Goal: Information Seeking & Learning: Compare options

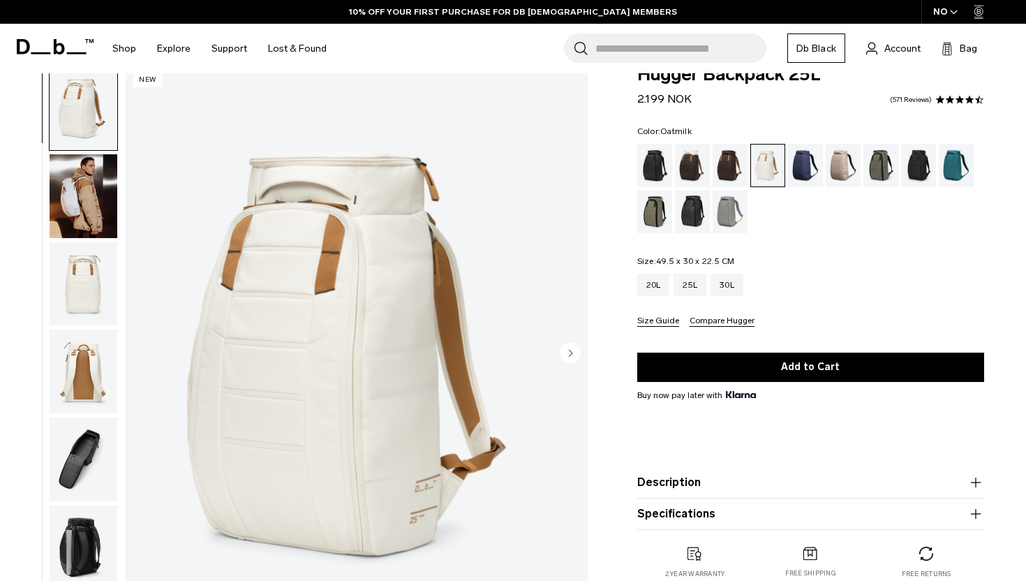
scroll to position [29, 0]
click at [840, 163] on div "Fogbow Beige" at bounding box center [844, 164] width 36 height 43
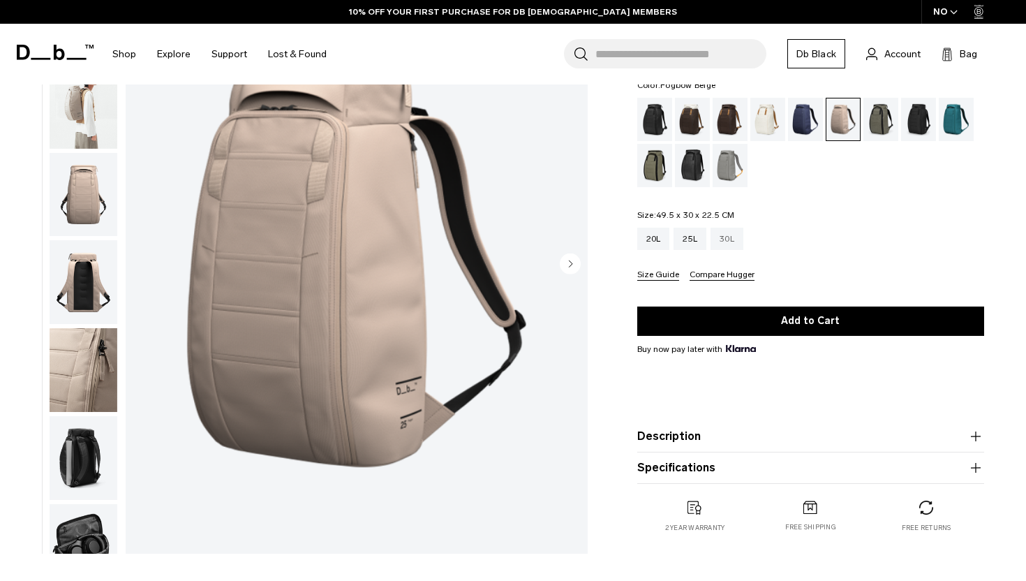
scroll to position [131, 0]
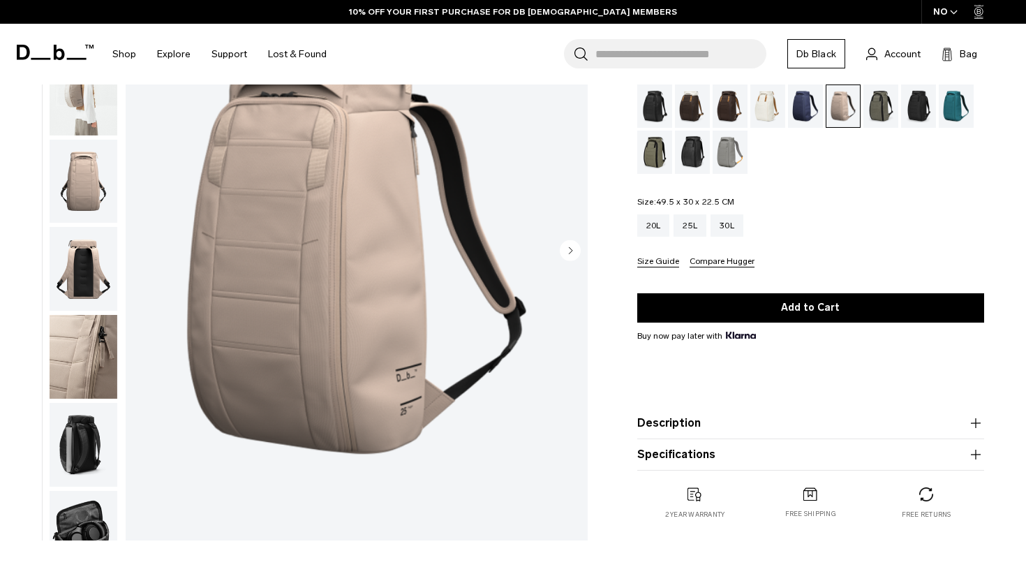
click at [728, 418] on button "Description" at bounding box center [810, 423] width 347 height 17
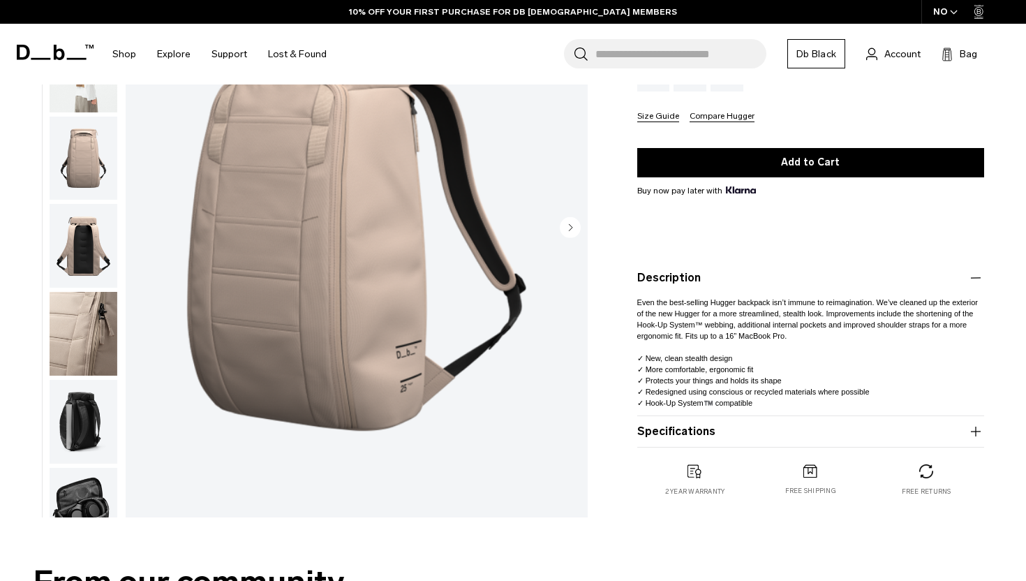
scroll to position [235, 0]
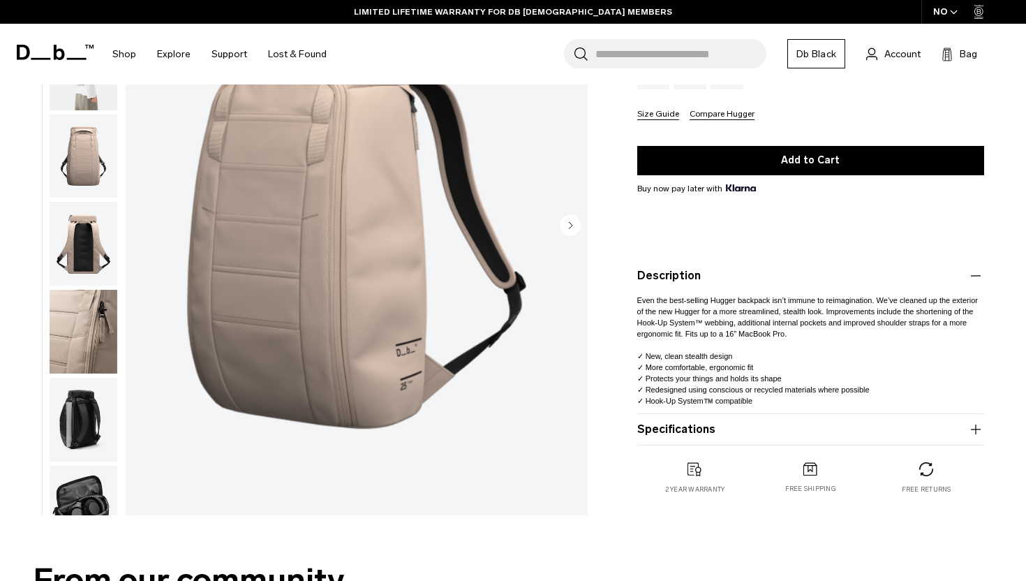
click at [748, 442] on product-accordion "Specifications Volume 25 Litres Dimensions 49.5 x 30 x 22.5 CM (H x W x D) Weig…" at bounding box center [810, 429] width 347 height 31
click at [744, 431] on button "Specifications" at bounding box center [810, 429] width 347 height 17
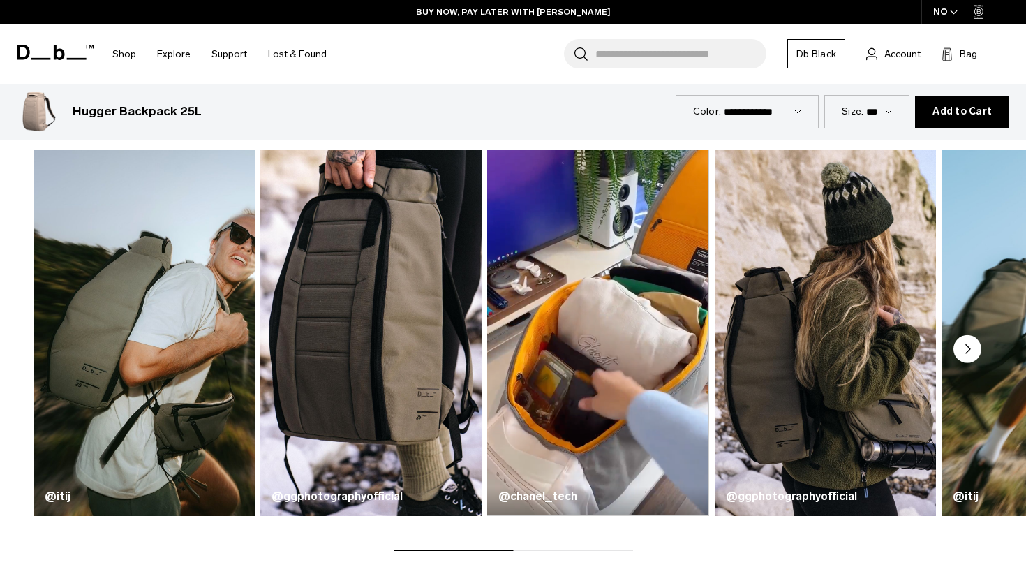
scroll to position [899, 0]
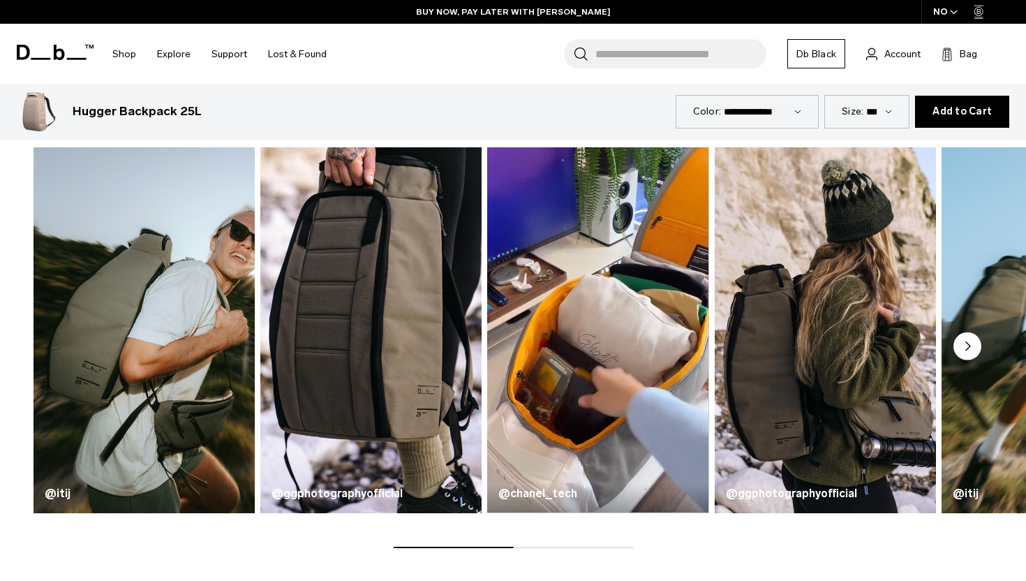
click at [962, 348] on circle "Next slide" at bounding box center [968, 346] width 28 height 28
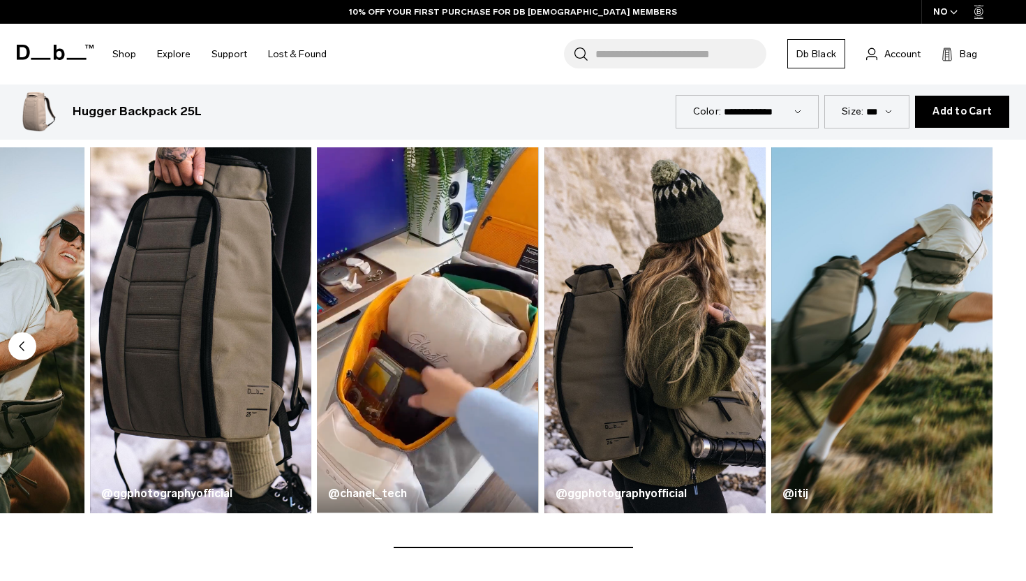
click at [871, 112] on select "*** *** ***" at bounding box center [879, 111] width 26 height 12
click at [787, 110] on select "**********" at bounding box center [762, 111] width 77 height 12
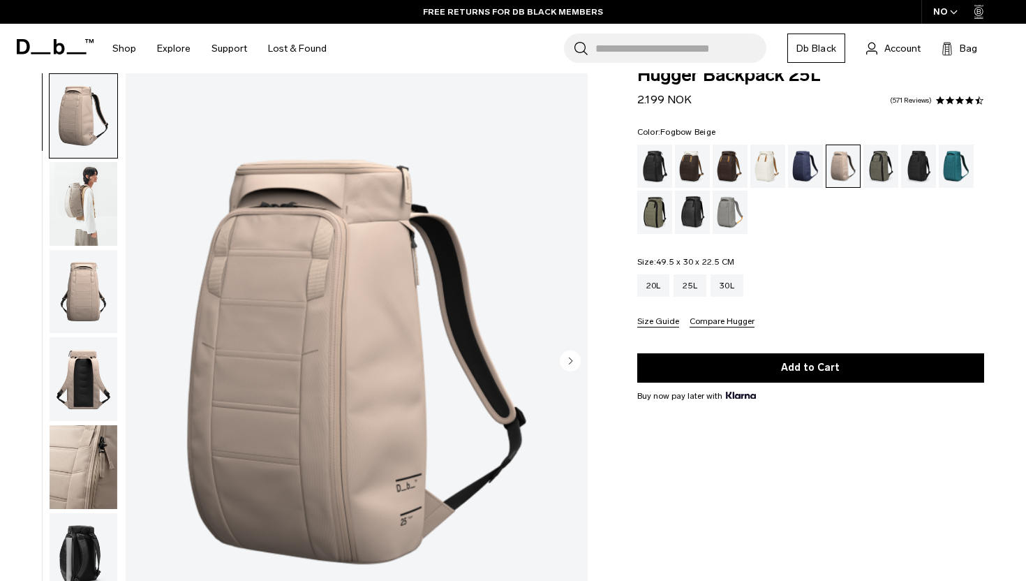
scroll to position [0, 0]
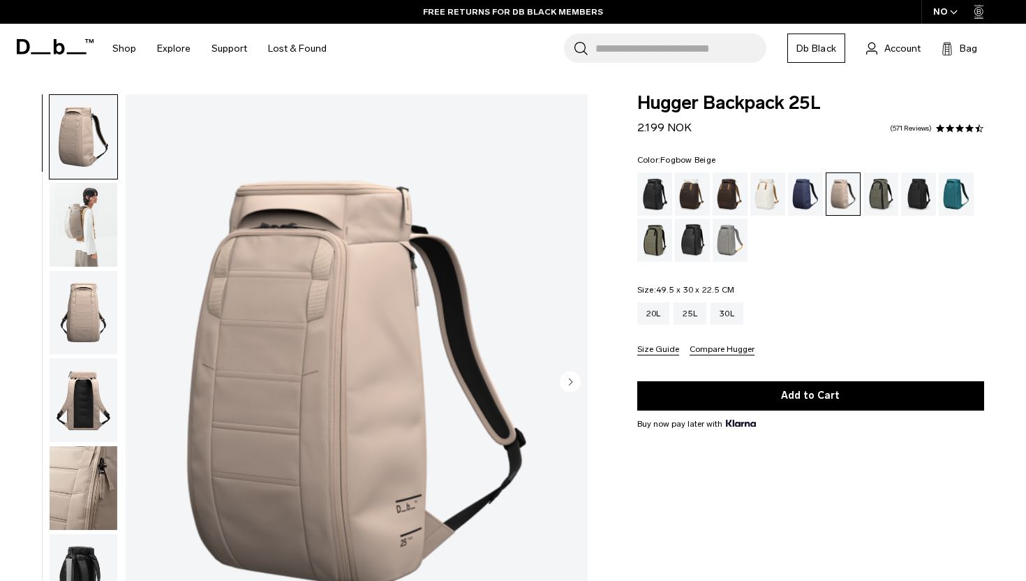
click at [717, 350] on button "Compare Hugger" at bounding box center [722, 350] width 65 height 10
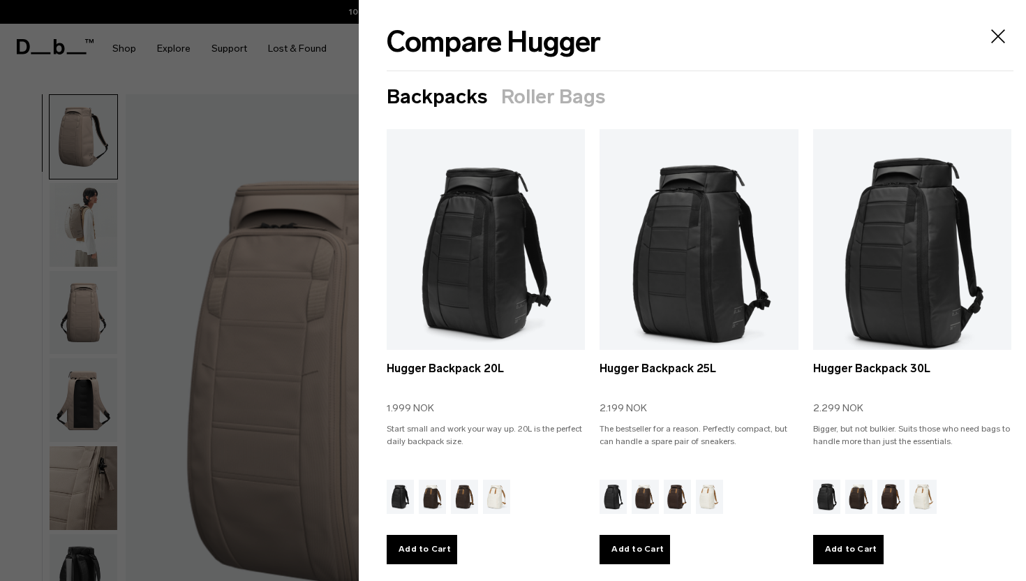
click at [998, 38] on icon "Close" at bounding box center [998, 36] width 22 height 22
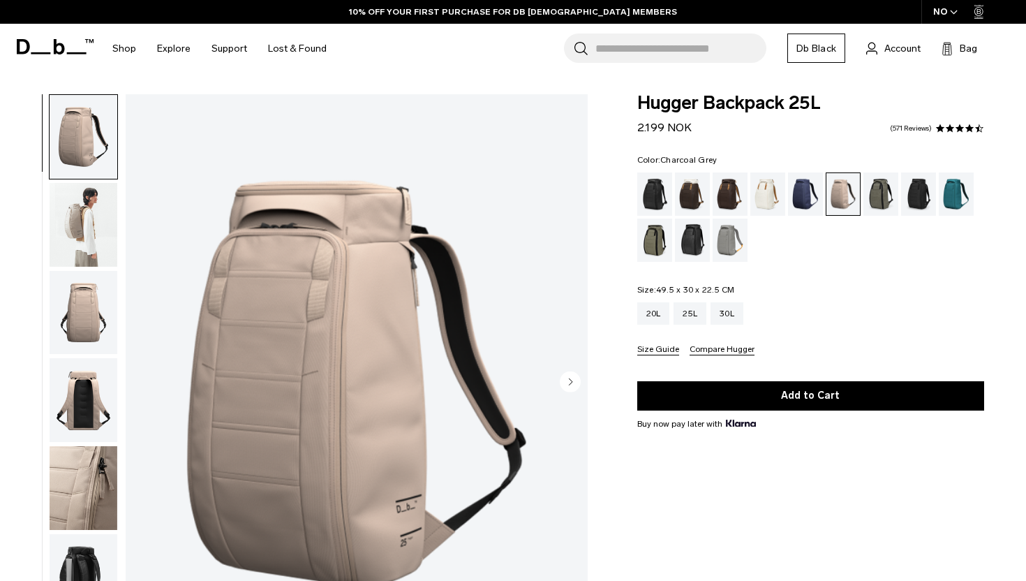
click at [912, 191] on div "Charcoal Grey" at bounding box center [919, 193] width 36 height 43
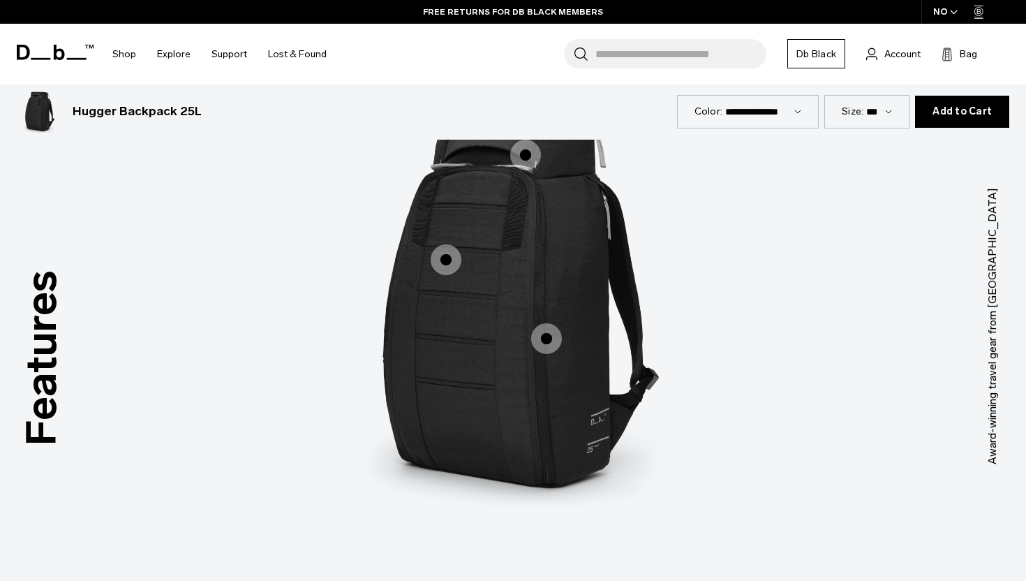
scroll to position [1742, 0]
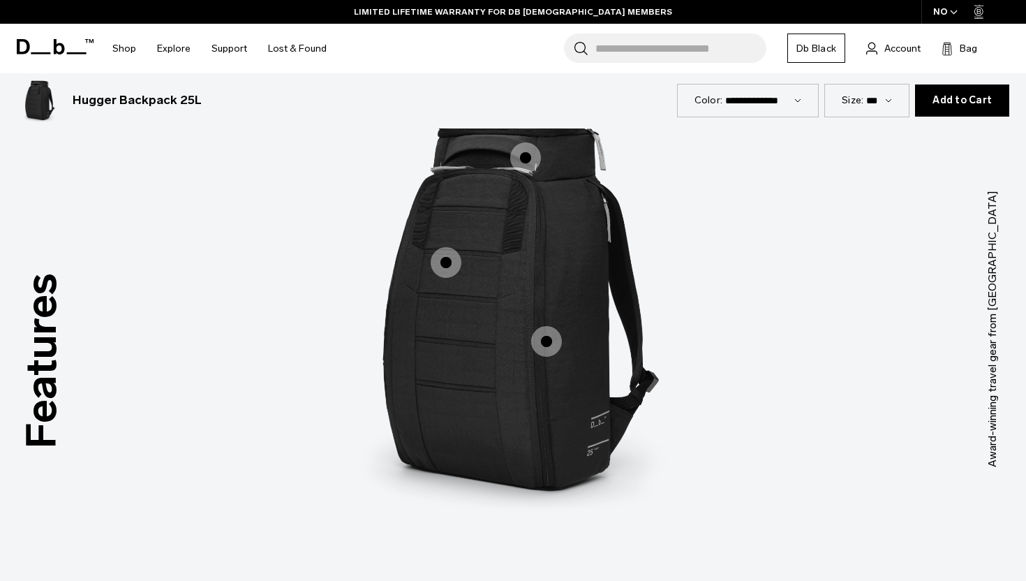
click at [552, 346] on span "1 / 3" at bounding box center [546, 341] width 31 height 31
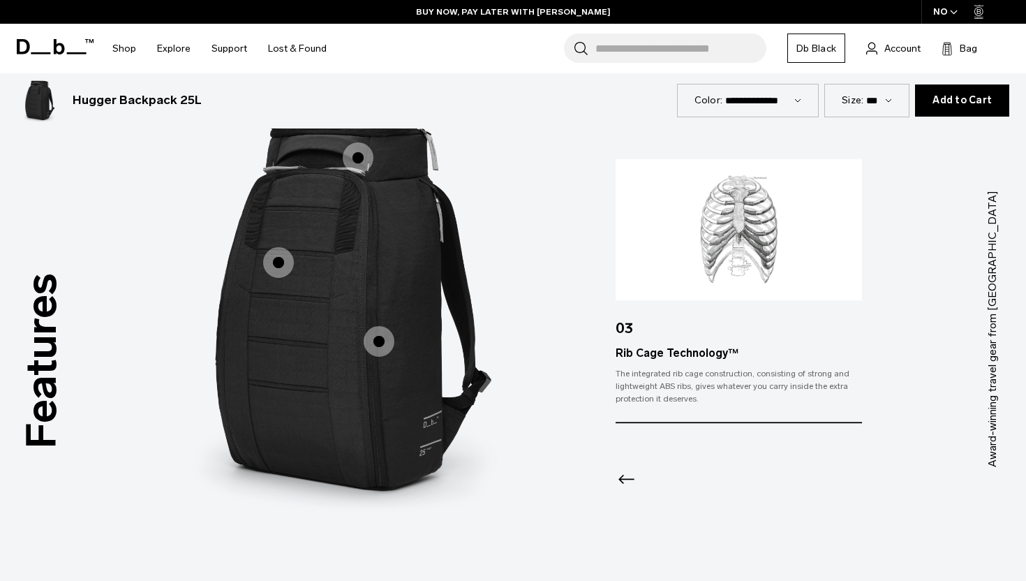
click at [283, 259] on span "1 / 3" at bounding box center [278, 262] width 31 height 31
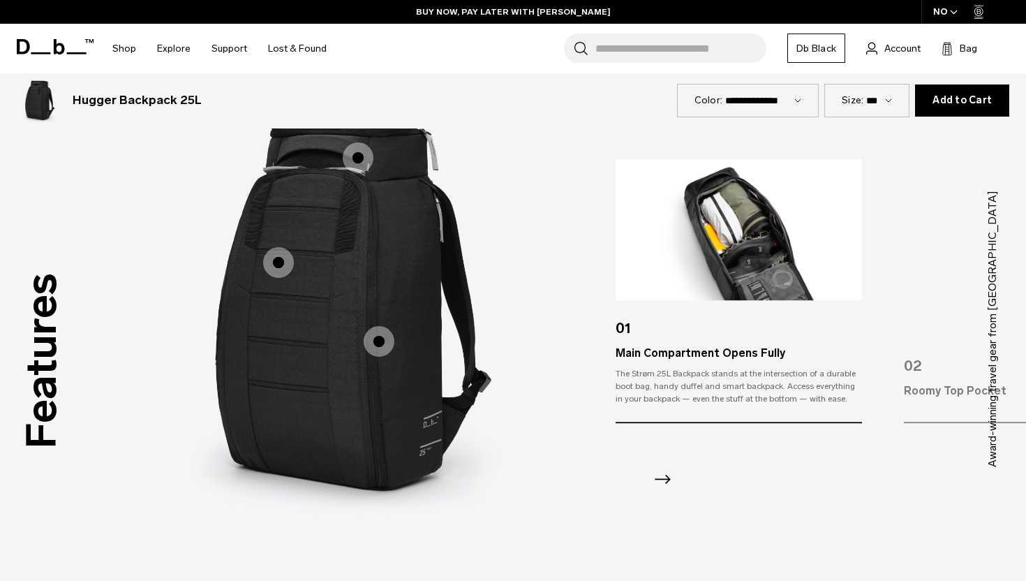
click at [354, 158] on span "1 / 3" at bounding box center [358, 157] width 31 height 31
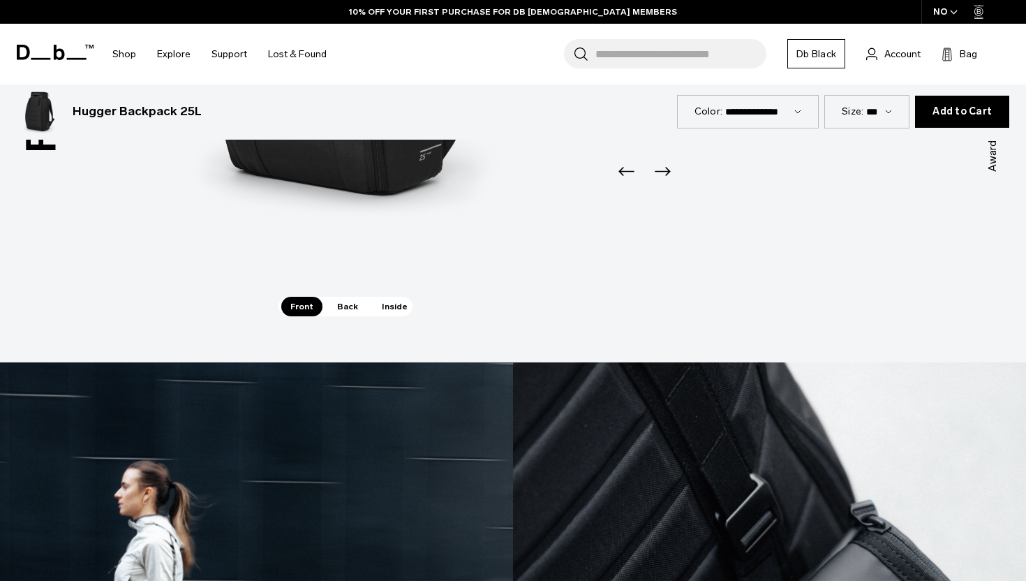
scroll to position [2037, 0]
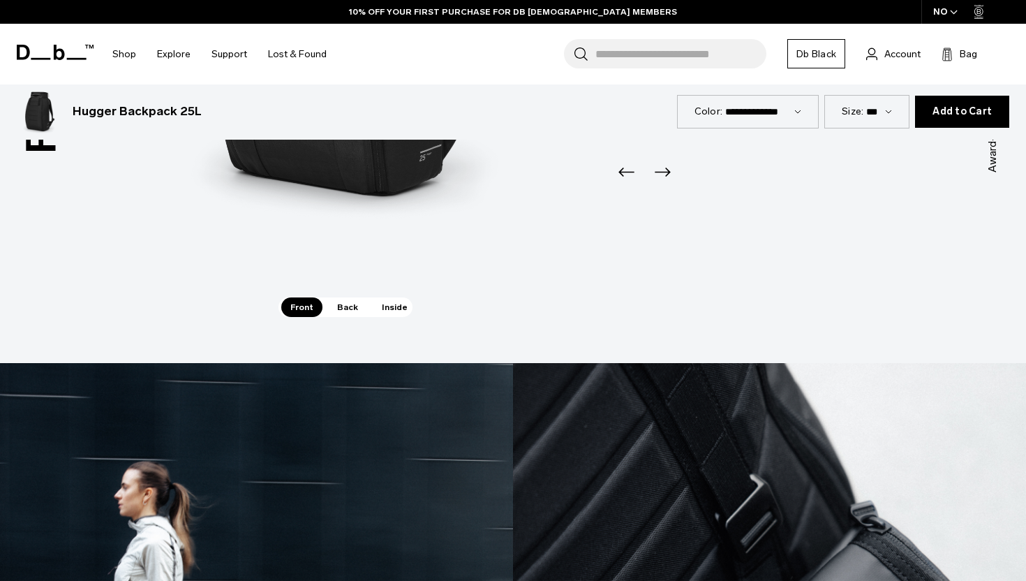
click at [357, 298] on span "Back" at bounding box center [347, 307] width 39 height 20
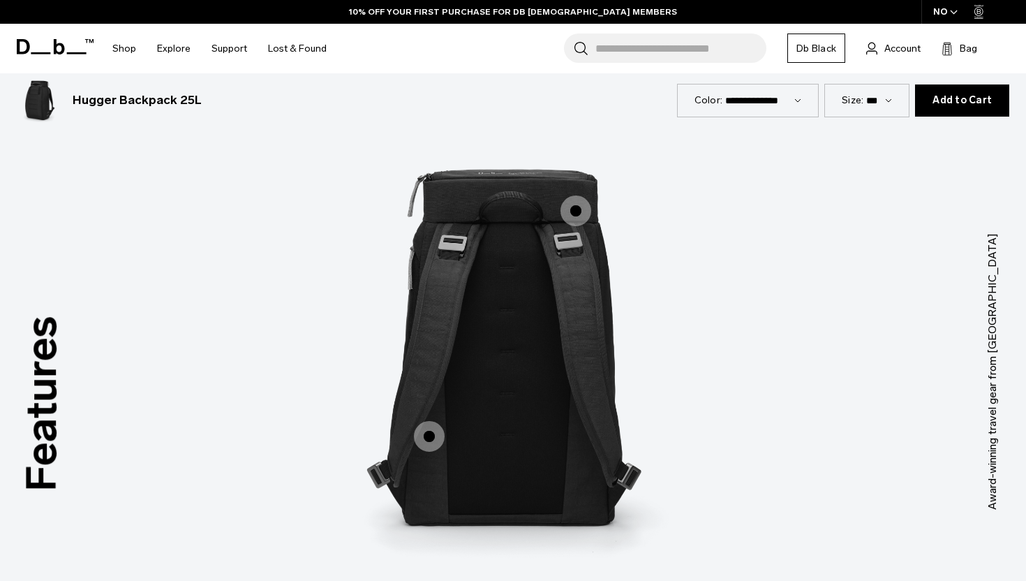
scroll to position [1701, 0]
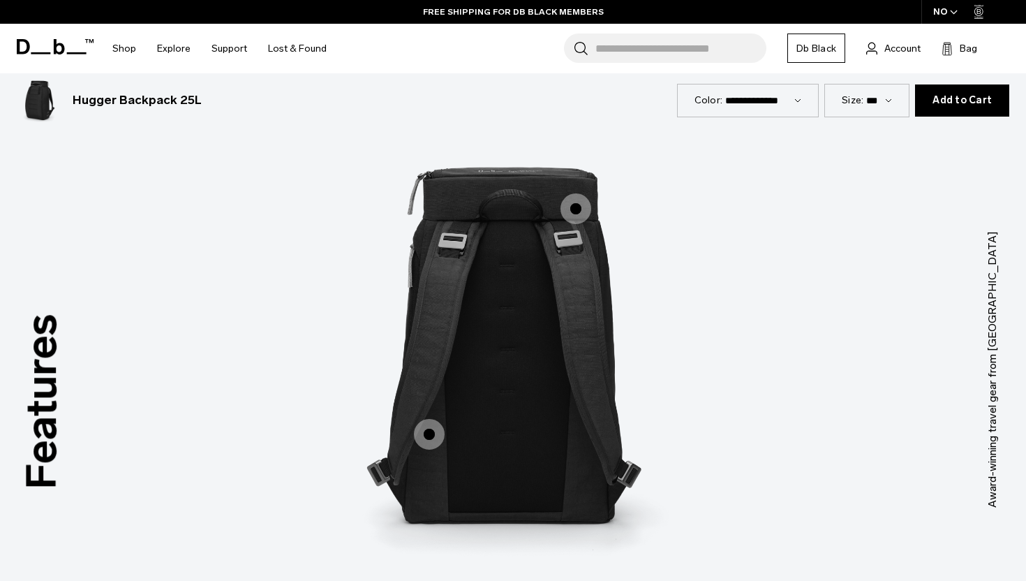
click at [424, 428] on span "2 / 3" at bounding box center [429, 434] width 31 height 31
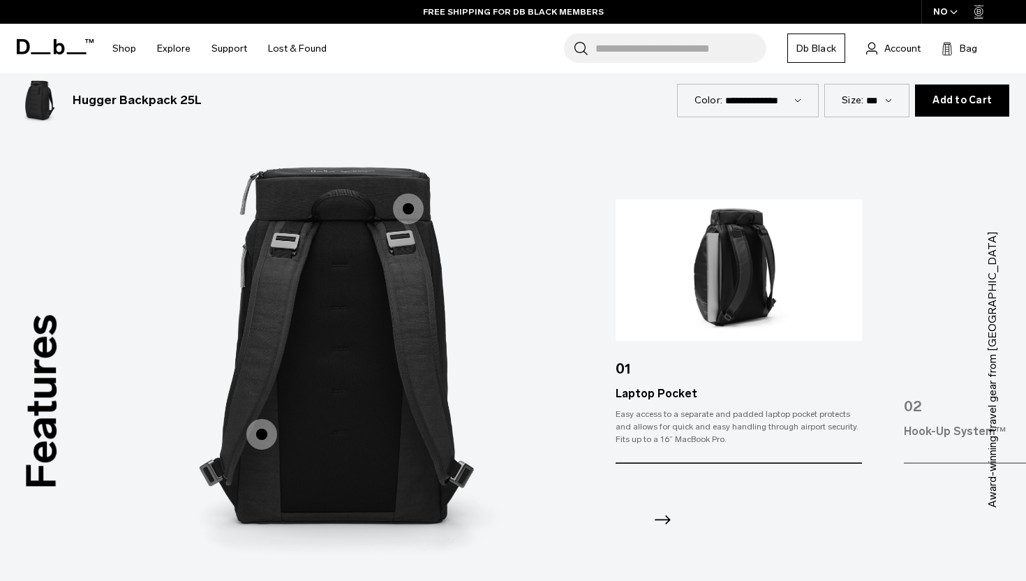
click at [412, 200] on span "2 / 3" at bounding box center [408, 208] width 31 height 31
click at [400, 207] on span "2 / 3" at bounding box center [408, 208] width 31 height 31
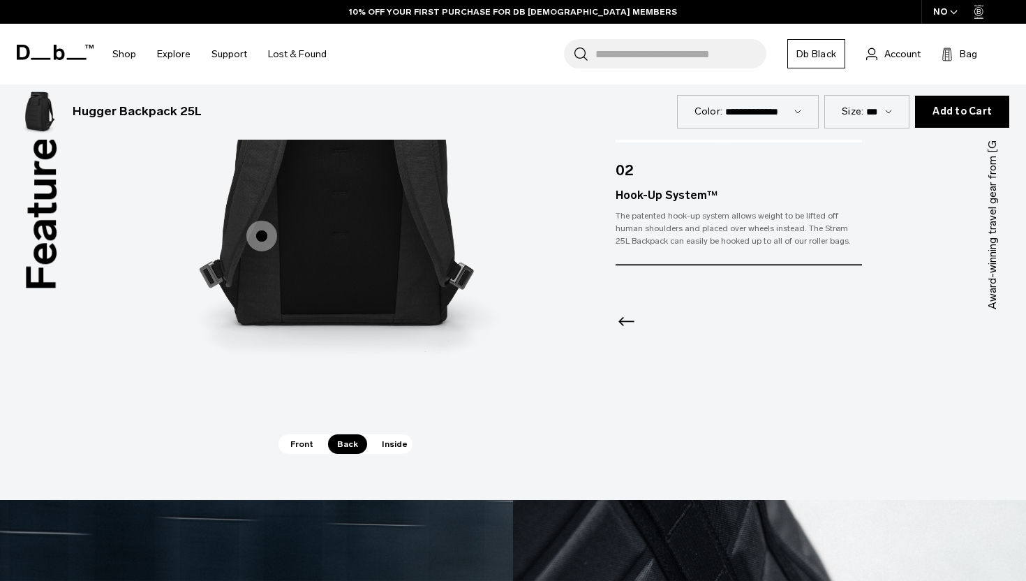
scroll to position [1920, 0]
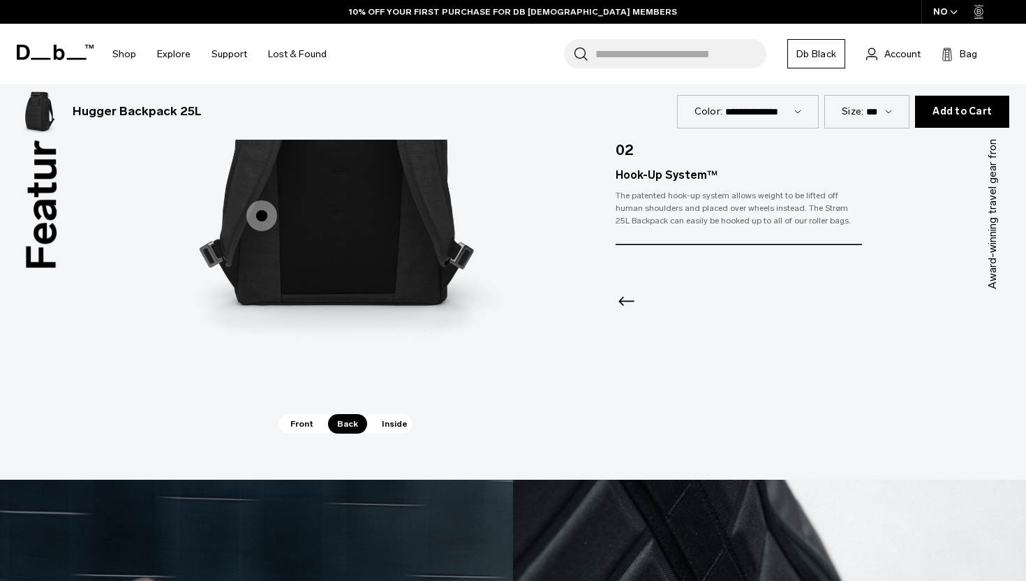
click at [394, 418] on span "Inside" at bounding box center [395, 424] width 44 height 20
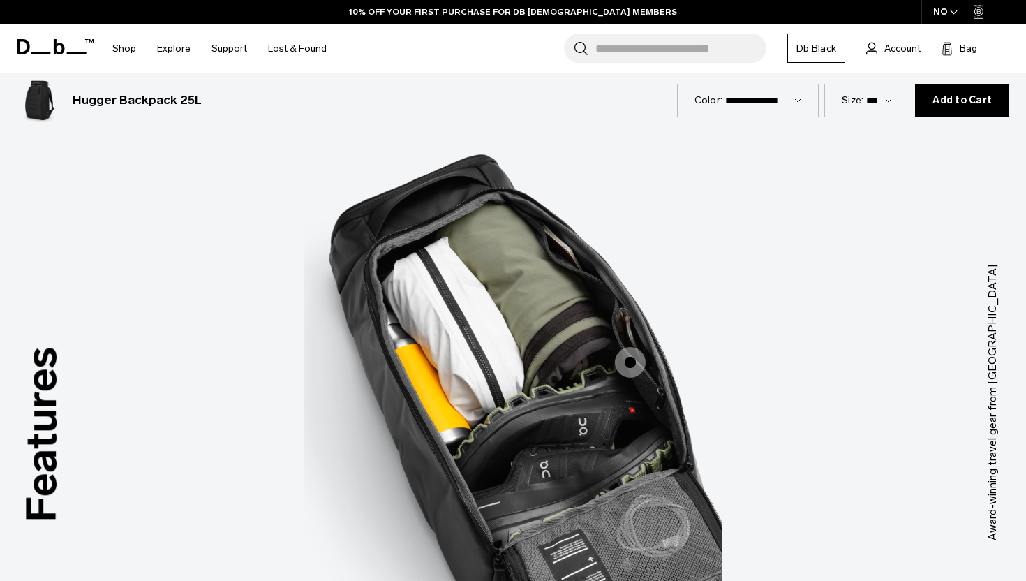
scroll to position [1713, 0]
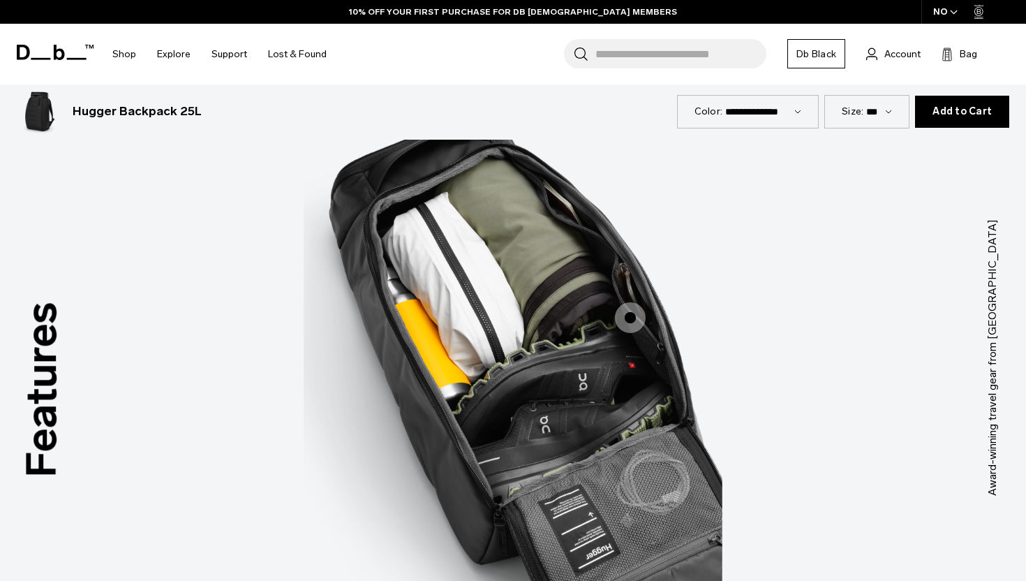
click at [630, 319] on span "3 / 3" at bounding box center [630, 317] width 31 height 31
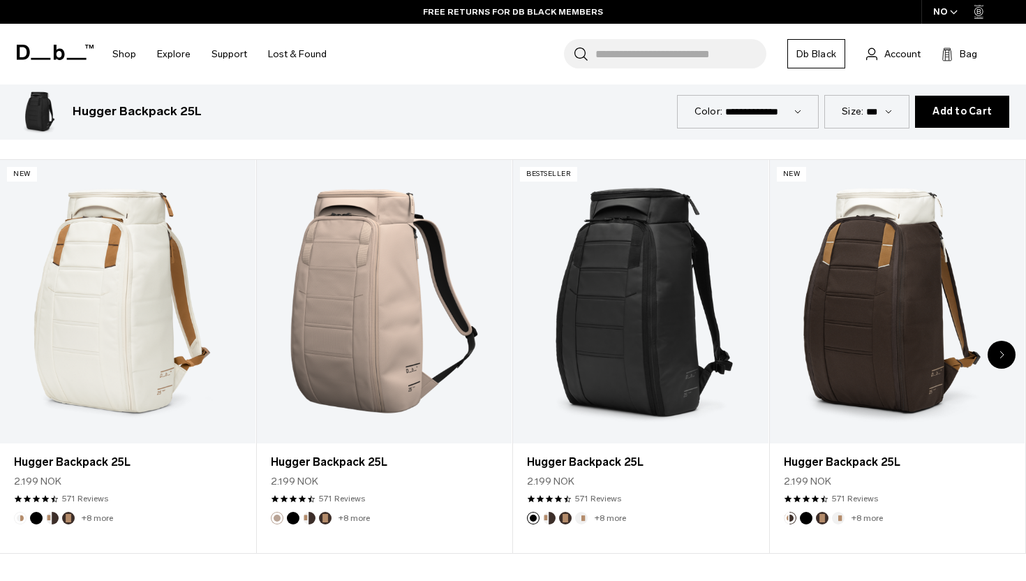
scroll to position [2987, 0]
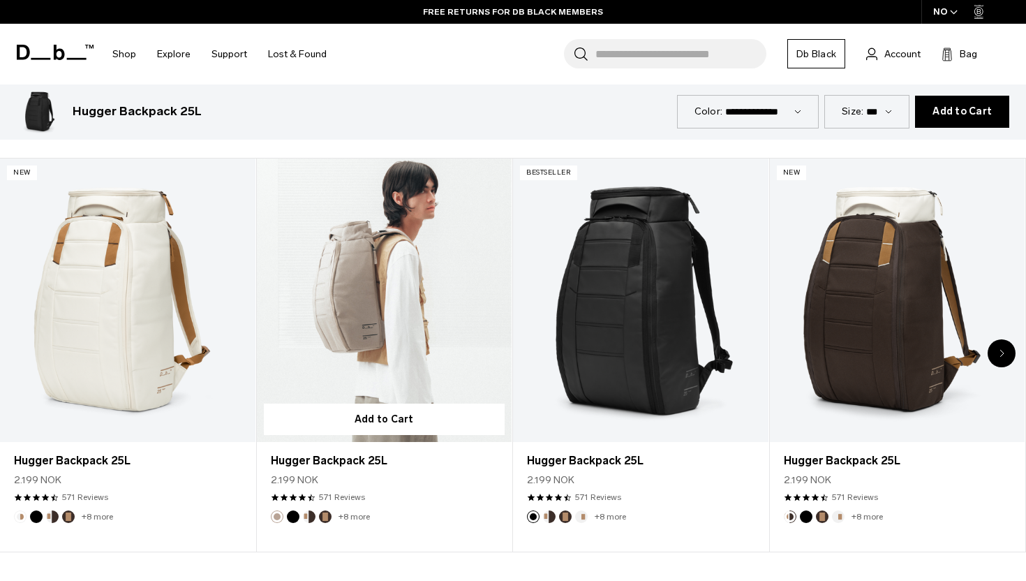
click at [393, 302] on link "Hugger Backpack 25L" at bounding box center [385, 299] width 256 height 283
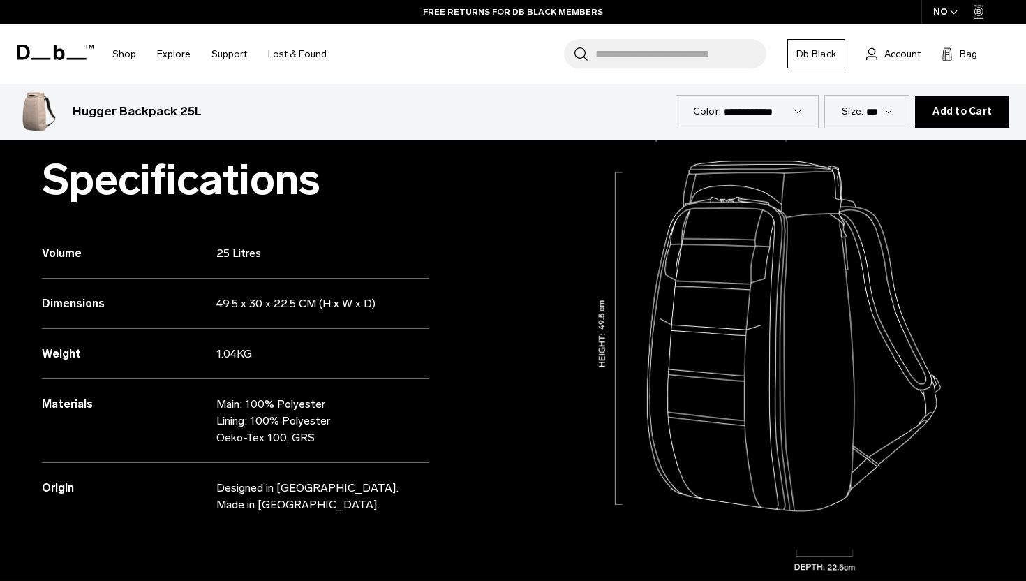
scroll to position [1143, 0]
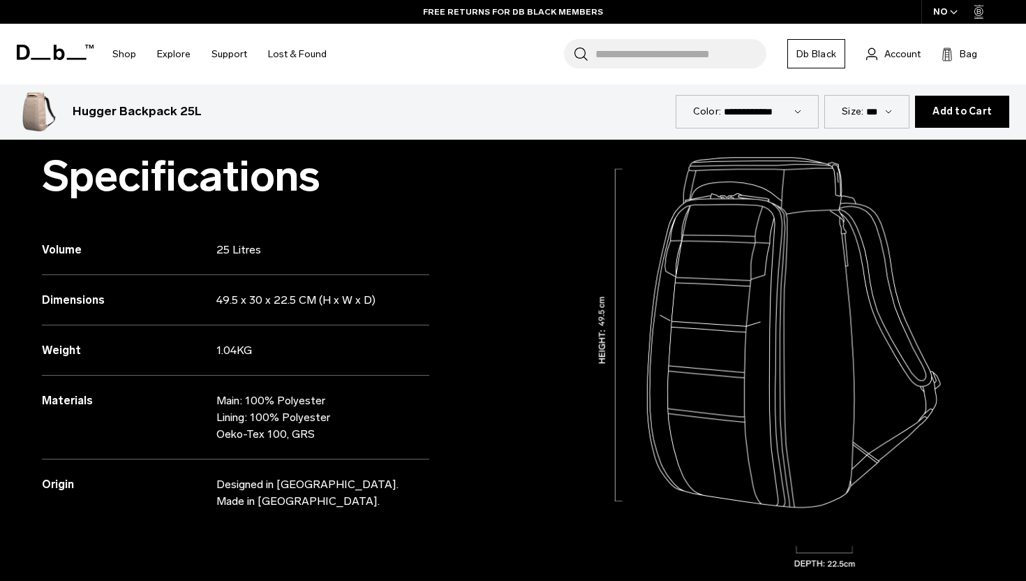
click at [742, 108] on select "**********" at bounding box center [762, 111] width 77 height 12
select select "**********"
click at [730, 105] on select "**********" at bounding box center [762, 111] width 77 height 12
click at [781, 115] on select "**********" at bounding box center [763, 111] width 76 height 12
select select "**********"
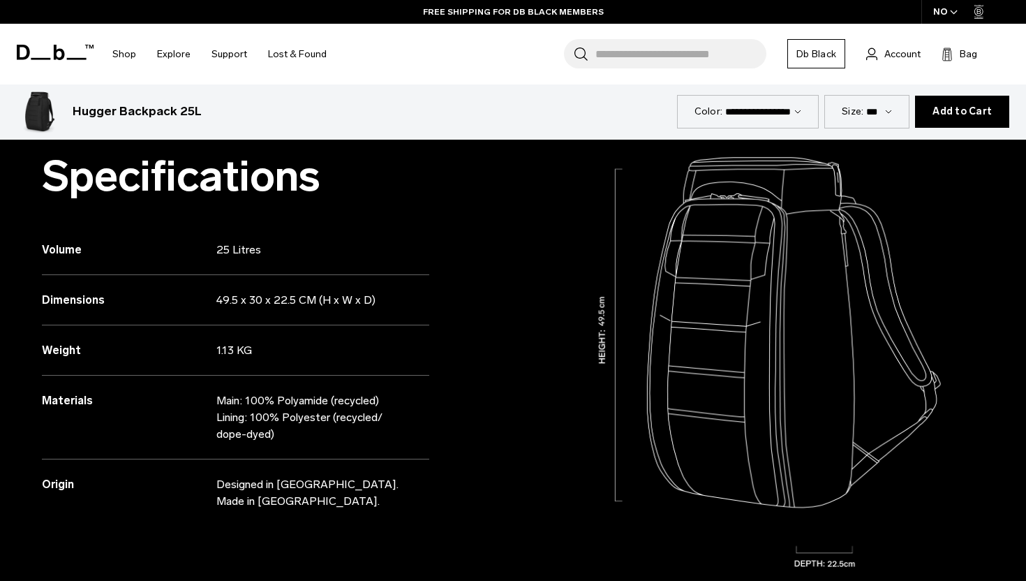
click at [725, 105] on select "**********" at bounding box center [763, 111] width 76 height 12
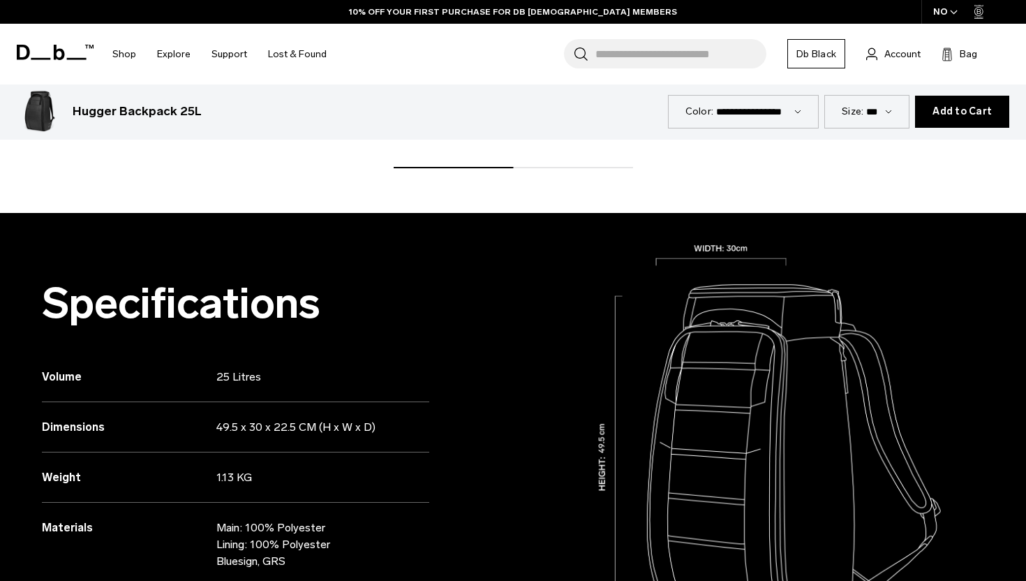
scroll to position [1017, 0]
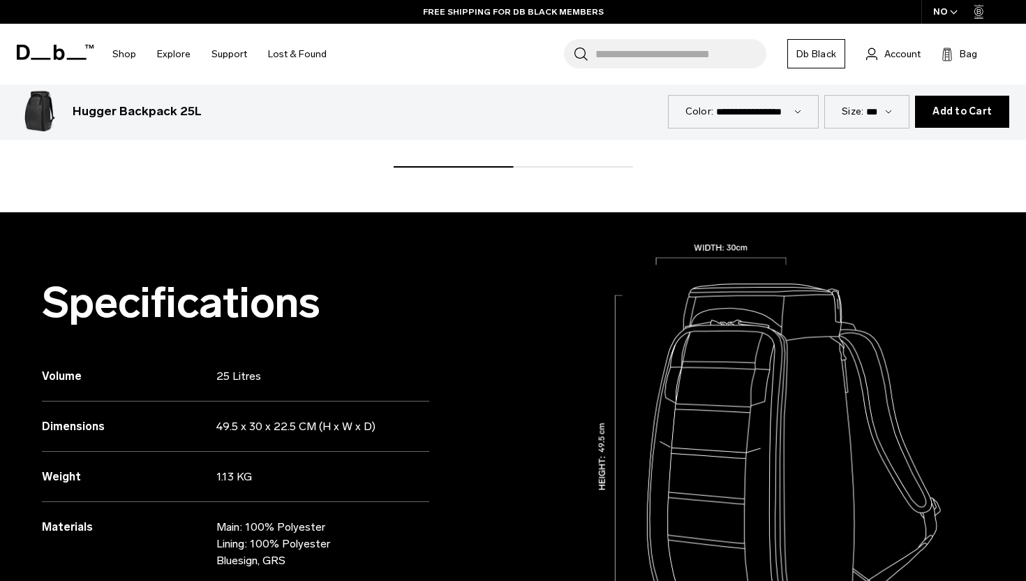
click at [737, 108] on select "**********" at bounding box center [758, 111] width 85 height 12
select select "**********"
click at [751, 105] on select "**********" at bounding box center [758, 111] width 85 height 12
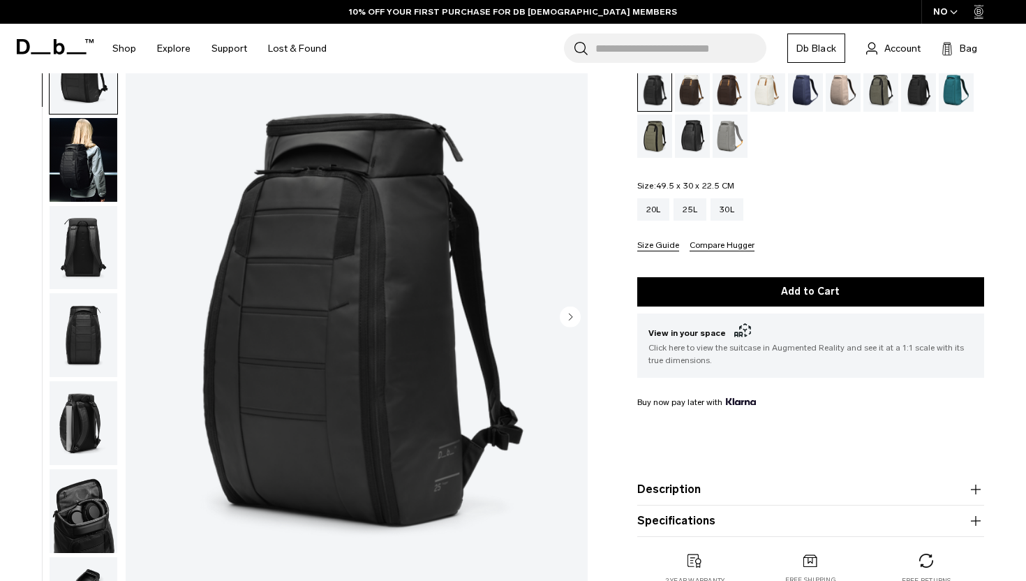
scroll to position [105, 0]
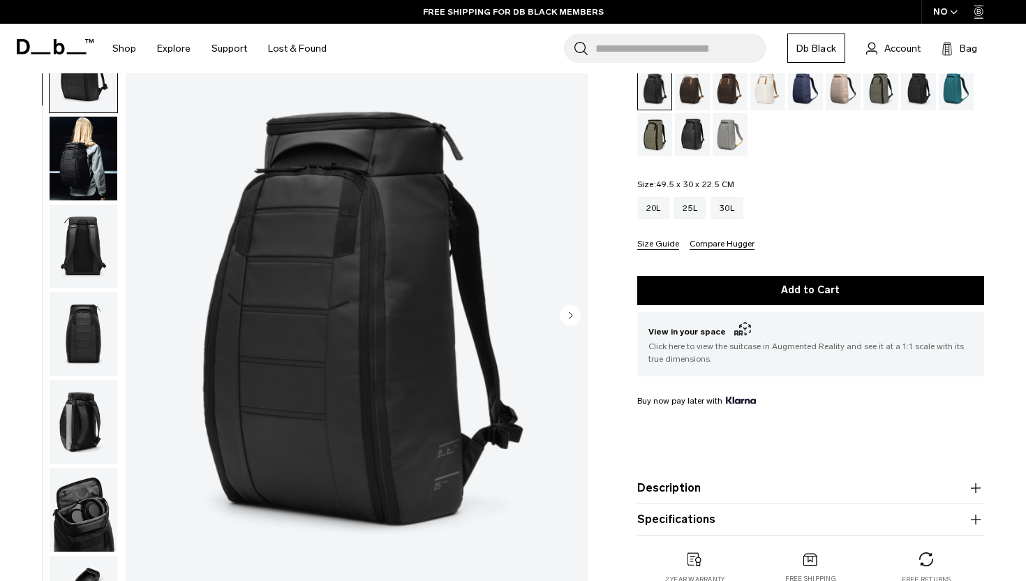
click at [924, 85] on div "Charcoal Grey" at bounding box center [919, 88] width 36 height 43
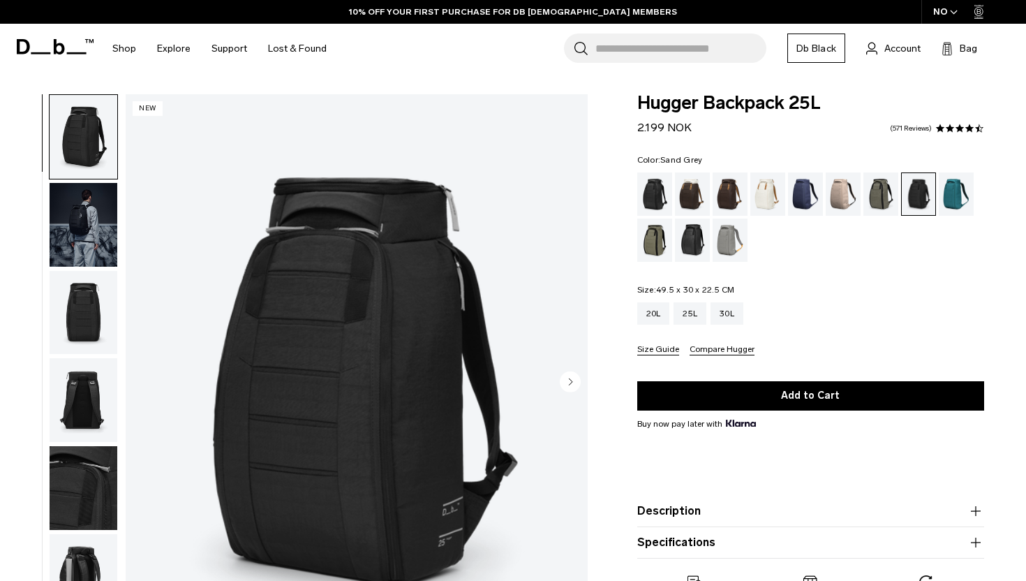
click at [731, 235] on div "Sand Grey" at bounding box center [731, 240] width 36 height 43
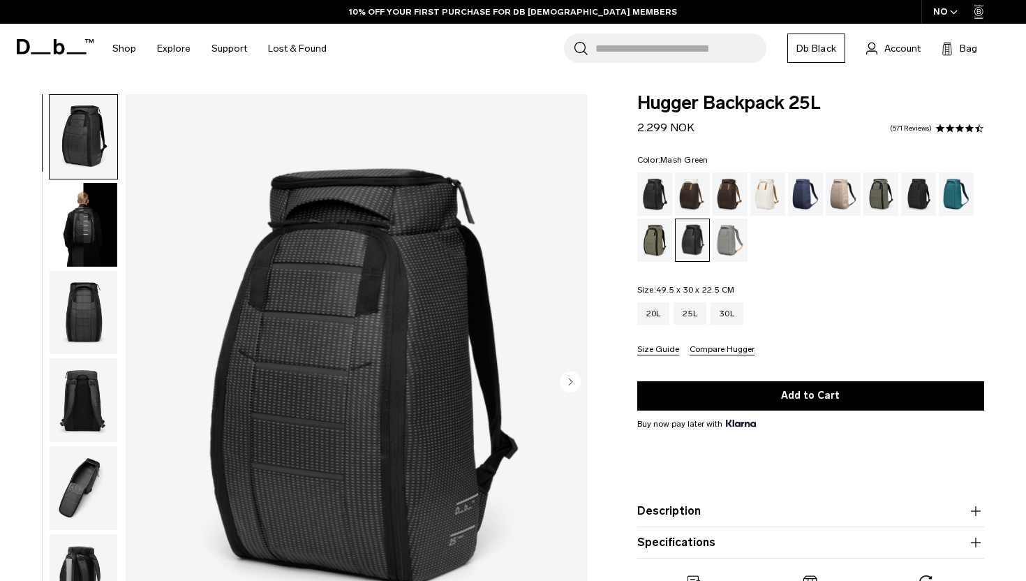
click at [649, 248] on div "Mash Green" at bounding box center [655, 240] width 36 height 43
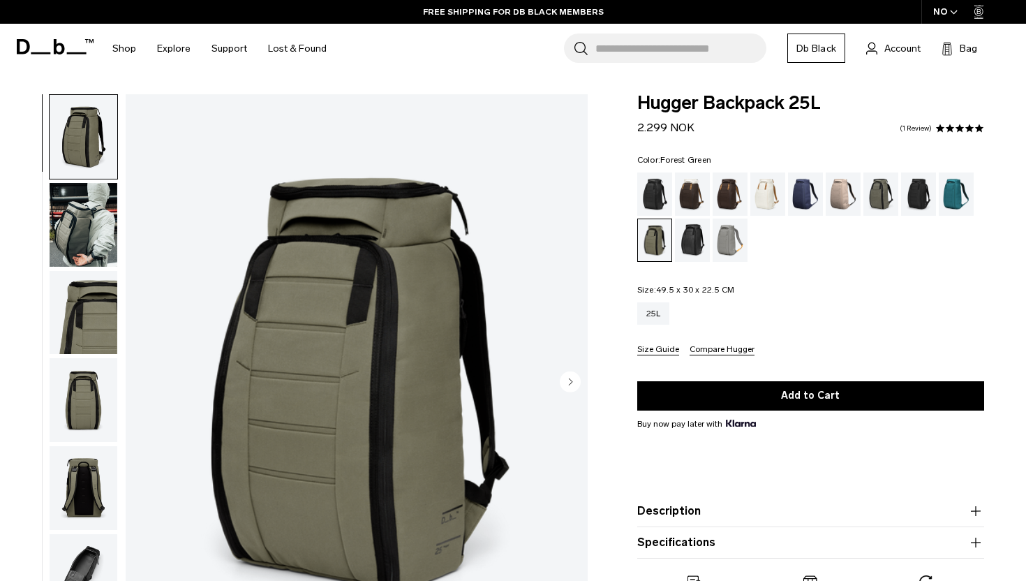
click at [877, 193] on div "Forest Green" at bounding box center [882, 193] width 36 height 43
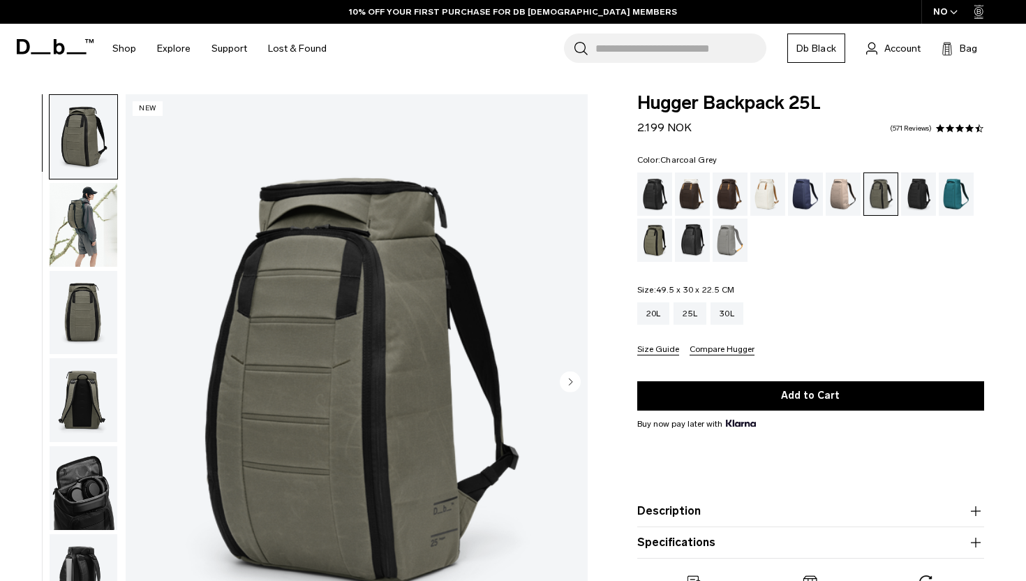
click at [929, 198] on div "Charcoal Grey" at bounding box center [919, 193] width 36 height 43
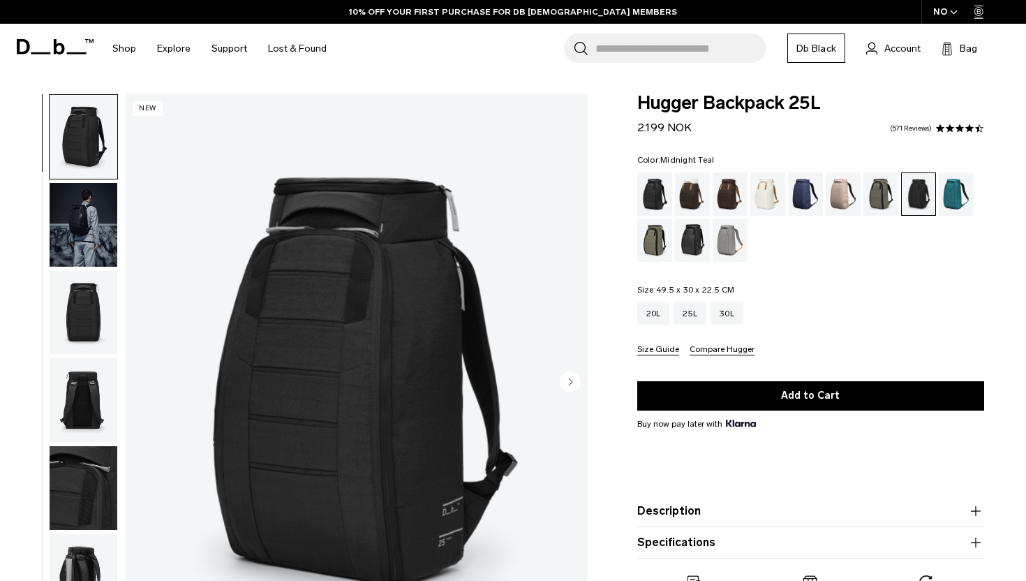
click at [951, 196] on div "Midnight Teal" at bounding box center [957, 193] width 36 height 43
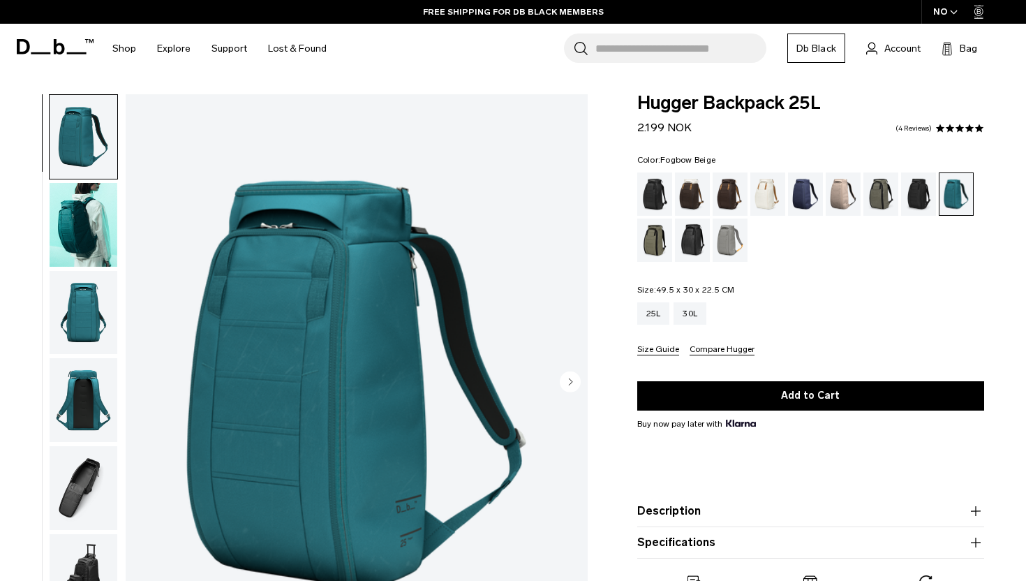
click at [841, 195] on div "Fogbow Beige" at bounding box center [844, 193] width 36 height 43
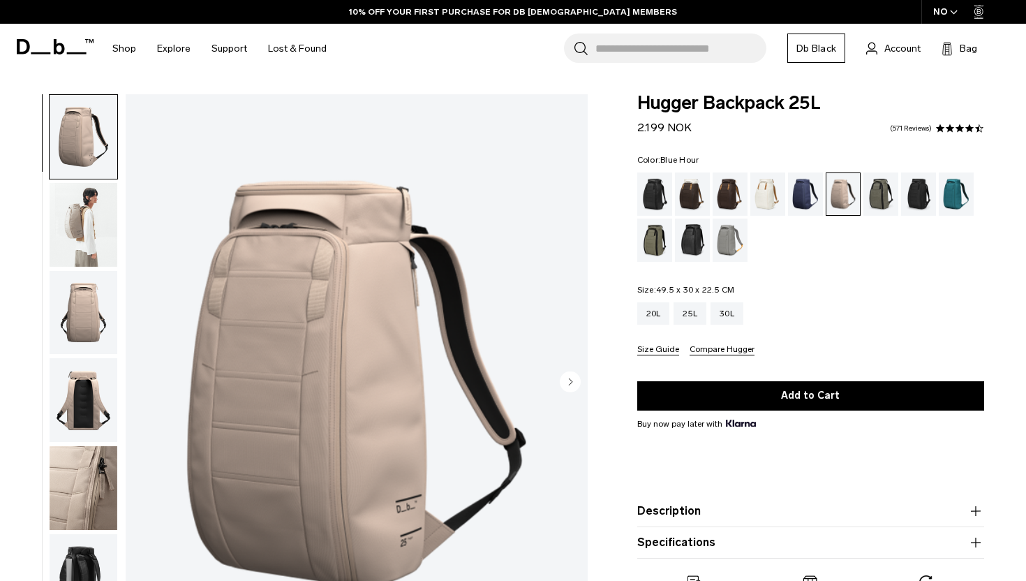
click at [800, 200] on div "Blue Hour" at bounding box center [806, 193] width 36 height 43
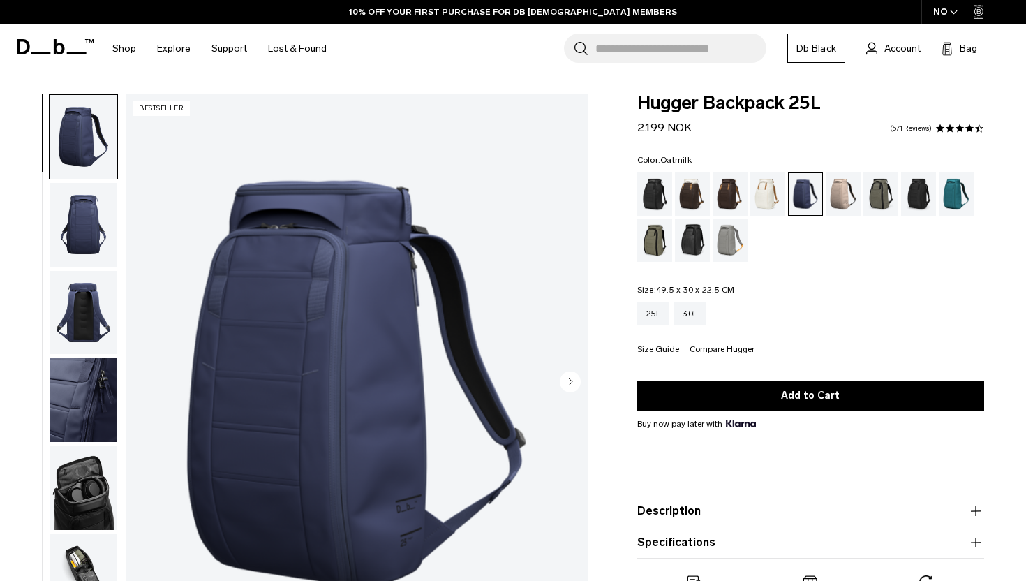
click at [762, 193] on div "Oatmilk" at bounding box center [769, 193] width 36 height 43
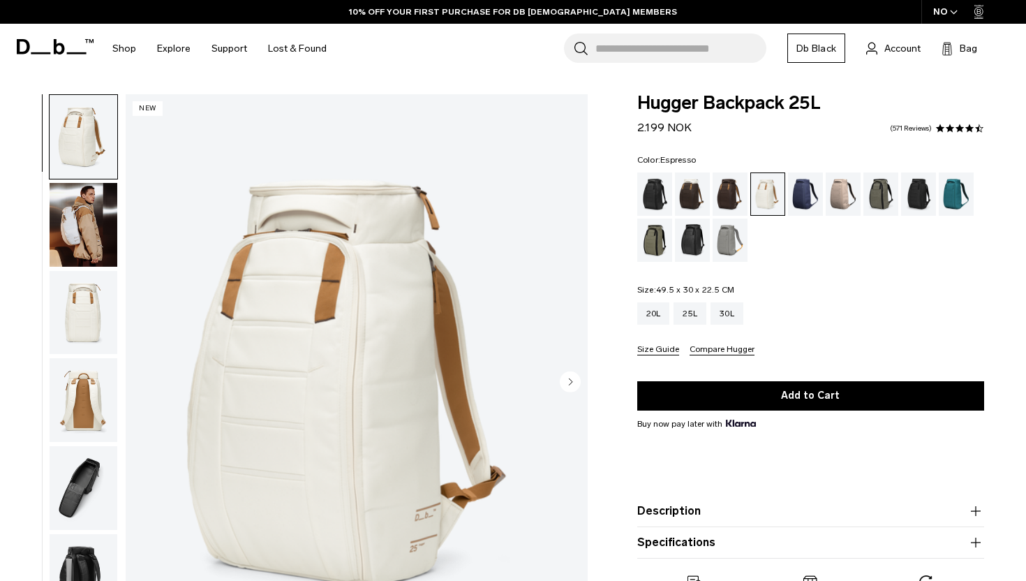
click at [723, 198] on div "Espresso" at bounding box center [731, 193] width 36 height 43
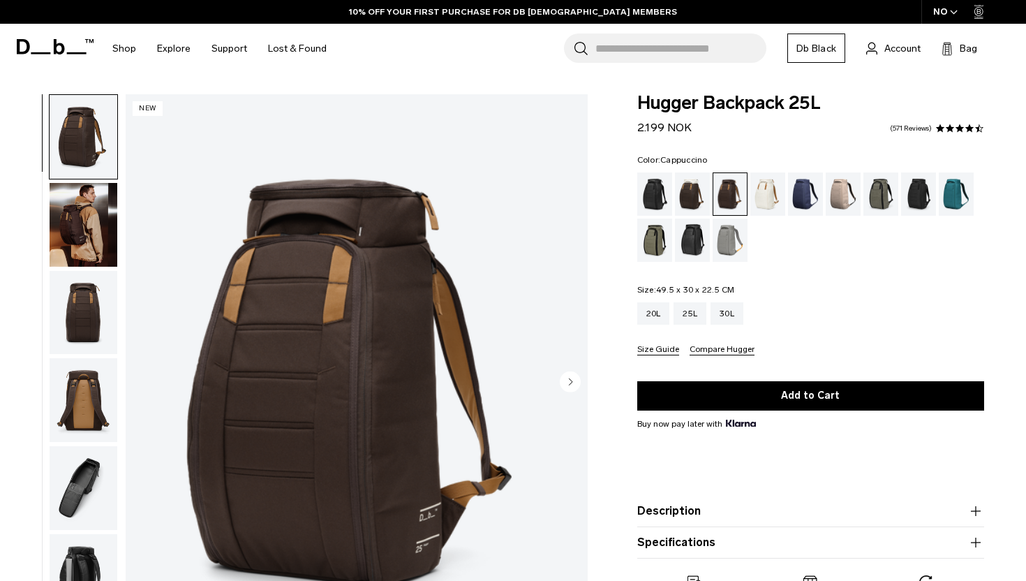
click at [687, 198] on div "Cappuccino" at bounding box center [693, 193] width 36 height 43
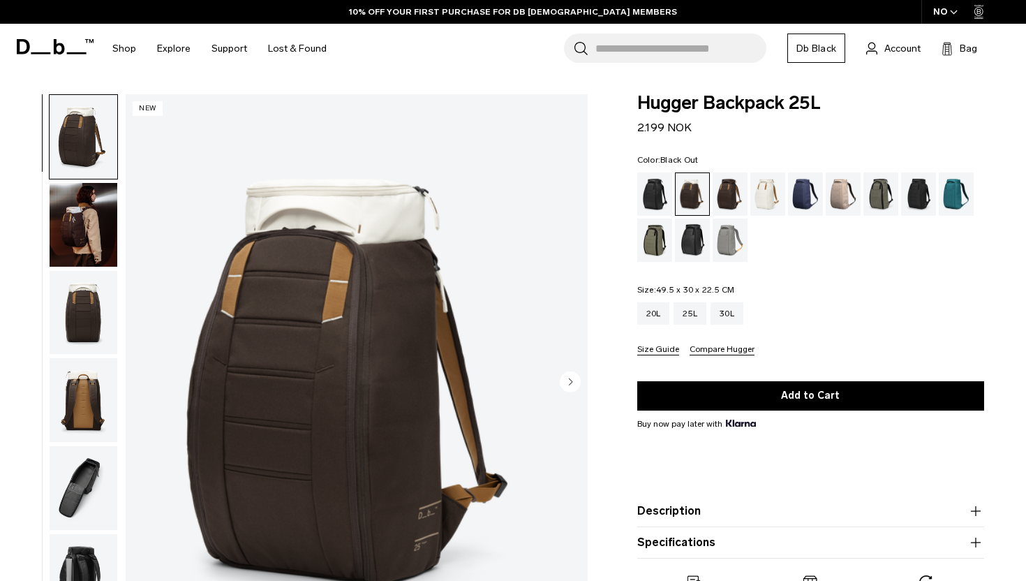
click at [659, 201] on div "Black Out" at bounding box center [655, 193] width 36 height 43
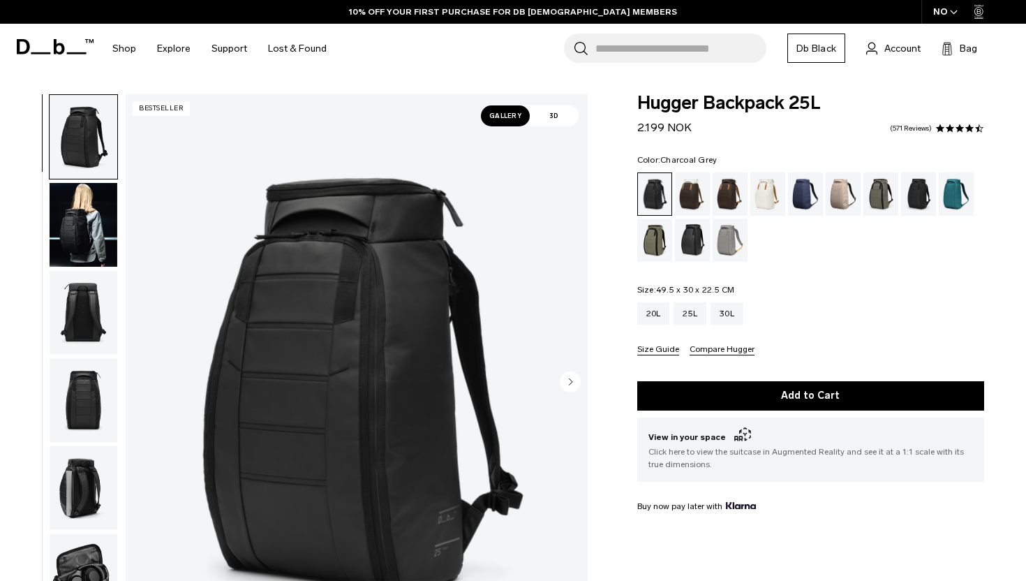
click at [912, 193] on div "Charcoal Grey" at bounding box center [919, 193] width 36 height 43
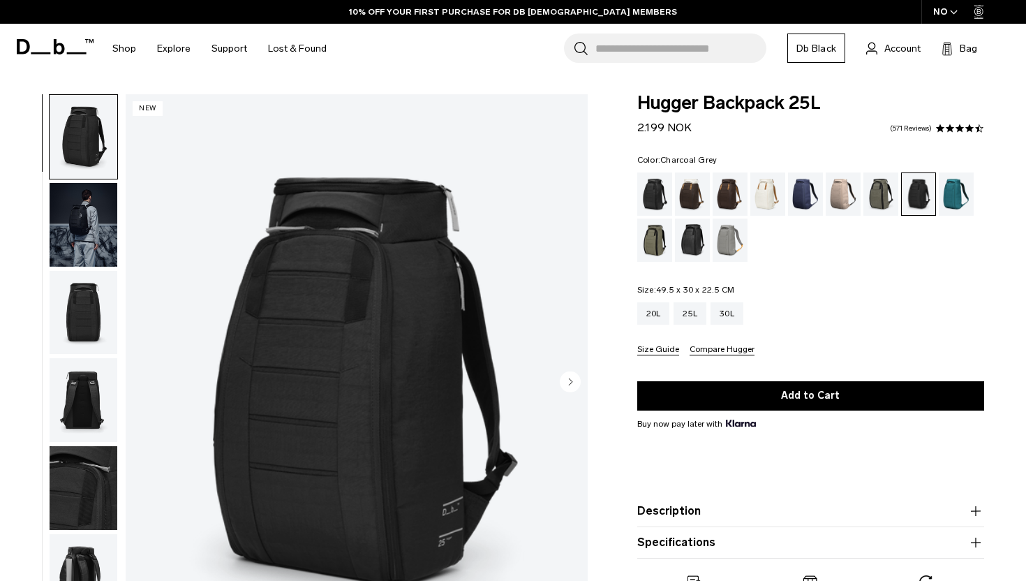
click at [73, 241] on img "button" at bounding box center [84, 225] width 68 height 84
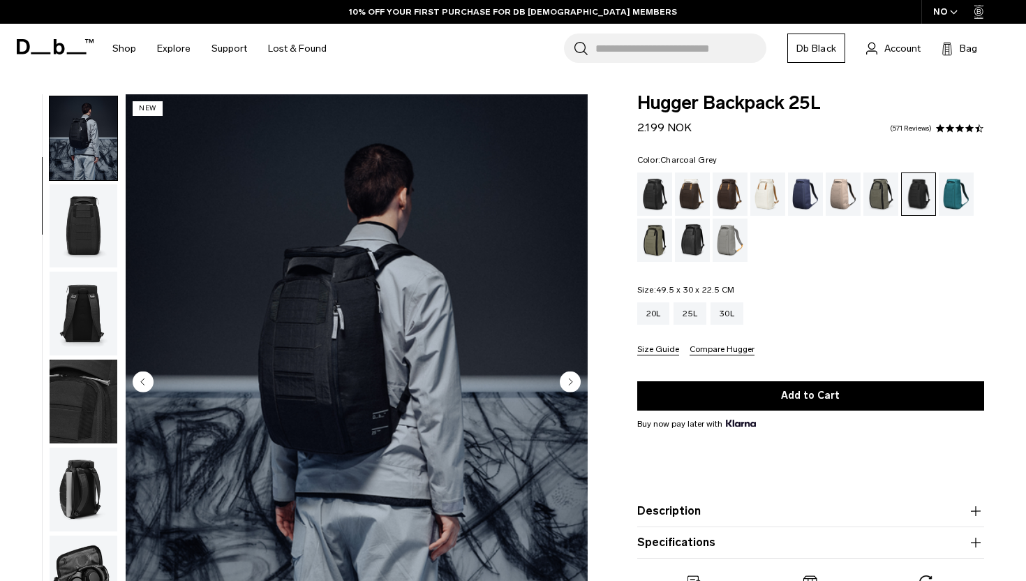
scroll to position [88, 0]
click at [80, 247] on img "button" at bounding box center [84, 225] width 68 height 84
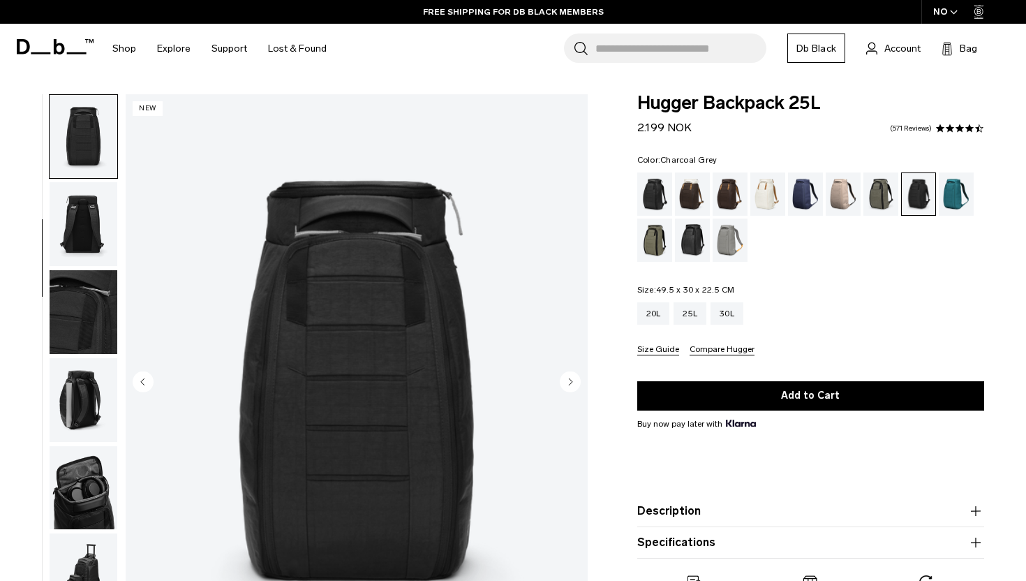
click at [80, 247] on img "button" at bounding box center [84, 224] width 68 height 84
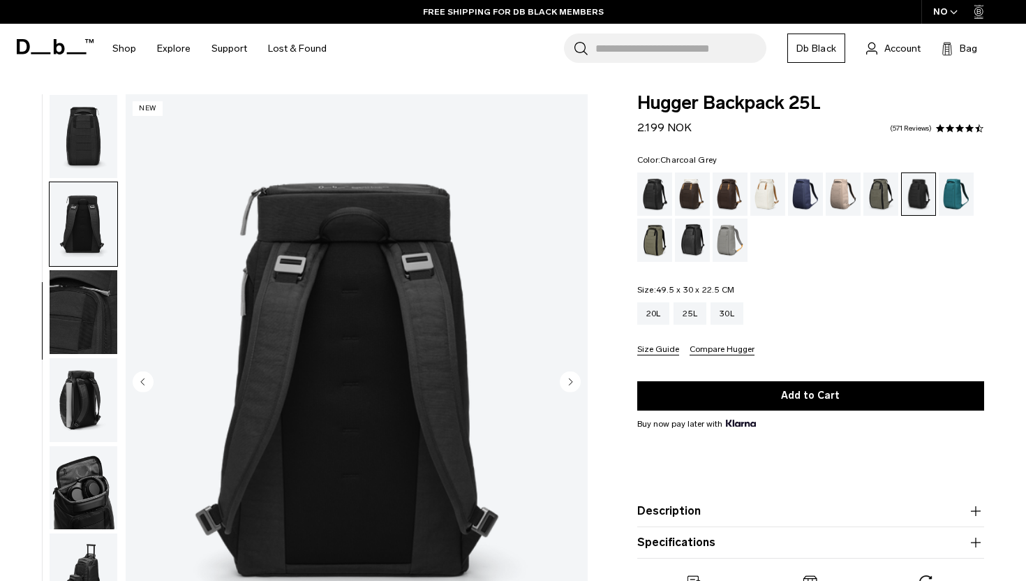
scroll to position [210, 0]
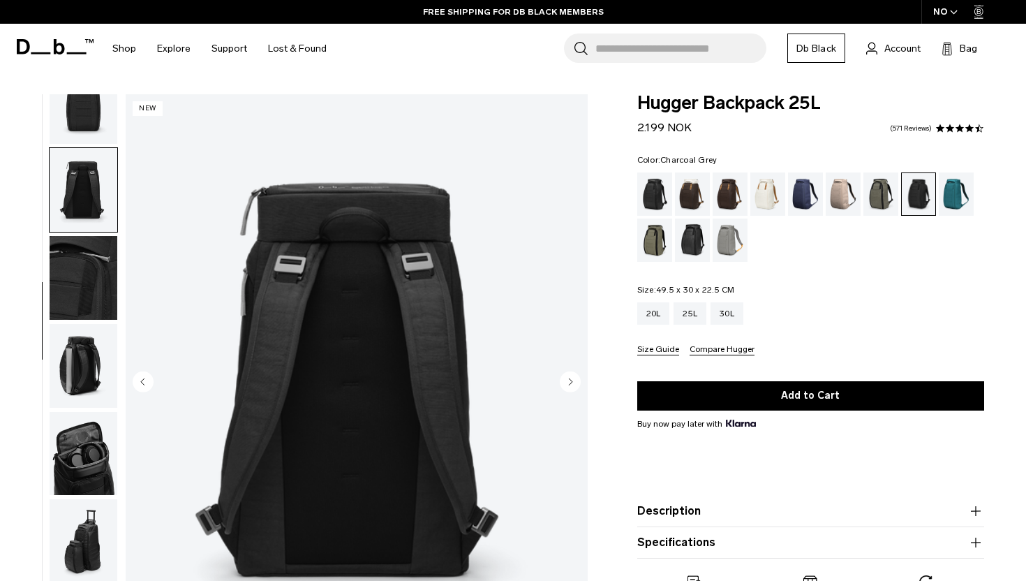
click at [78, 350] on img "button" at bounding box center [84, 366] width 68 height 84
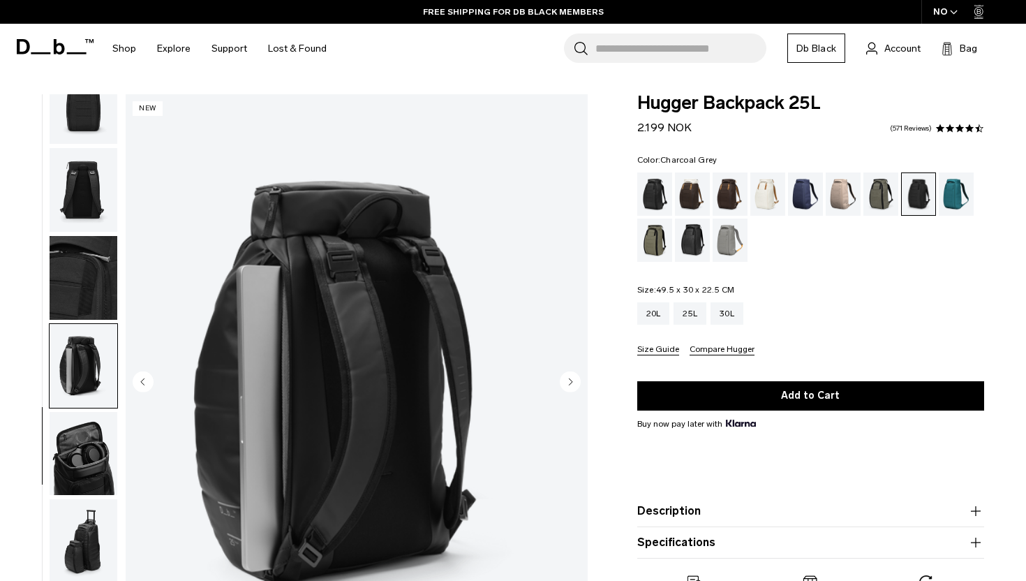
click at [82, 284] on img "button" at bounding box center [84, 278] width 68 height 84
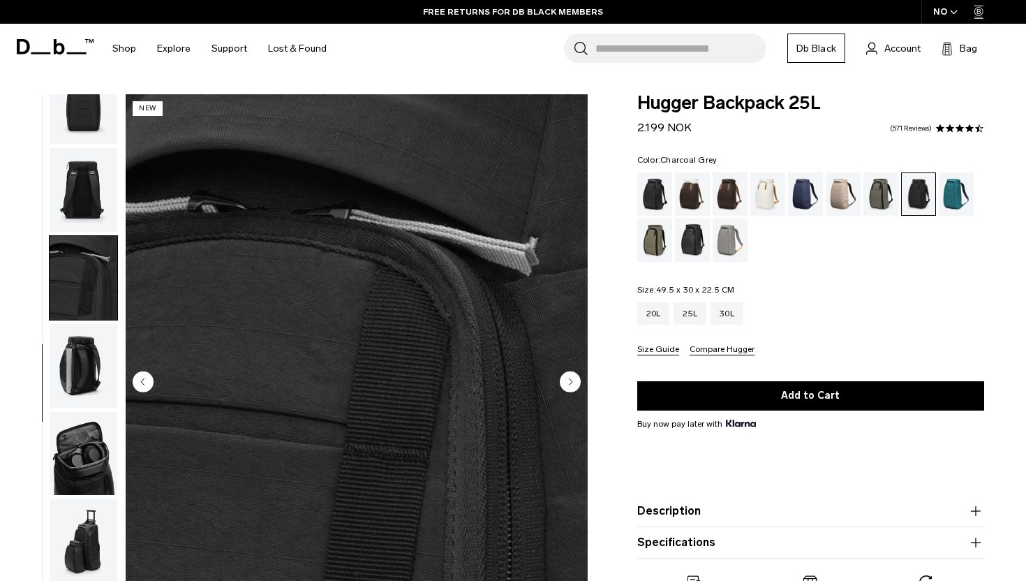
click at [83, 377] on img "button" at bounding box center [84, 366] width 68 height 84
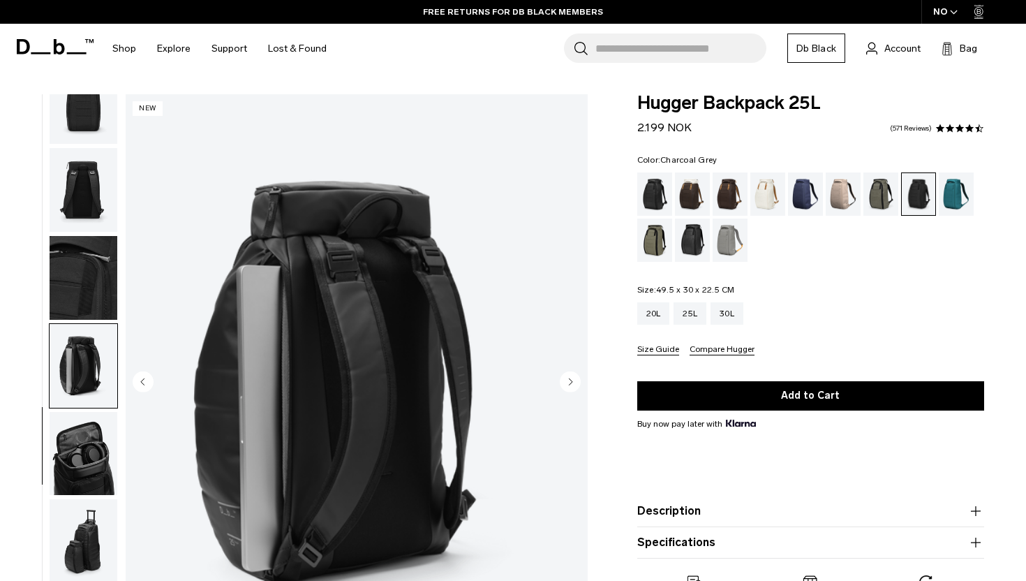
click at [82, 433] on img "button" at bounding box center [84, 454] width 68 height 84
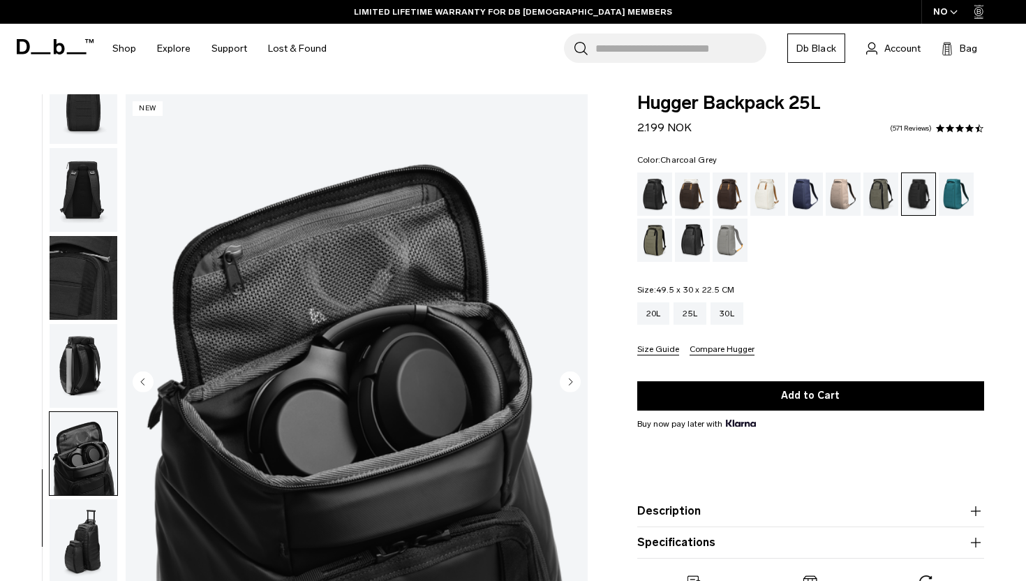
click at [84, 537] on img "button" at bounding box center [84, 541] width 68 height 84
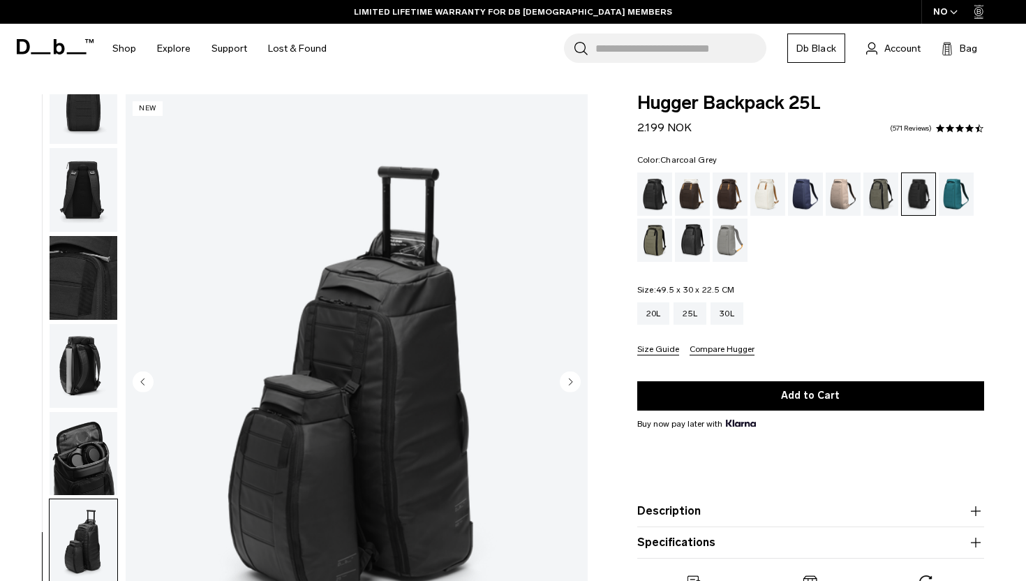
click at [89, 188] on img "button" at bounding box center [84, 190] width 68 height 84
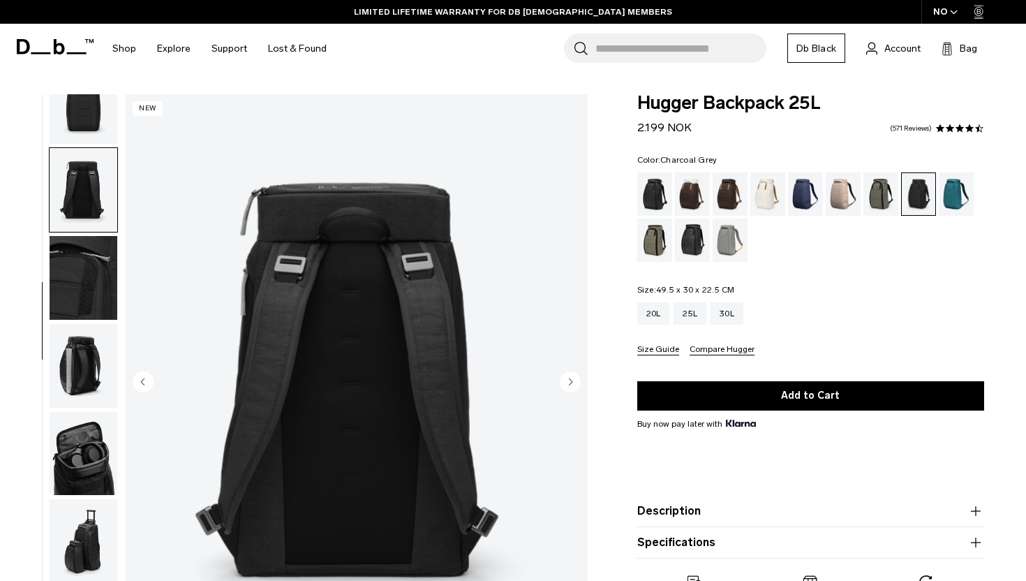
click at [79, 121] on img "button" at bounding box center [84, 103] width 68 height 84
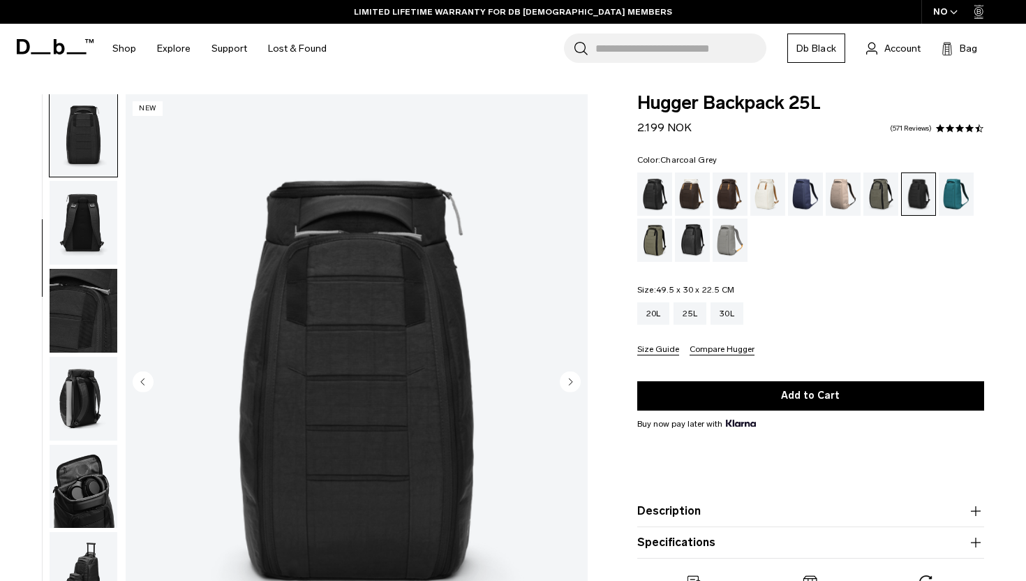
scroll to position [176, 0]
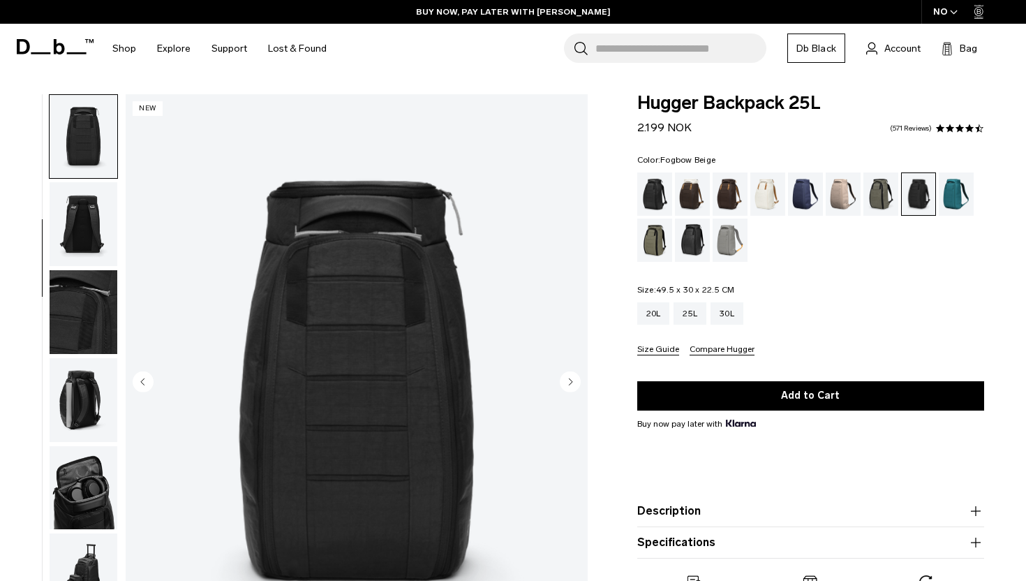
click at [845, 188] on div "Fogbow Beige" at bounding box center [844, 193] width 36 height 43
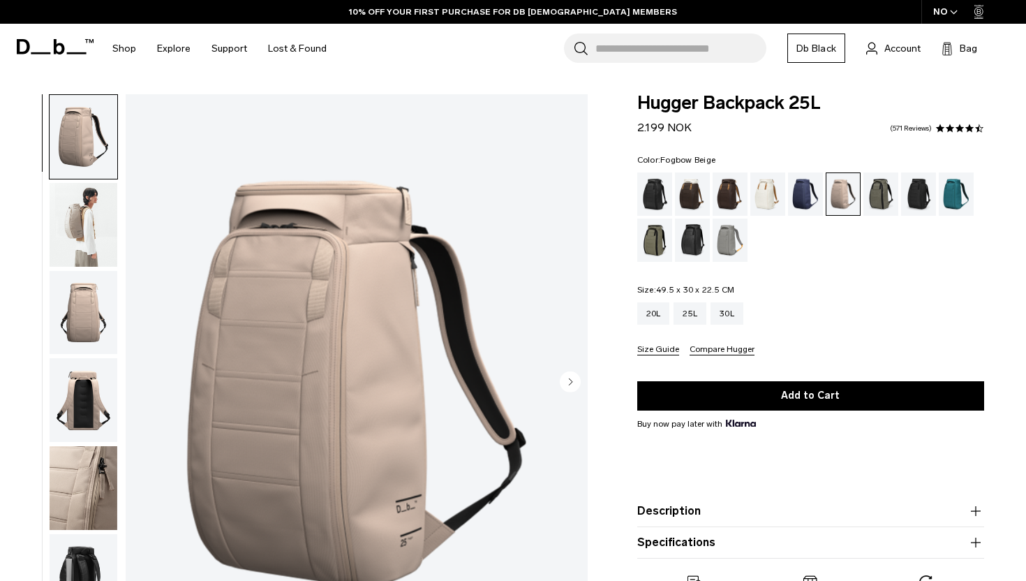
click at [77, 211] on img "button" at bounding box center [84, 225] width 68 height 84
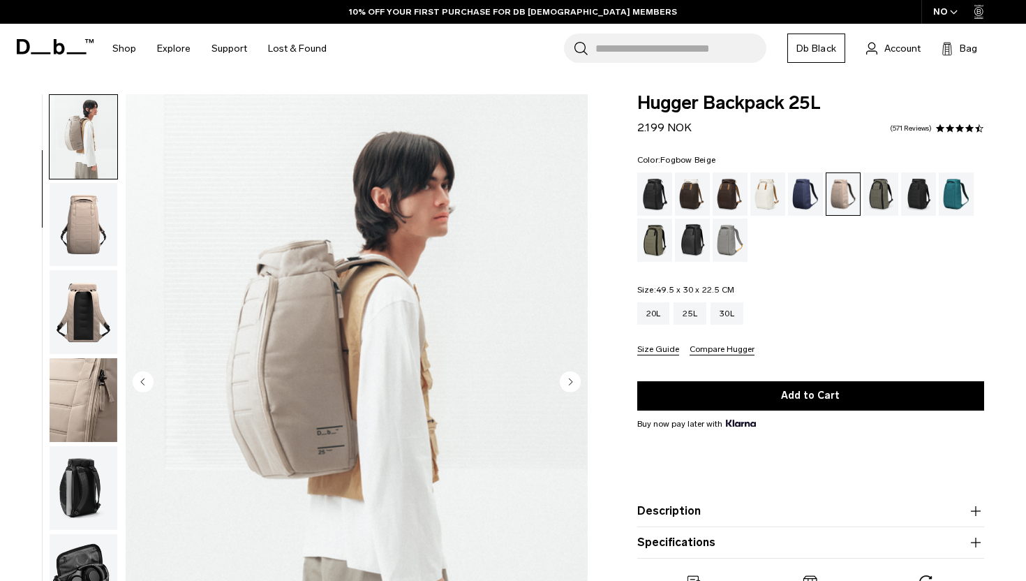
click at [85, 249] on img "button" at bounding box center [84, 225] width 68 height 84
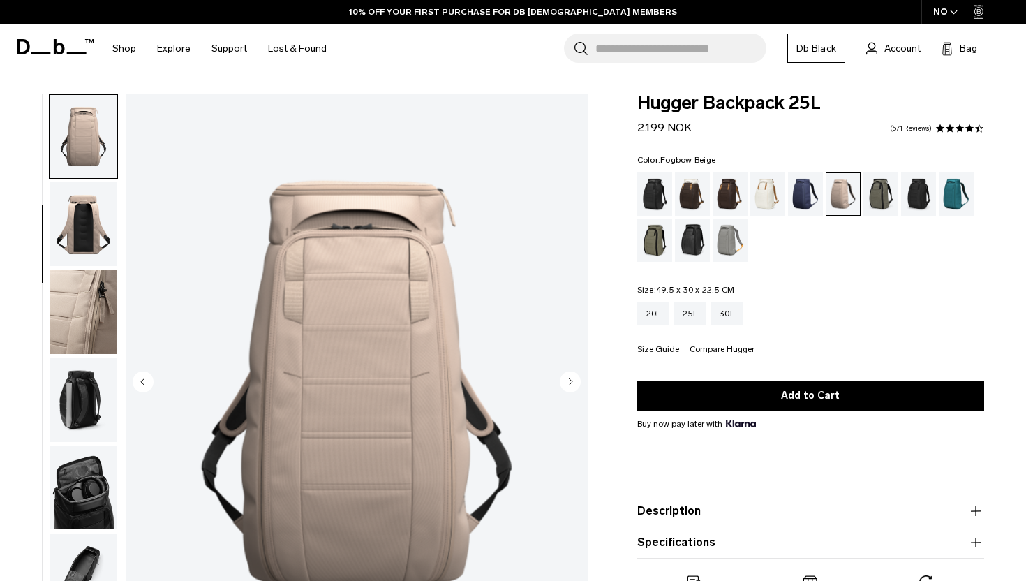
click at [91, 293] on img "button" at bounding box center [84, 312] width 68 height 84
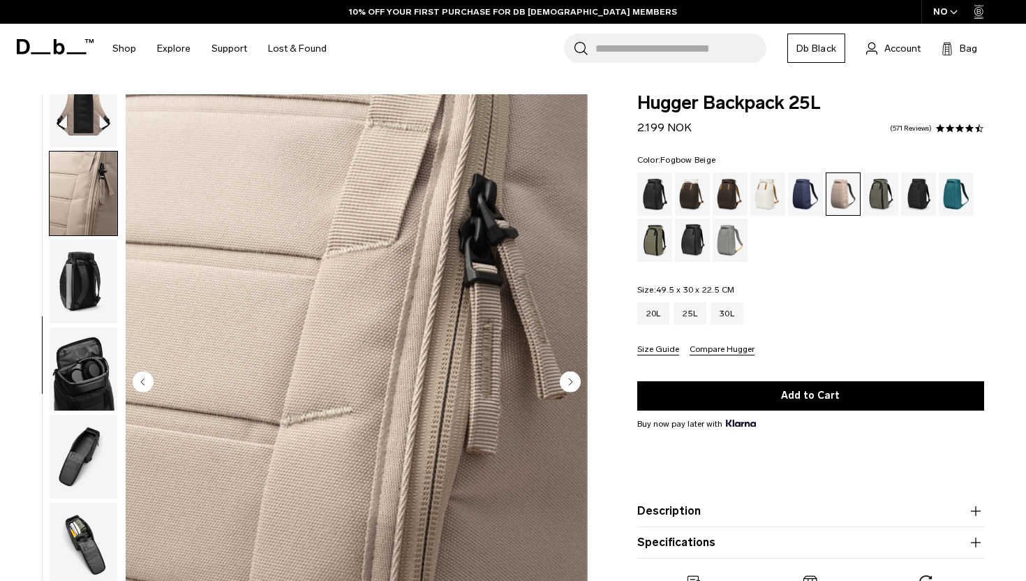
scroll to position [298, 0]
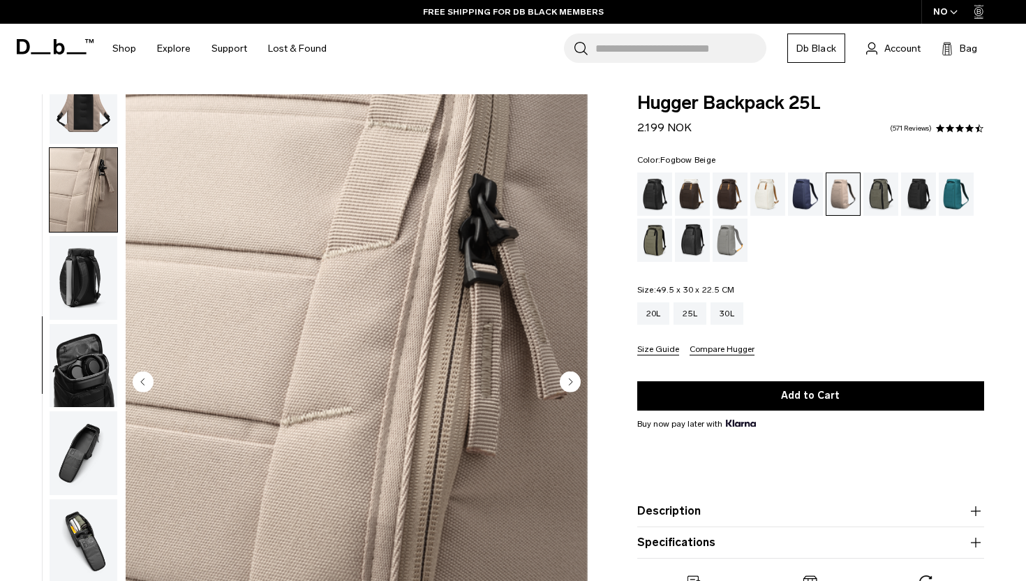
click at [77, 265] on img "button" at bounding box center [84, 278] width 68 height 84
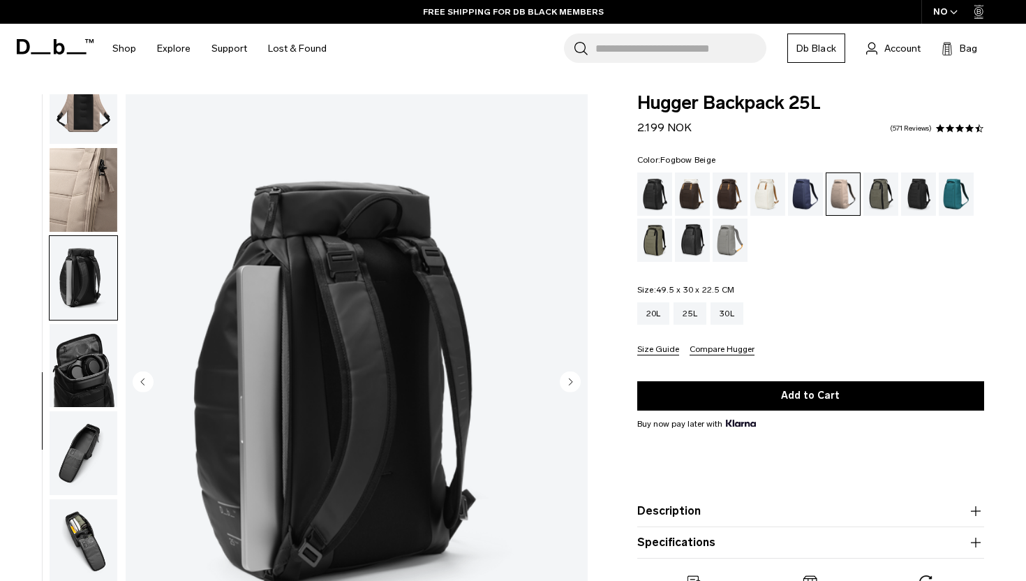
click at [75, 183] on img "button" at bounding box center [84, 190] width 68 height 84
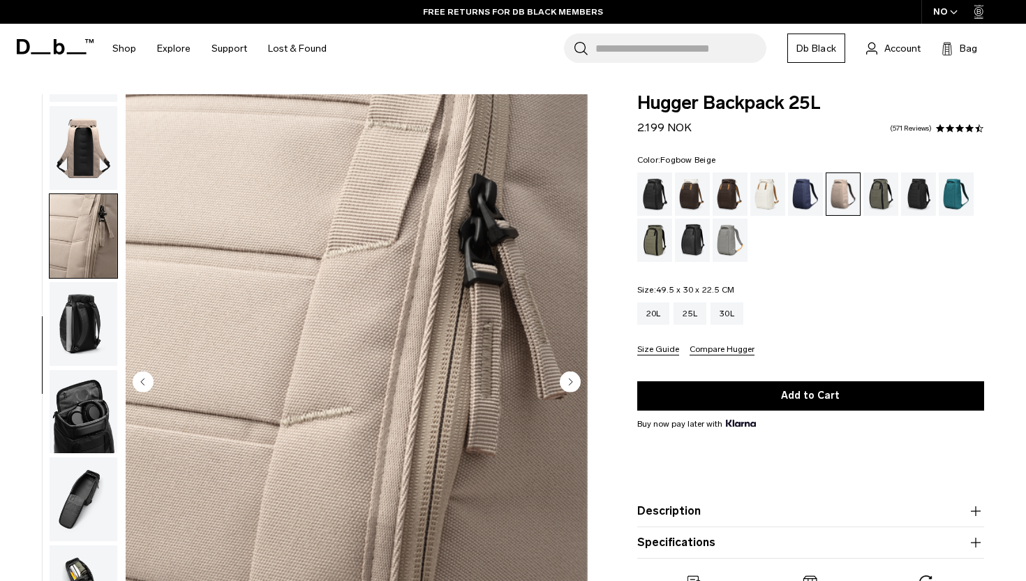
scroll to position [251, 0]
click at [878, 189] on div "Forest Green" at bounding box center [882, 193] width 36 height 43
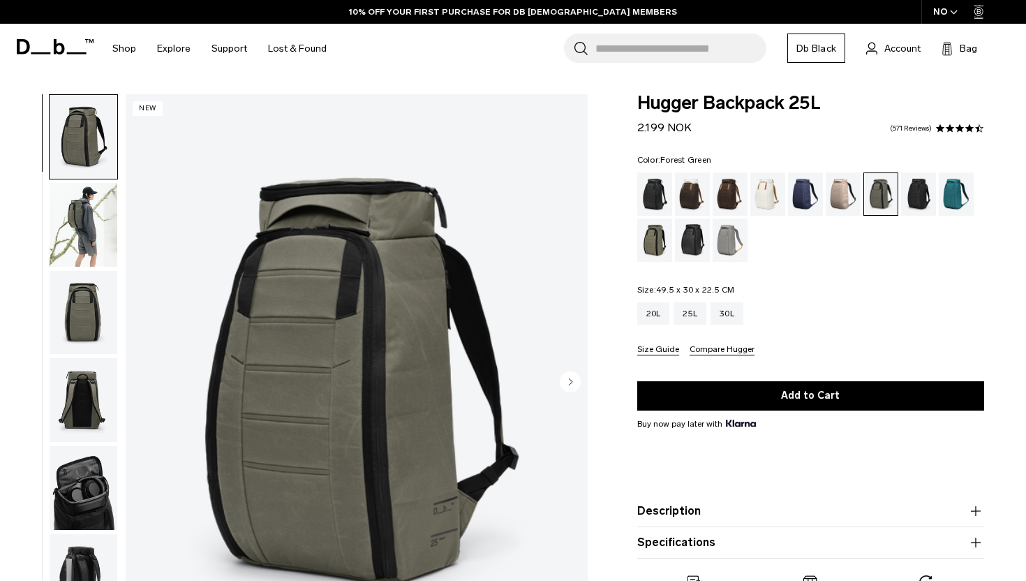
click at [84, 411] on img "button" at bounding box center [84, 400] width 68 height 84
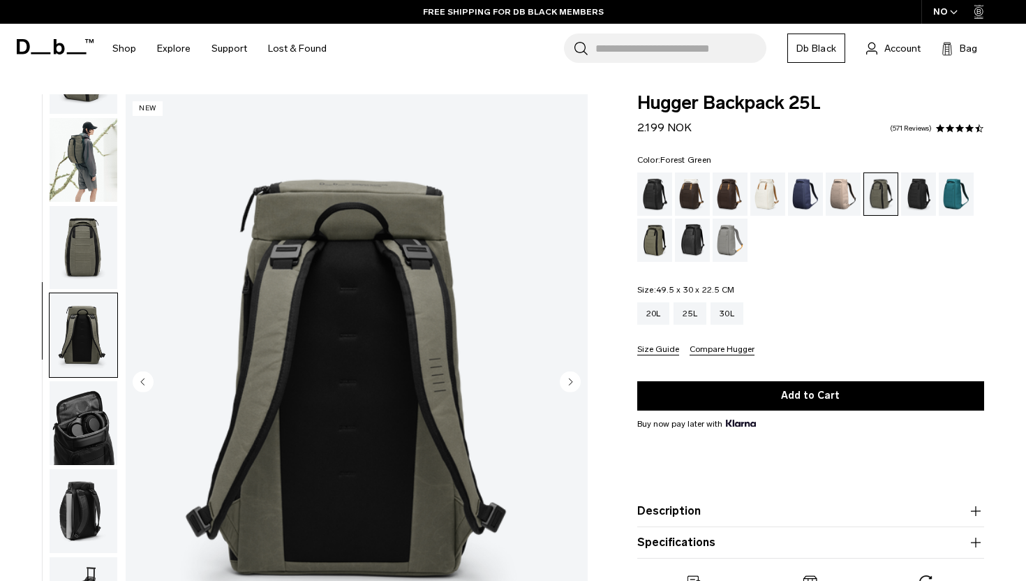
scroll to position [48, 0]
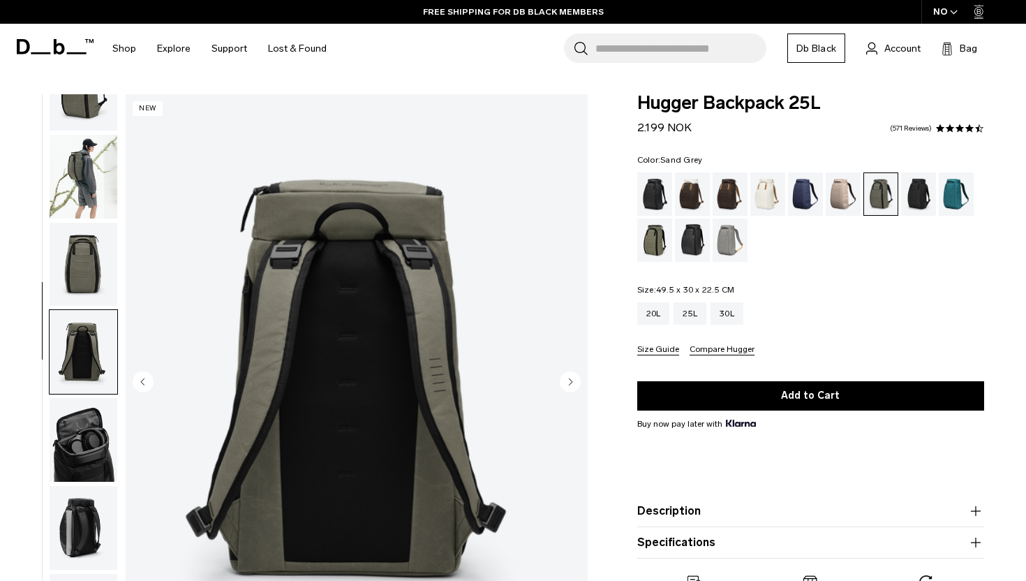
click at [739, 232] on div "Sand Grey" at bounding box center [731, 240] width 36 height 43
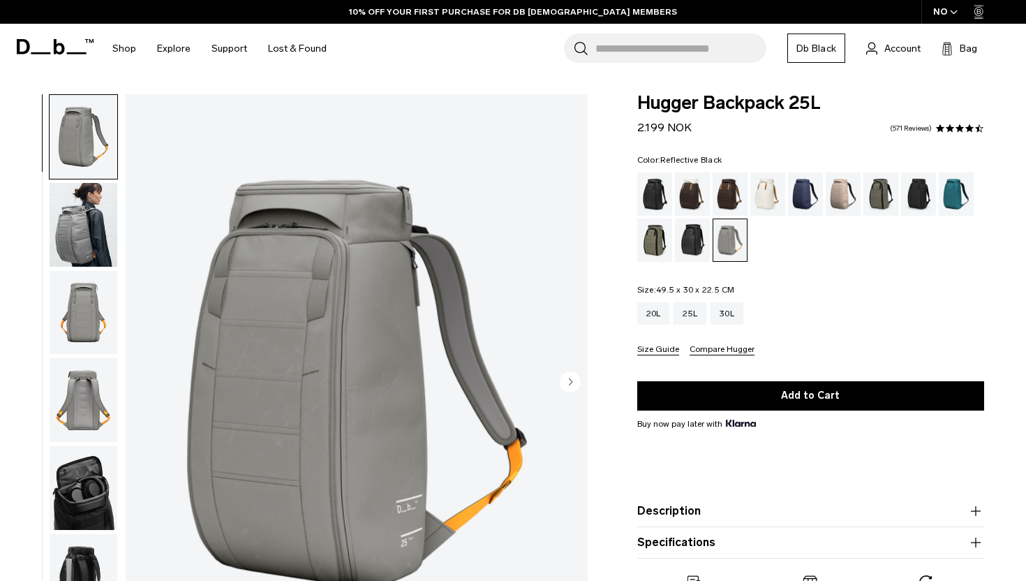
click at [695, 239] on div "Reflective Black" at bounding box center [693, 240] width 36 height 43
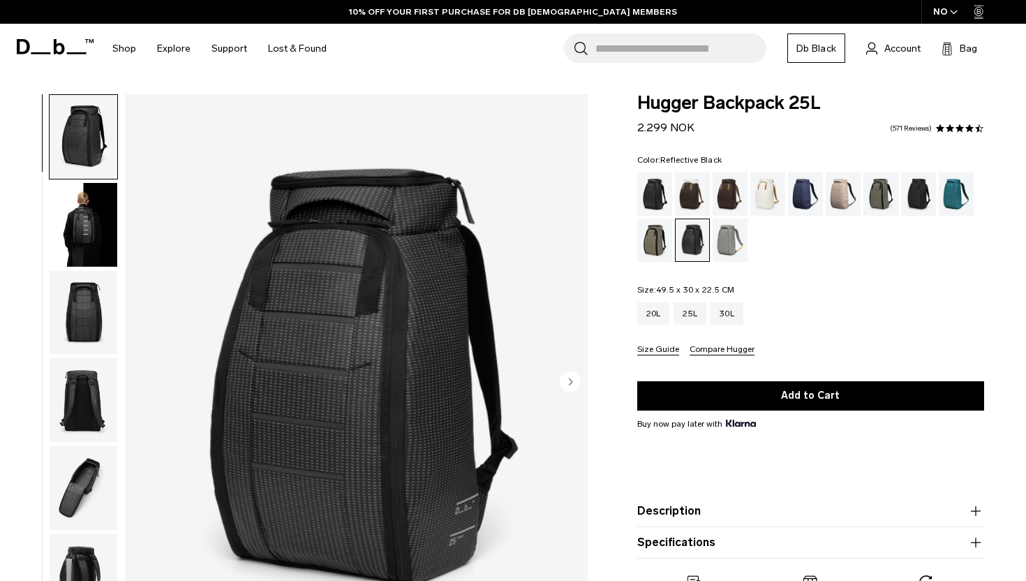
click at [80, 218] on img "button" at bounding box center [84, 225] width 68 height 84
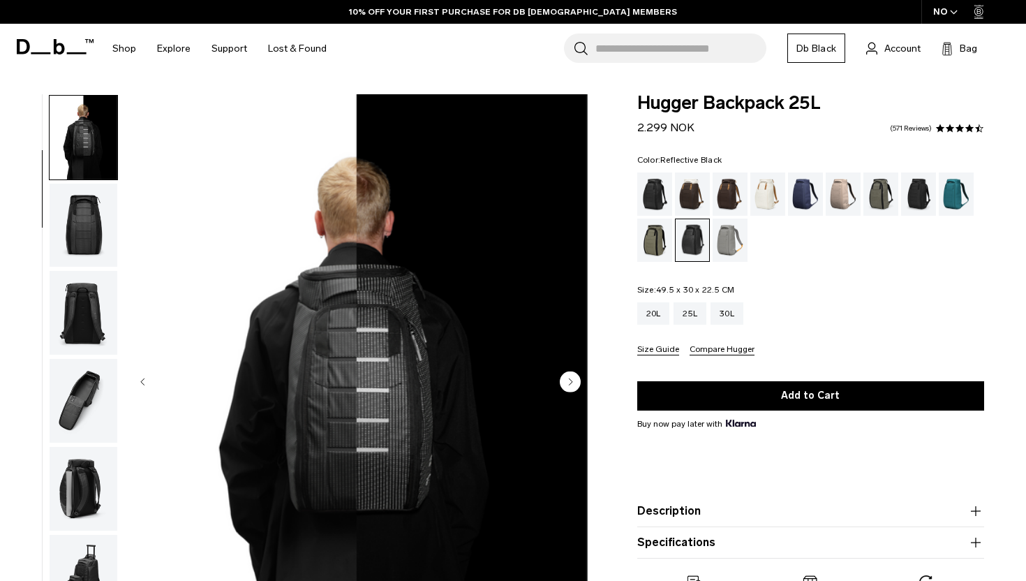
scroll to position [88, 0]
click at [80, 242] on img "button" at bounding box center [84, 225] width 68 height 84
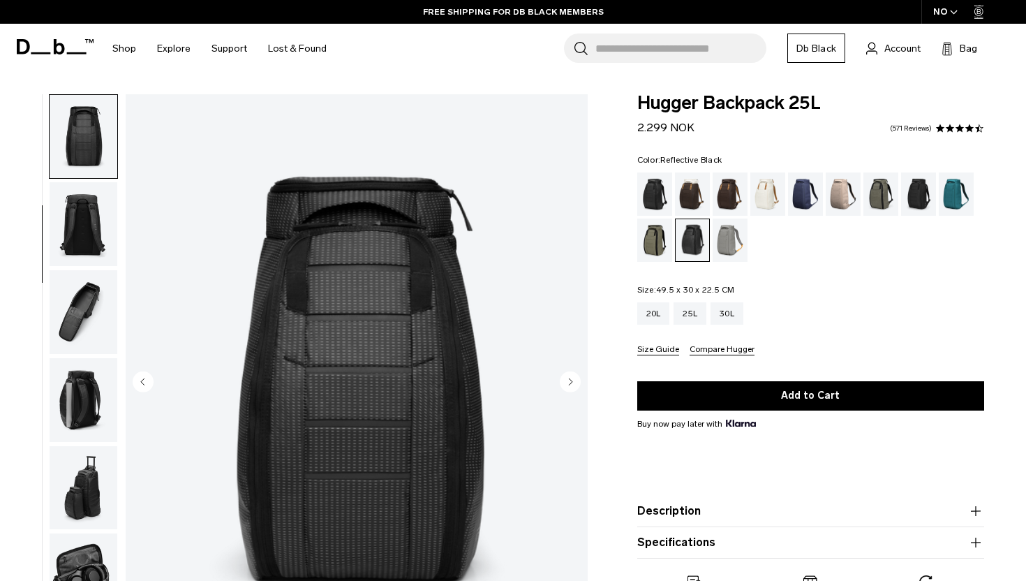
click at [80, 265] on img "button" at bounding box center [84, 224] width 68 height 84
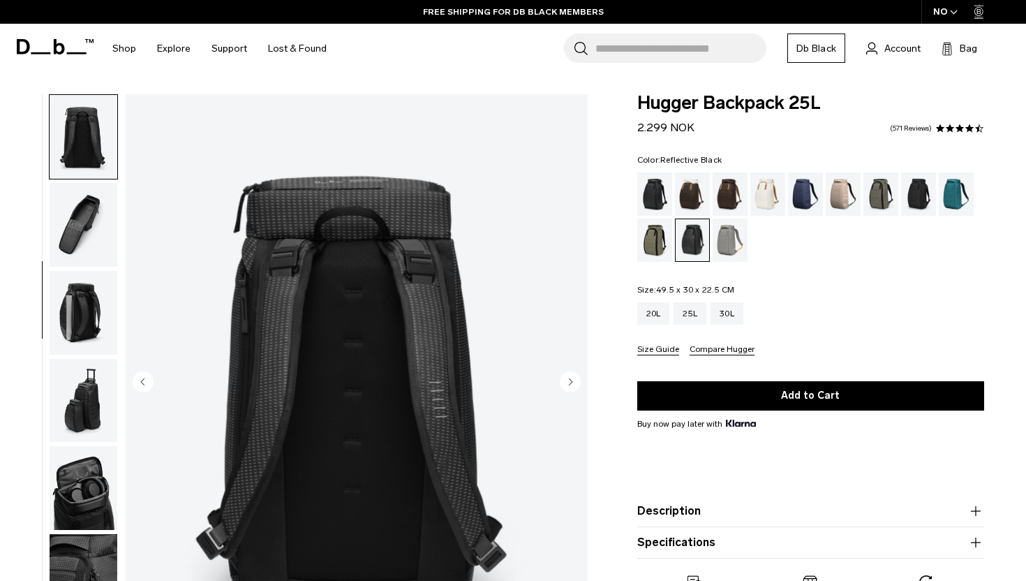
click at [79, 313] on img "button" at bounding box center [84, 313] width 68 height 84
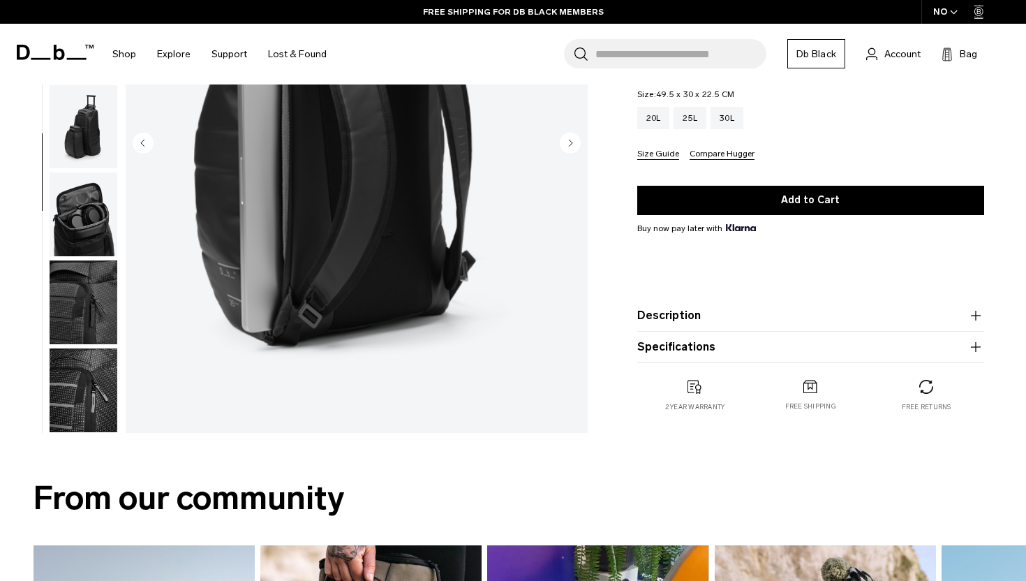
scroll to position [241, 0]
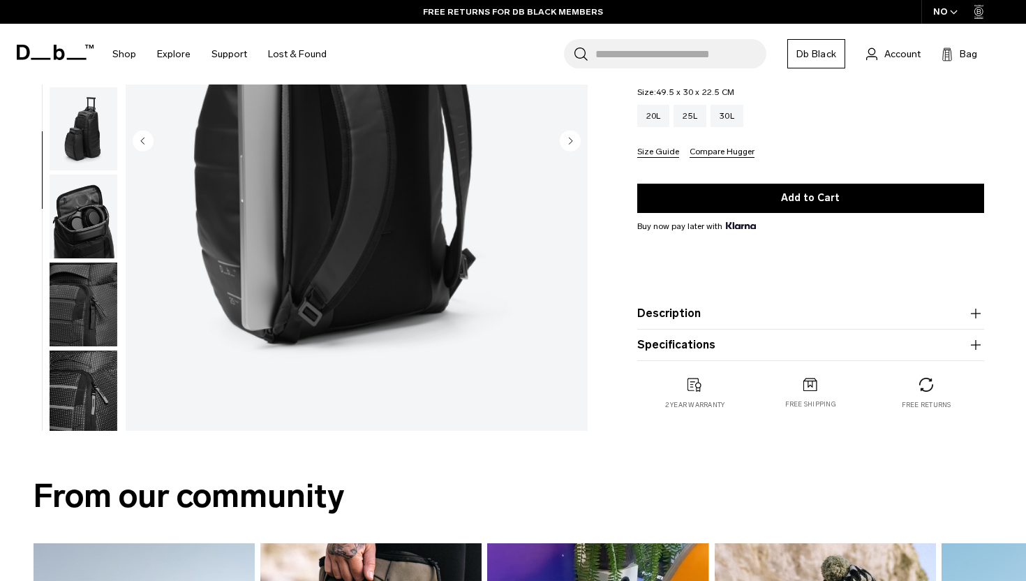
click at [96, 414] on img "button" at bounding box center [84, 392] width 68 height 84
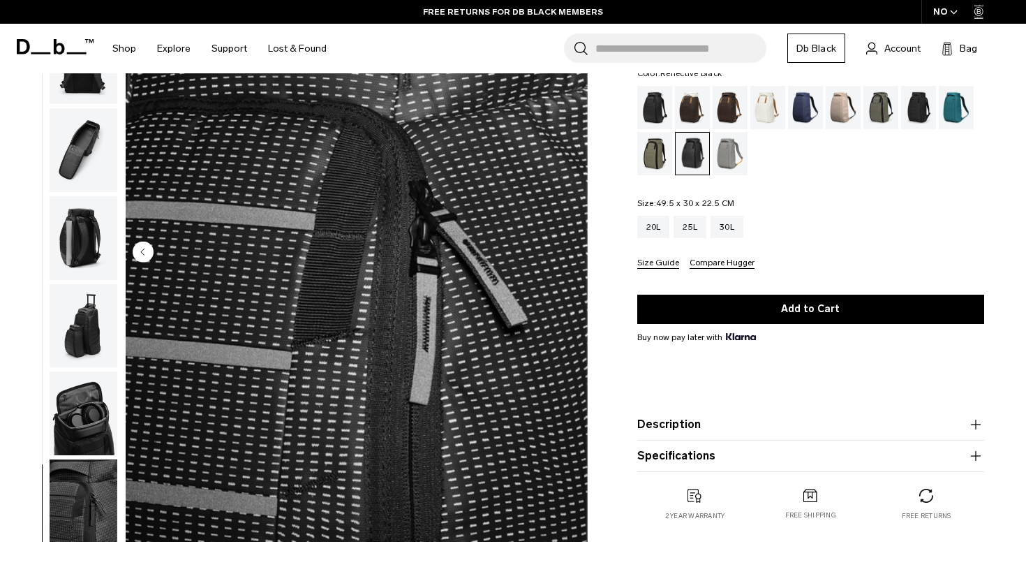
scroll to position [127, 0]
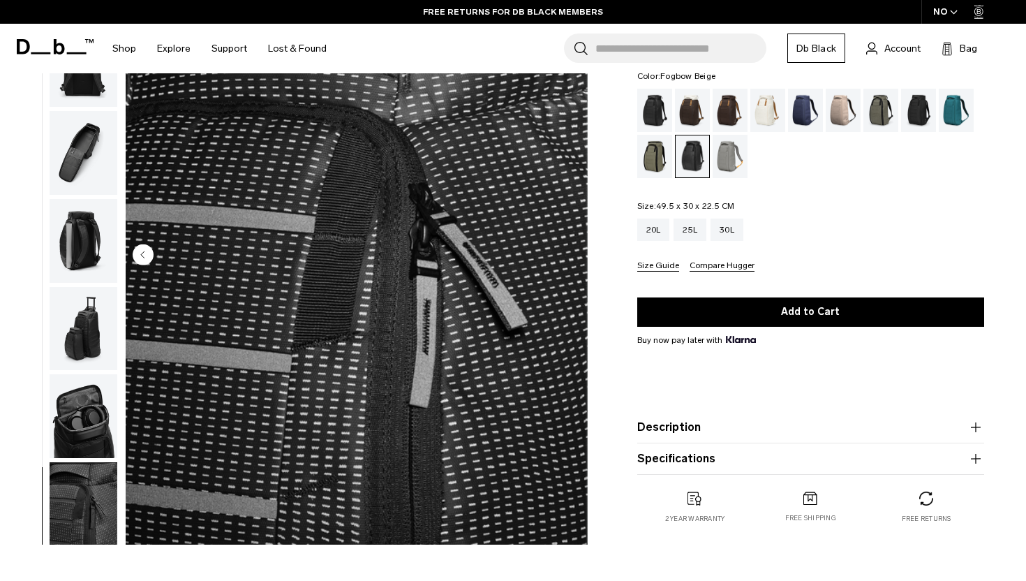
click at [848, 108] on div "Fogbow Beige" at bounding box center [844, 110] width 36 height 43
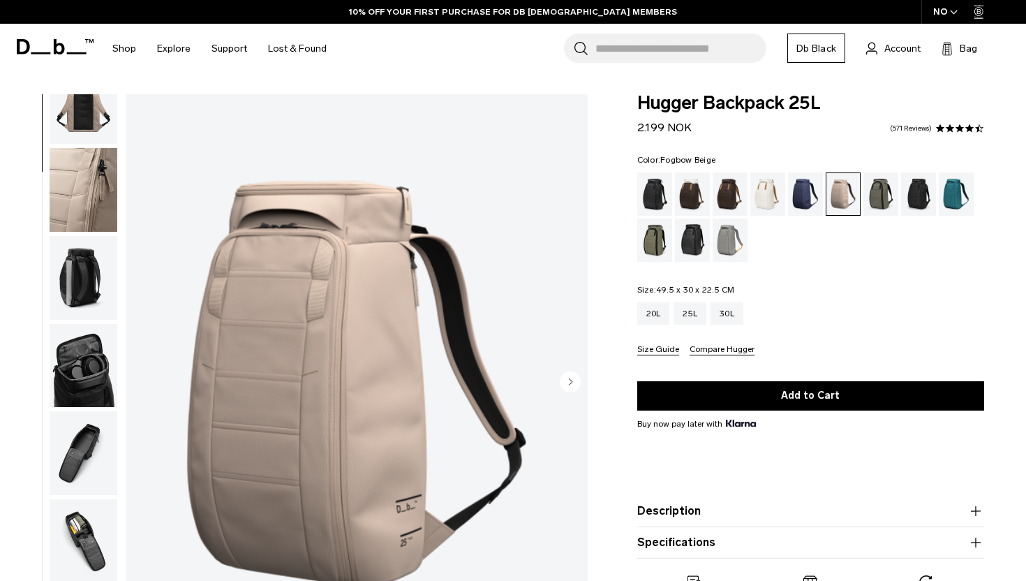
click at [98, 208] on img "button" at bounding box center [84, 190] width 68 height 84
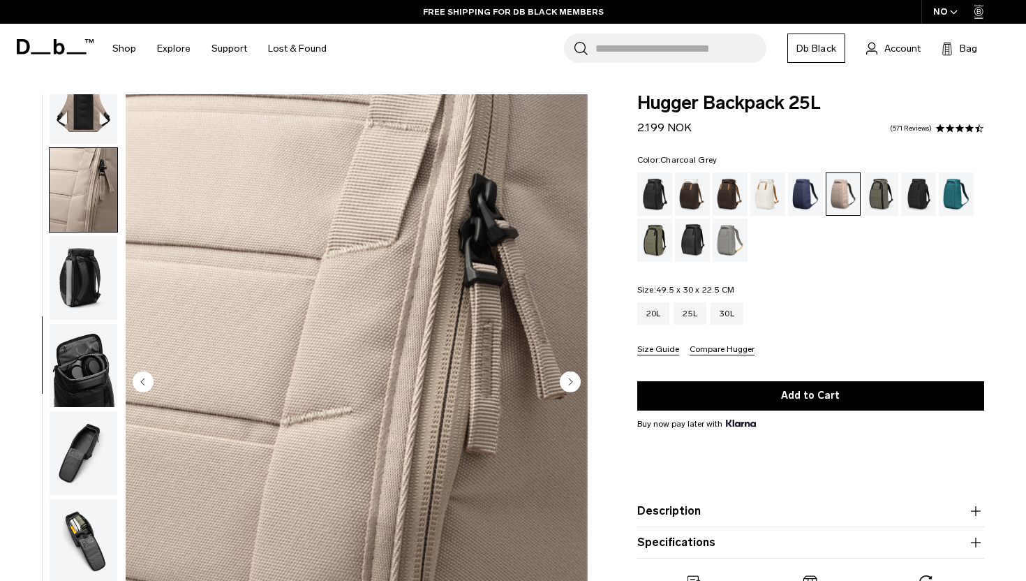
click at [911, 198] on div "Charcoal Grey" at bounding box center [919, 193] width 36 height 43
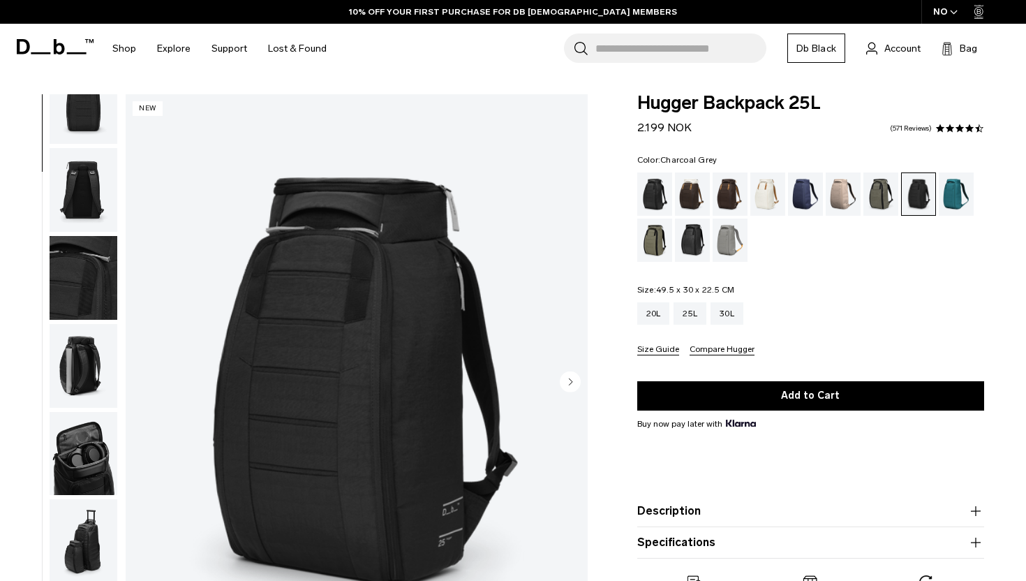
click at [85, 276] on img "button" at bounding box center [84, 278] width 68 height 84
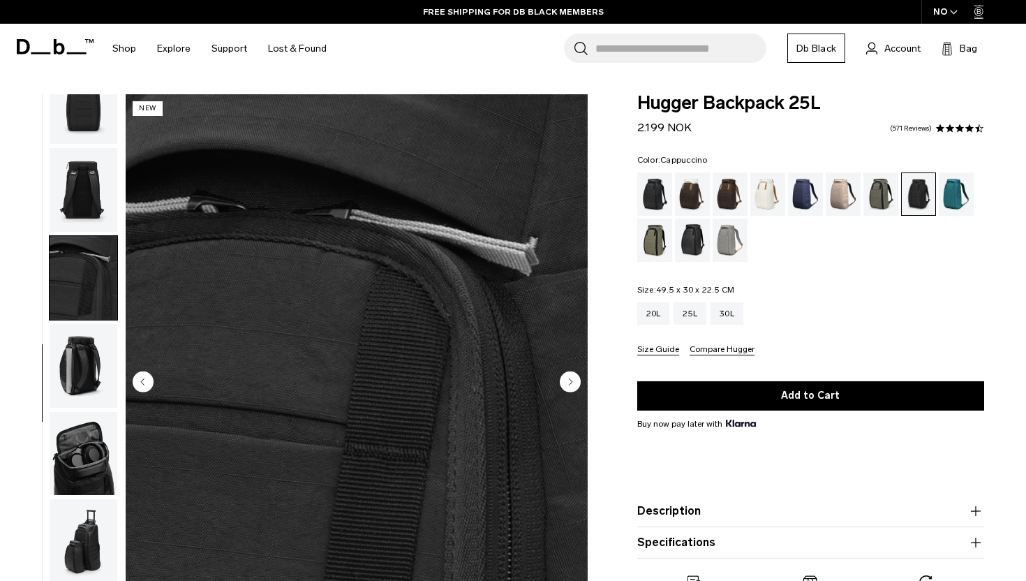
click at [703, 194] on div "Cappuccino" at bounding box center [693, 193] width 36 height 43
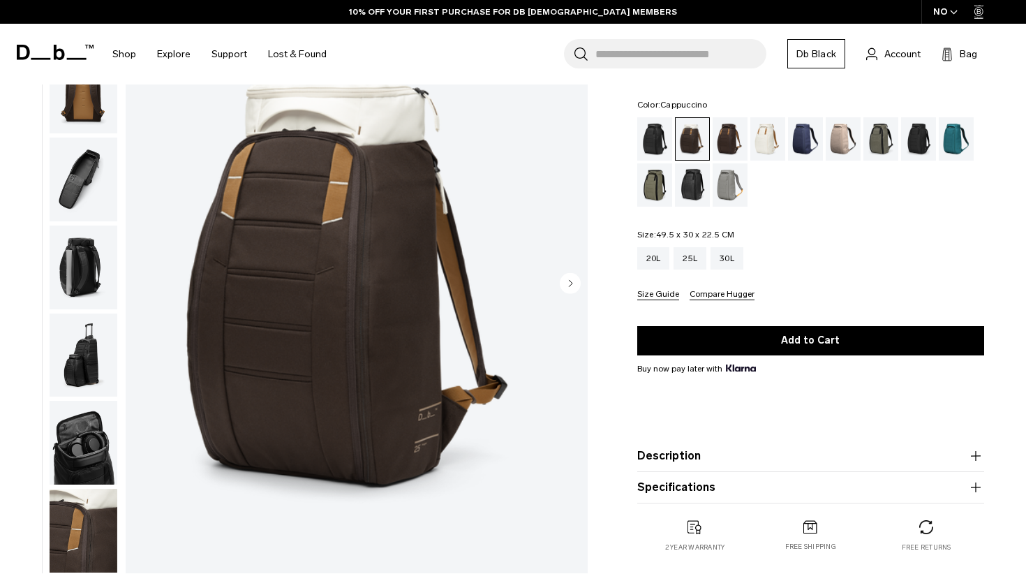
scroll to position [105, 0]
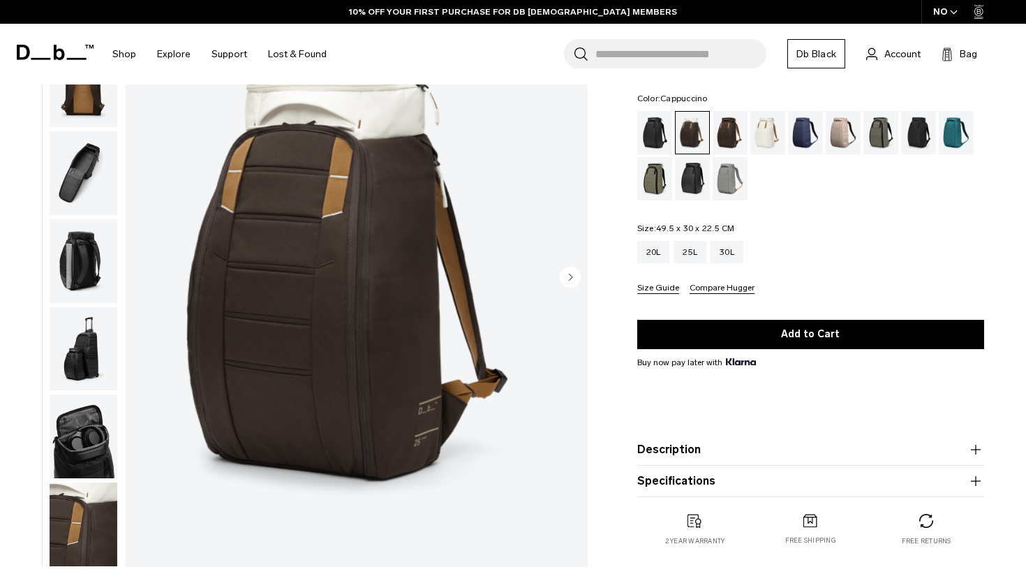
click at [78, 511] on img "button" at bounding box center [84, 524] width 68 height 84
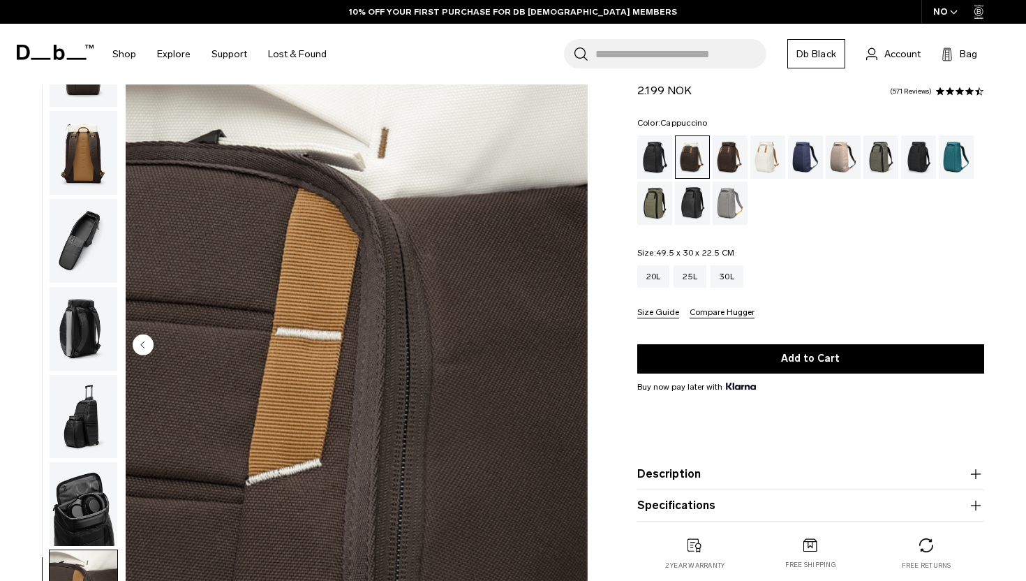
scroll to position [36, 0]
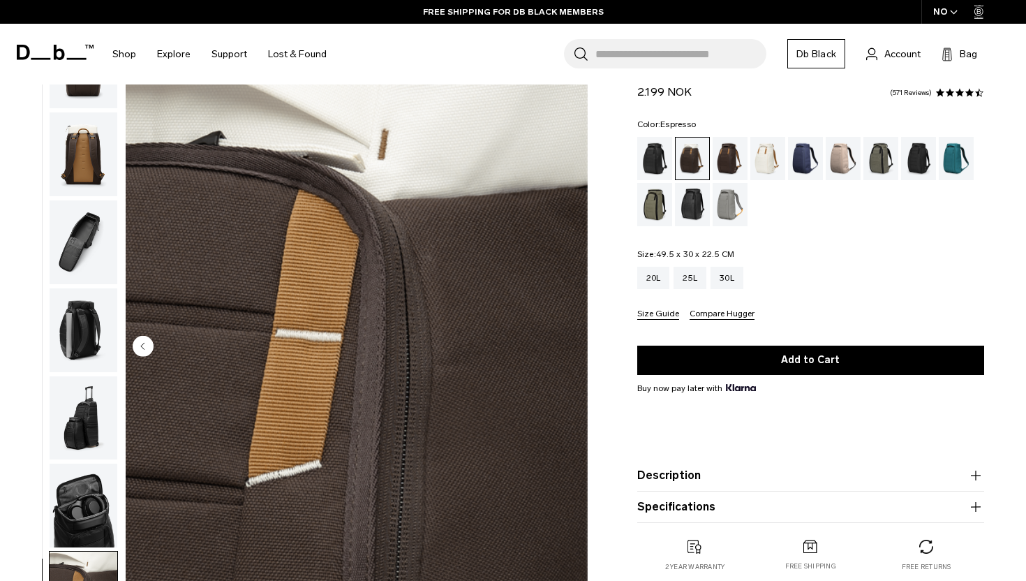
click at [730, 153] on div "Espresso" at bounding box center [731, 158] width 36 height 43
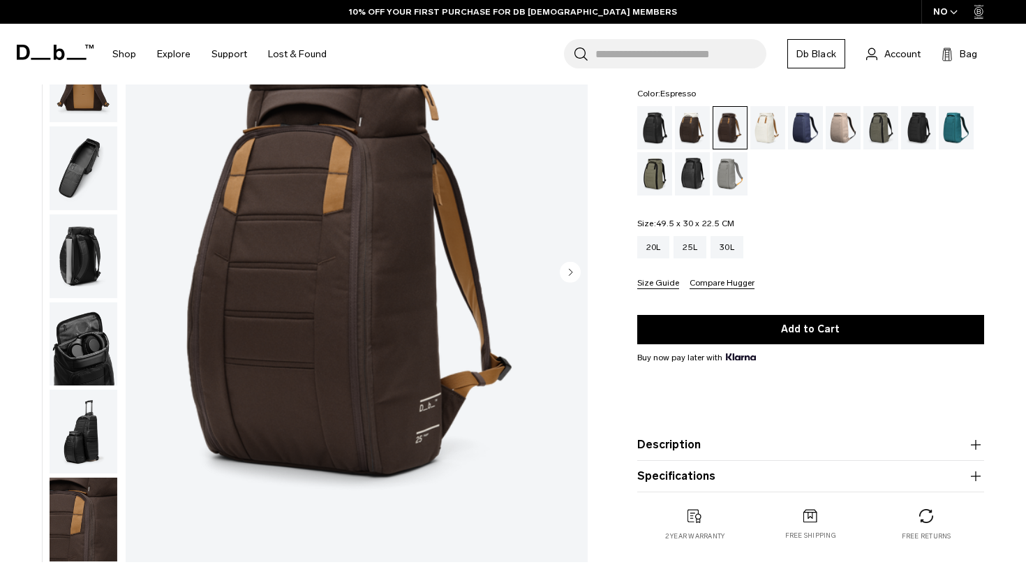
scroll to position [114, 0]
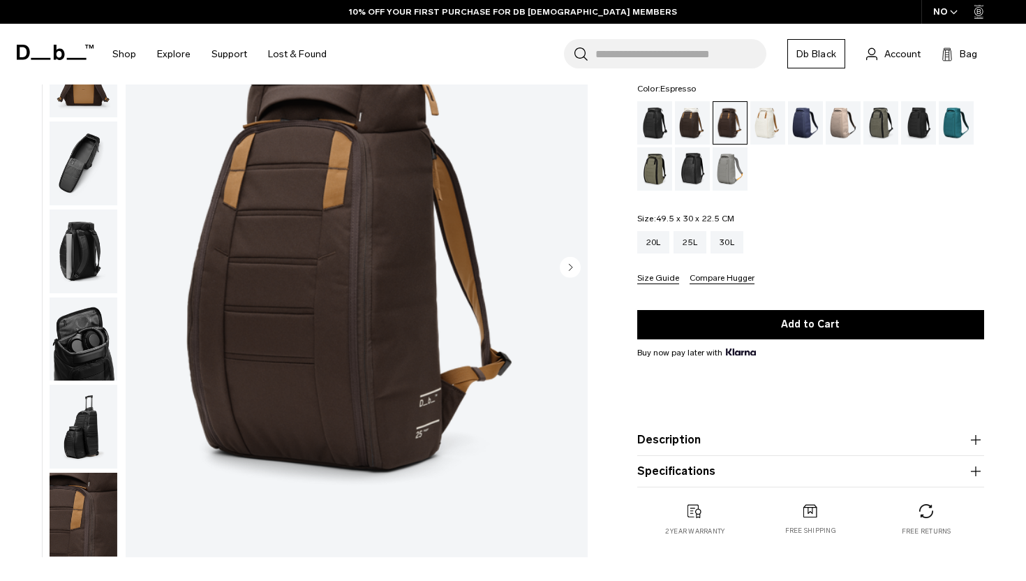
click at [91, 526] on img "button" at bounding box center [84, 515] width 68 height 84
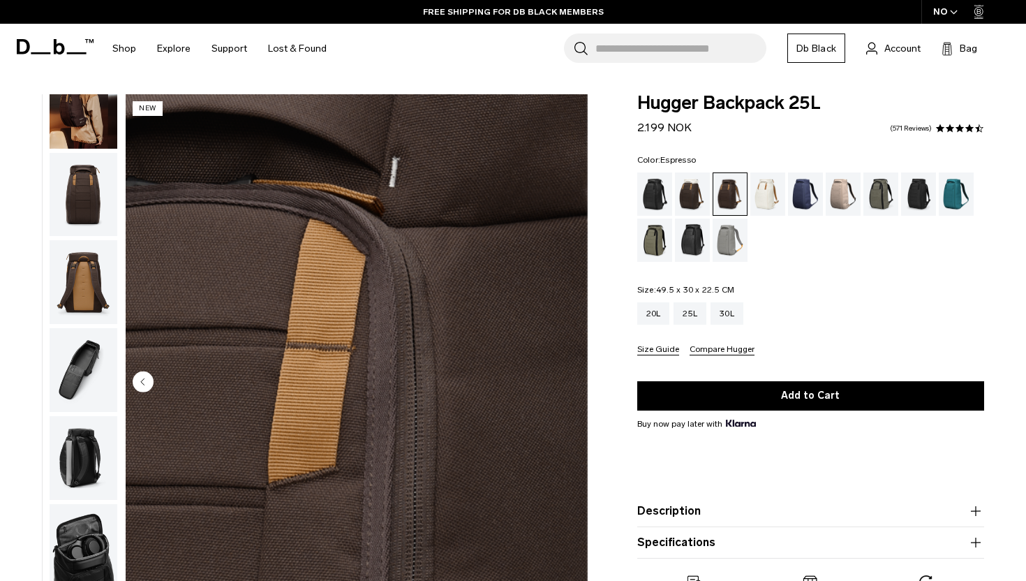
scroll to position [0, 0]
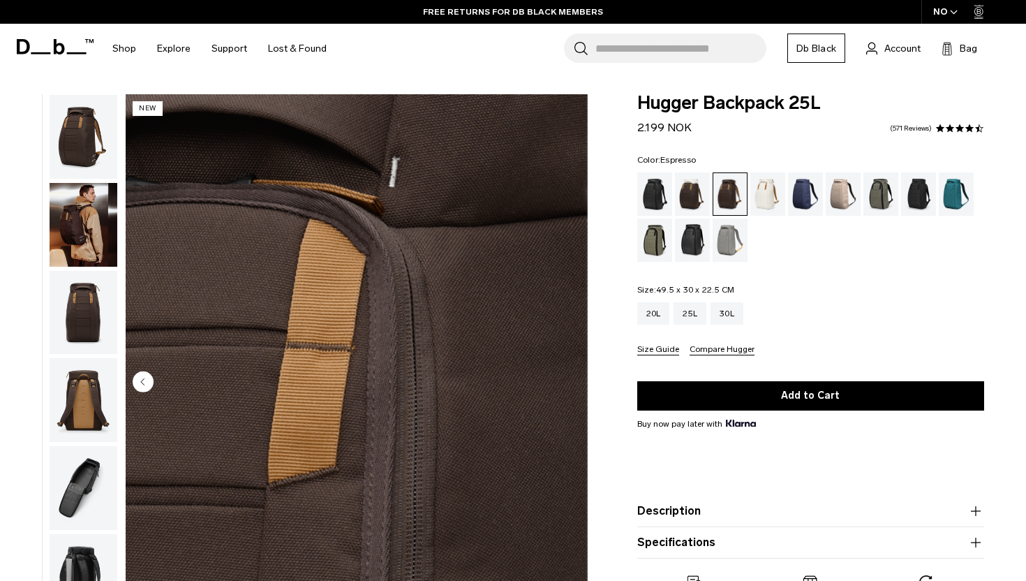
click at [80, 271] on img "button" at bounding box center [84, 313] width 68 height 84
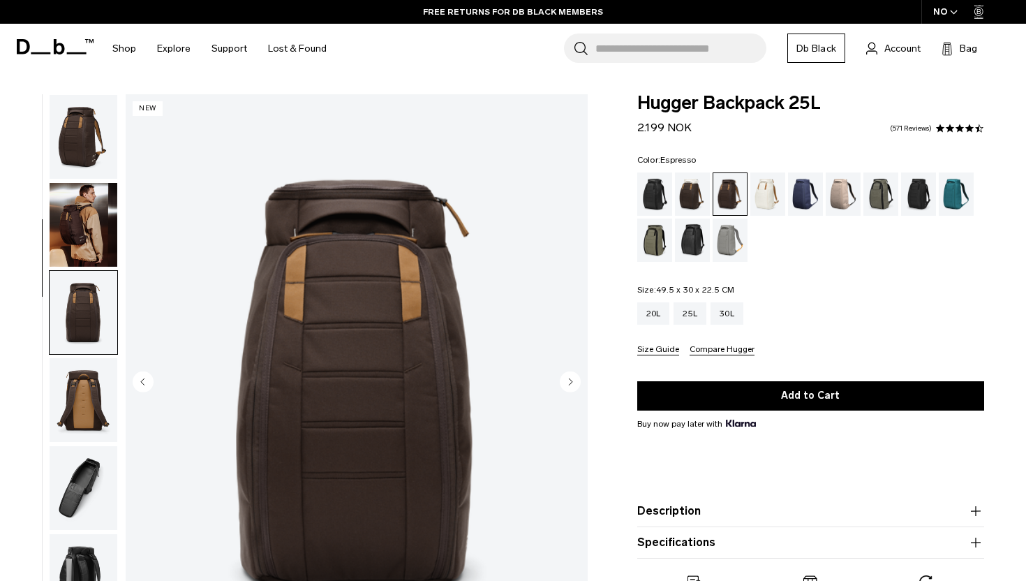
click at [83, 207] on img "button" at bounding box center [84, 225] width 68 height 84
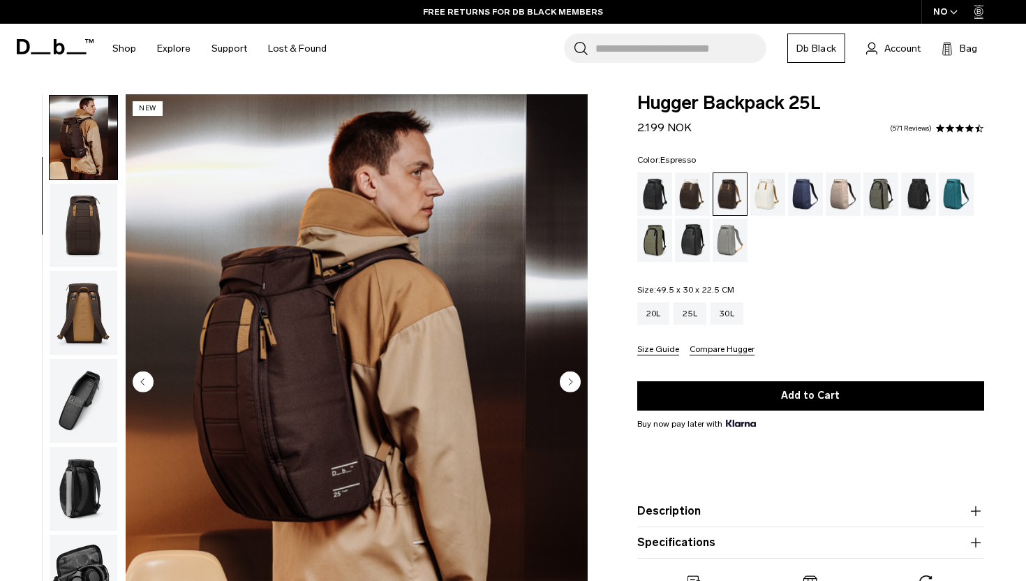
scroll to position [88, 0]
click at [764, 190] on div "Oatmilk" at bounding box center [769, 193] width 36 height 43
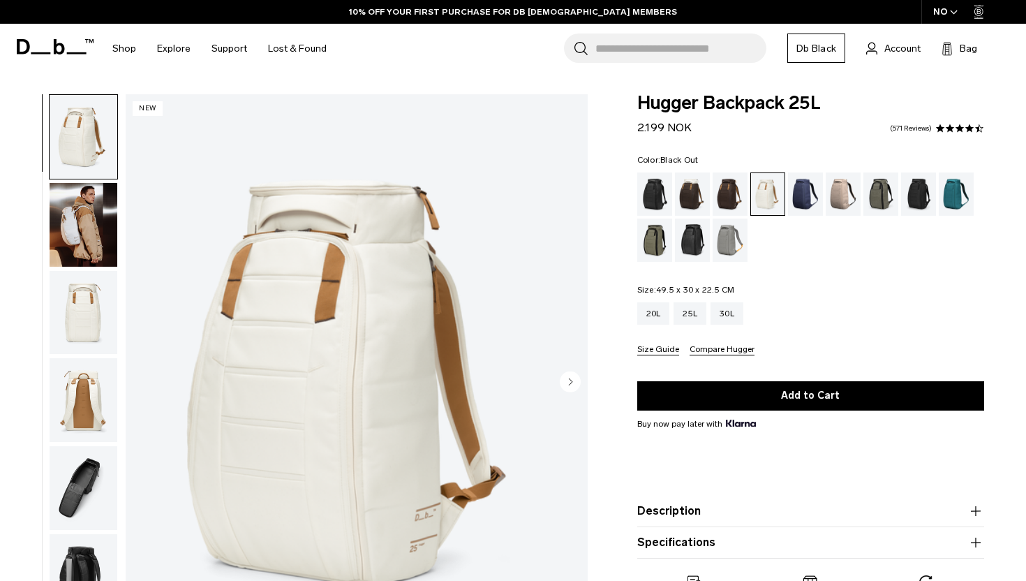
click at [663, 197] on div "Black Out" at bounding box center [655, 193] width 36 height 43
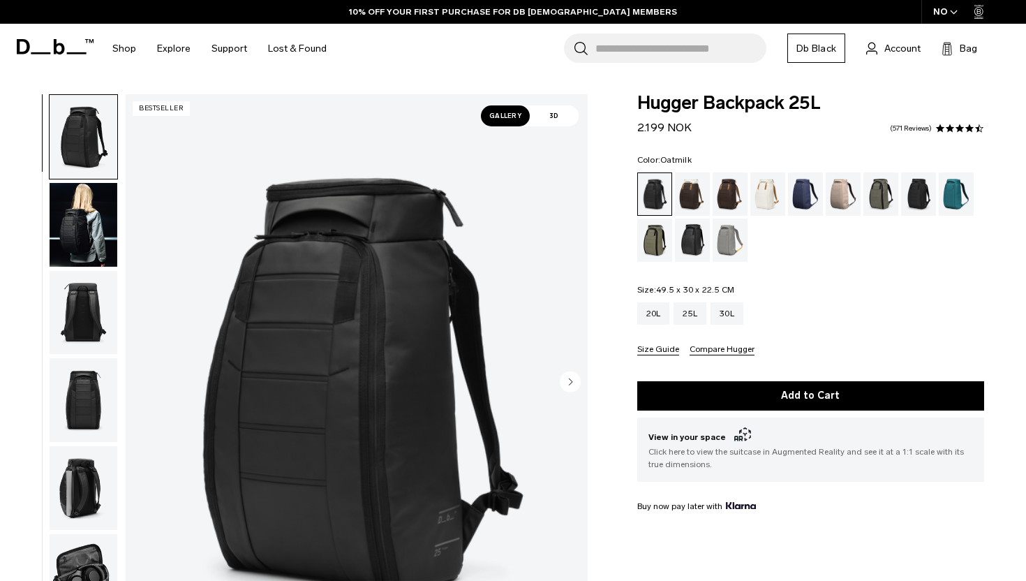
click at [764, 198] on div "Oatmilk" at bounding box center [769, 193] width 36 height 43
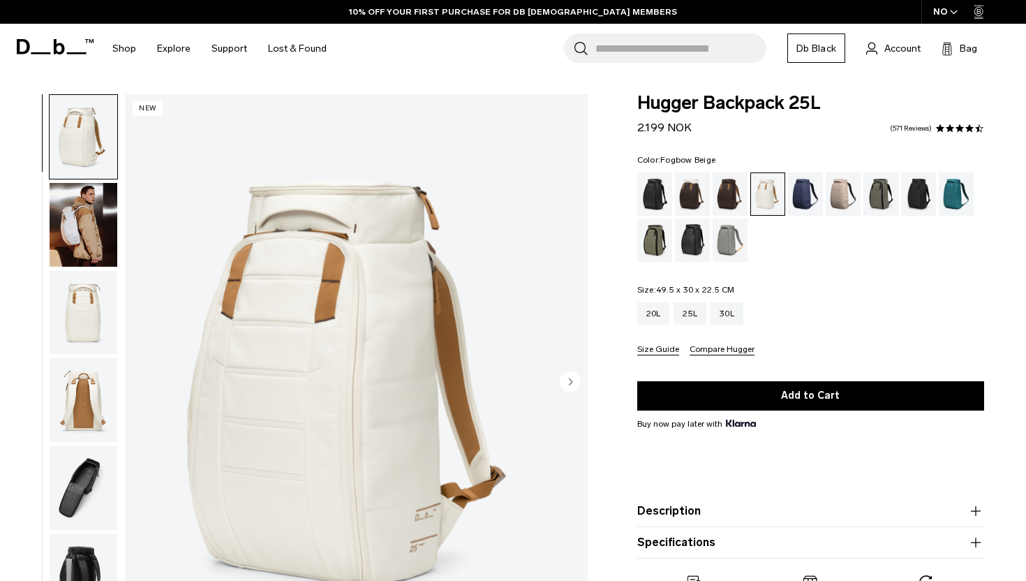
click at [836, 195] on div "Fogbow Beige" at bounding box center [844, 193] width 36 height 43
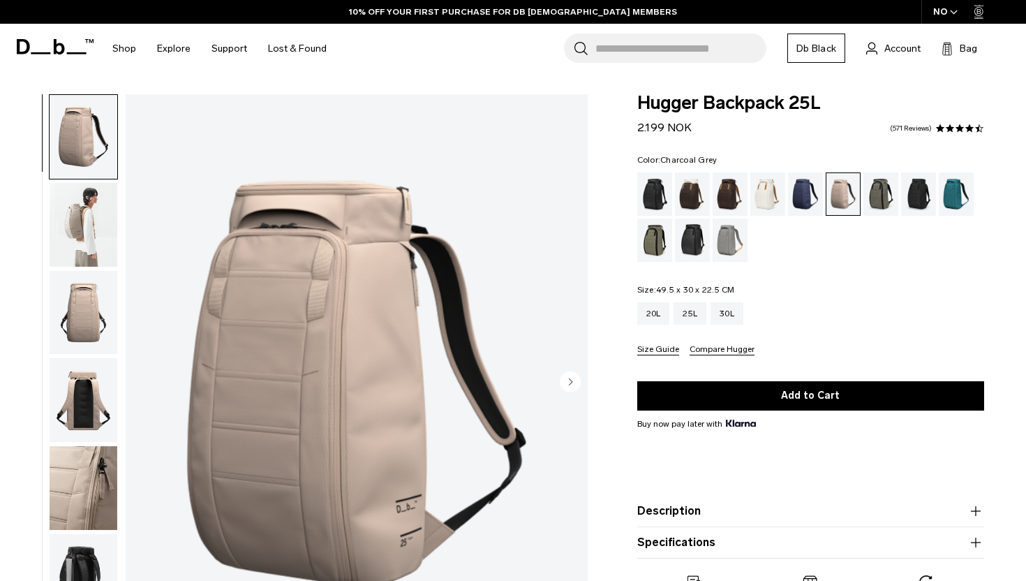
click at [910, 193] on div "Charcoal Grey" at bounding box center [919, 193] width 36 height 43
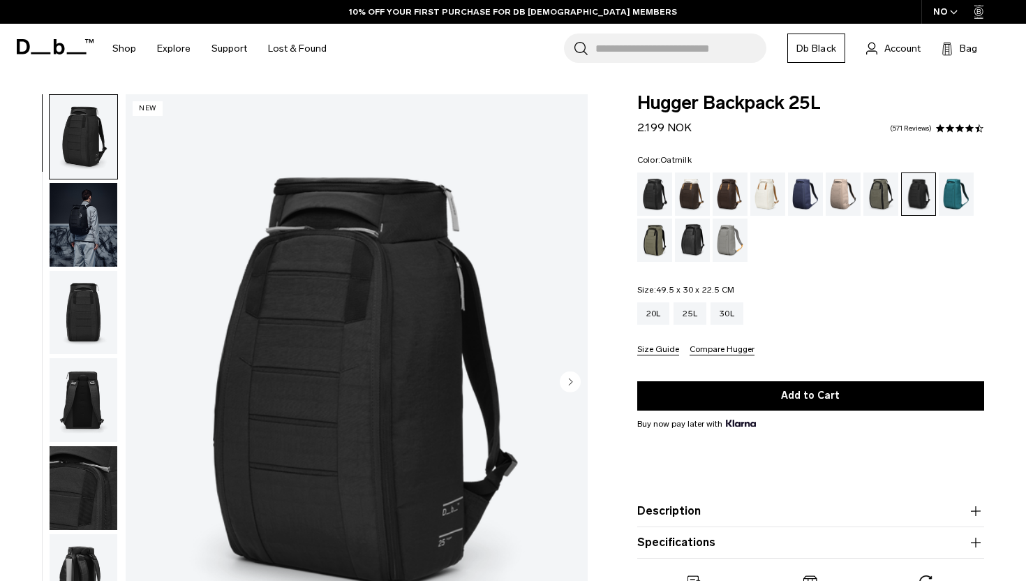
click at [766, 194] on div "Oatmilk" at bounding box center [769, 193] width 36 height 43
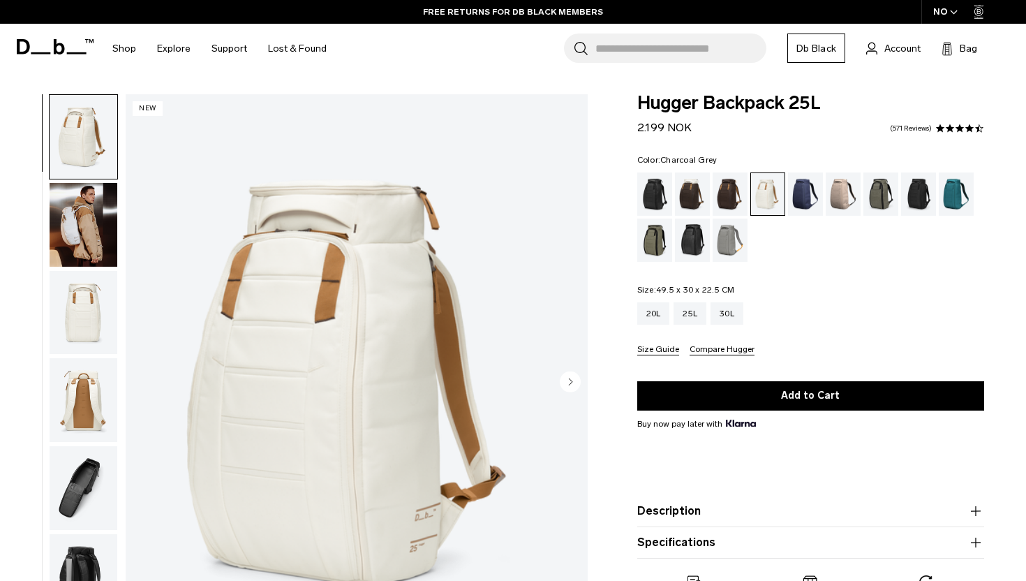
click at [912, 194] on div "Charcoal Grey" at bounding box center [919, 193] width 36 height 43
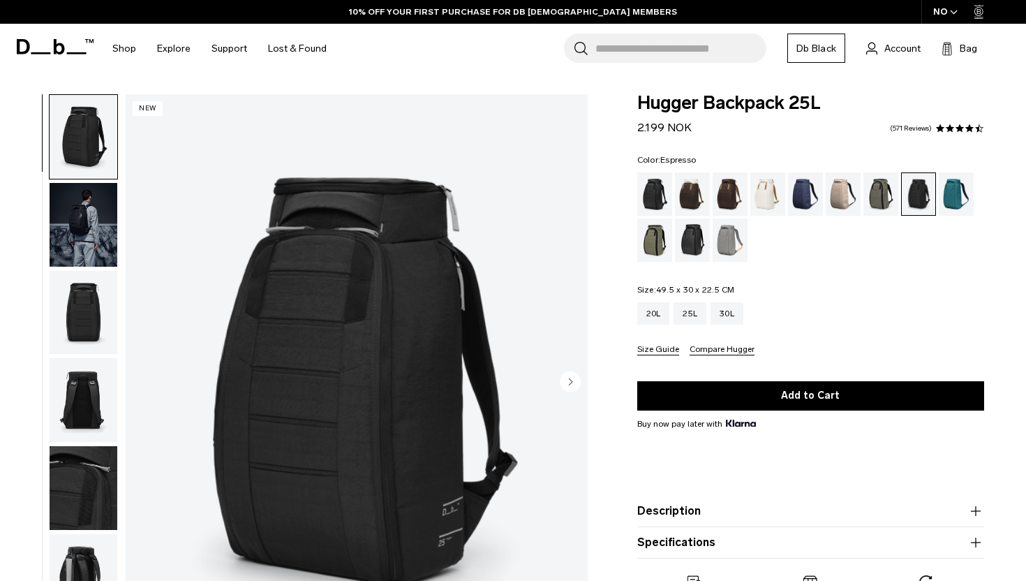
click at [722, 190] on div "Espresso" at bounding box center [731, 193] width 36 height 43
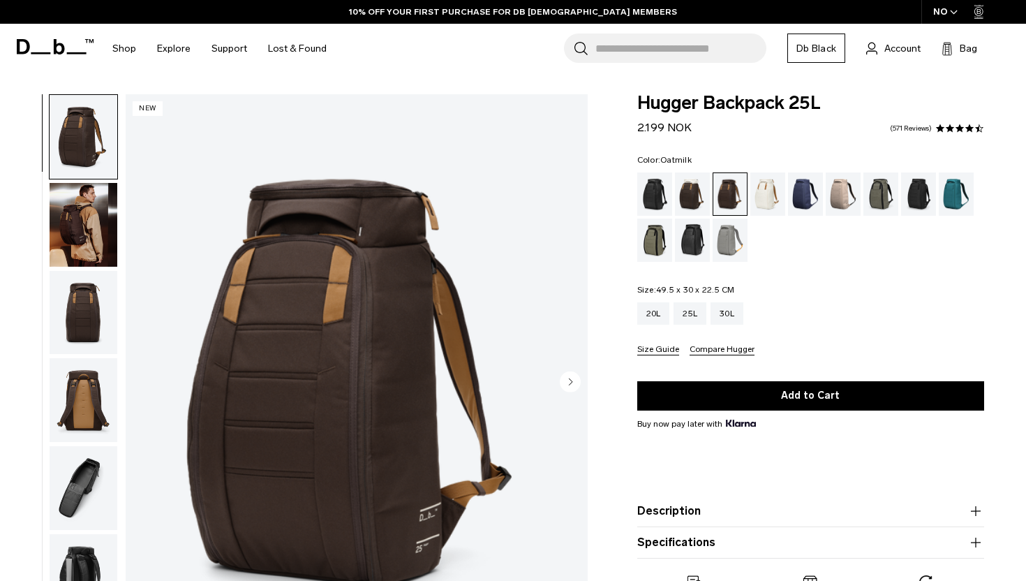
click at [759, 193] on div "Oatmilk" at bounding box center [769, 193] width 36 height 43
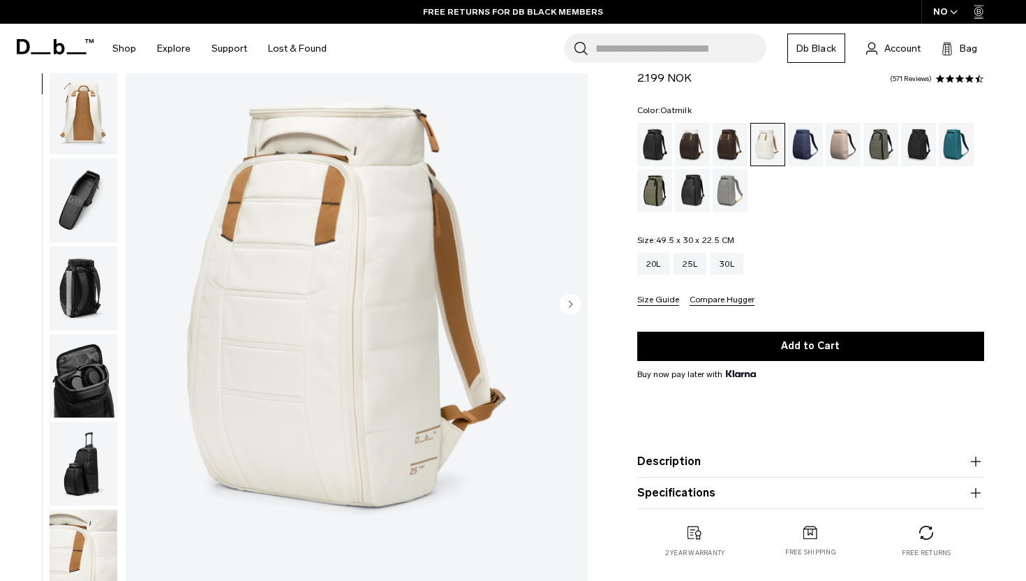
scroll to position [81, 0]
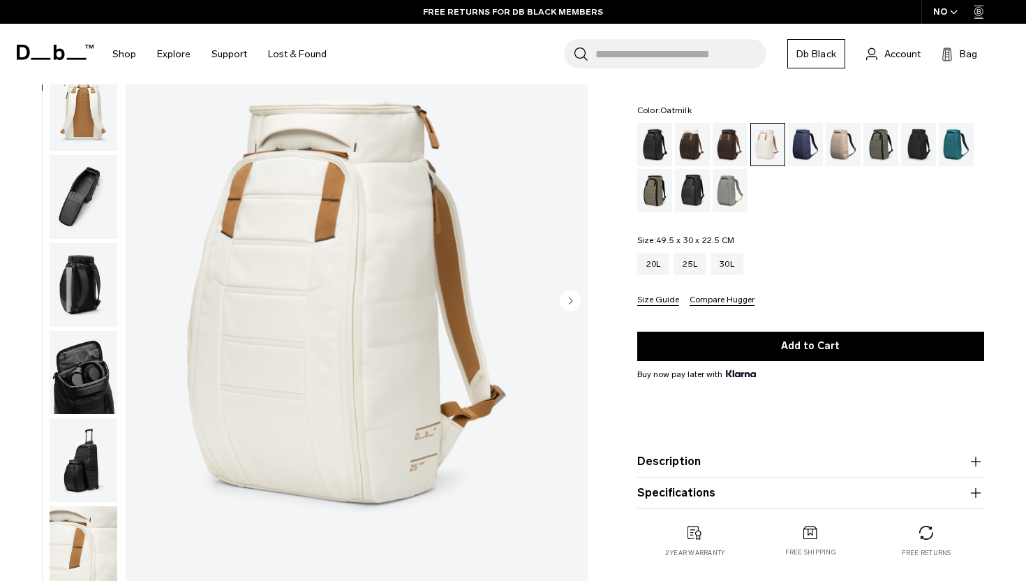
click at [91, 531] on img "button" at bounding box center [84, 548] width 68 height 84
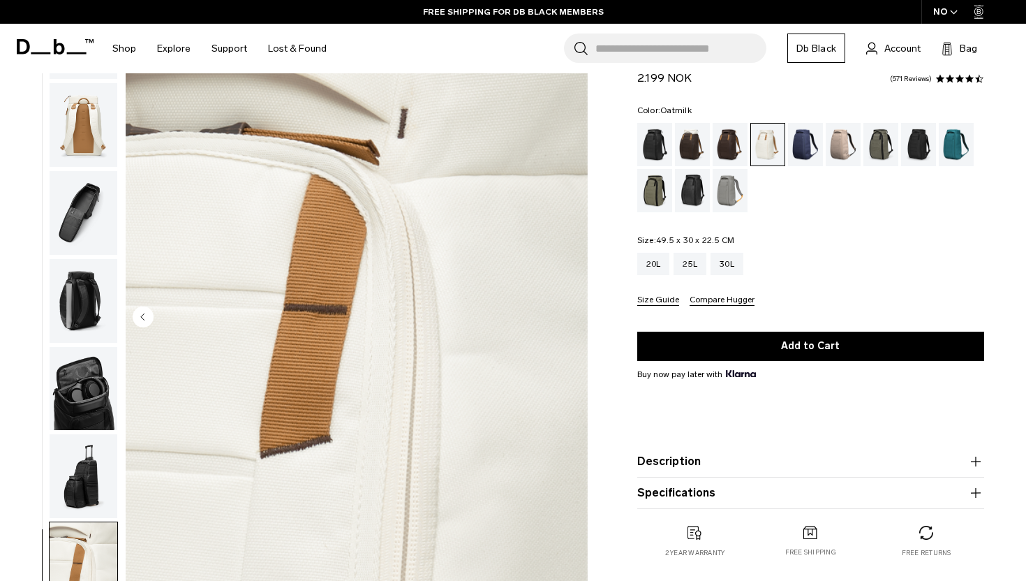
scroll to position [0, 0]
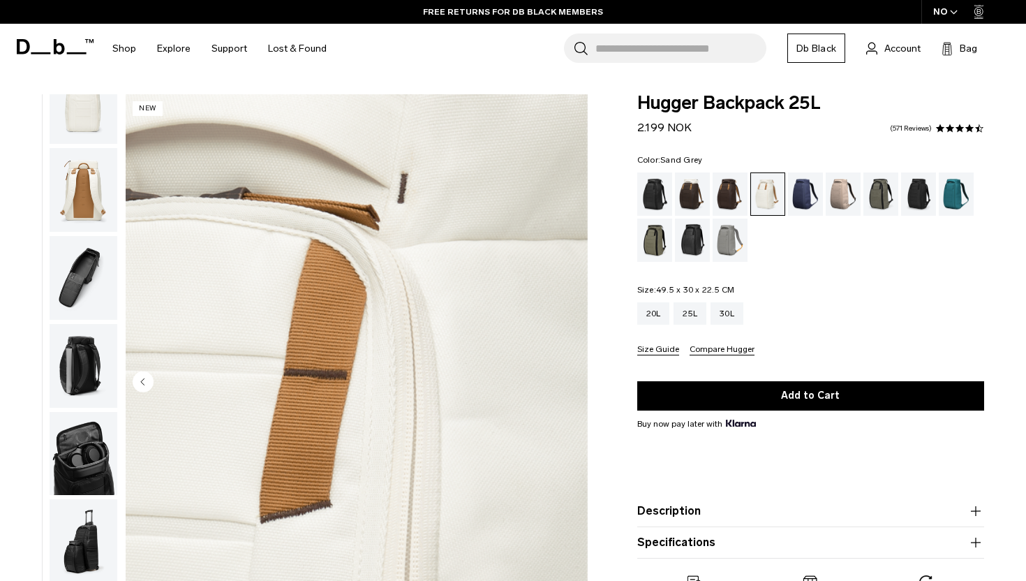
click at [727, 246] on div "Sand Grey" at bounding box center [731, 240] width 36 height 43
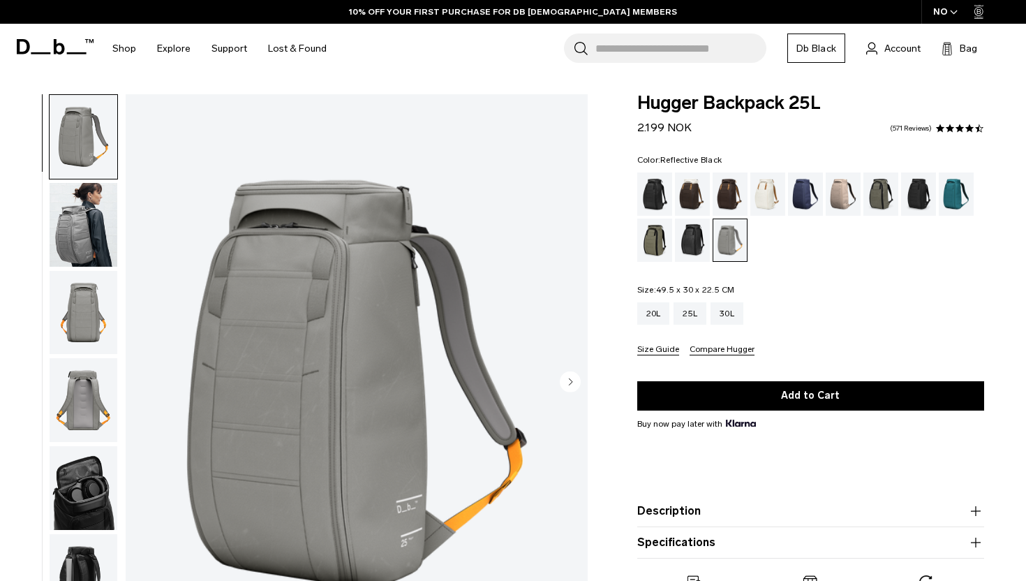
click at [701, 244] on div "Reflective Black" at bounding box center [693, 240] width 36 height 43
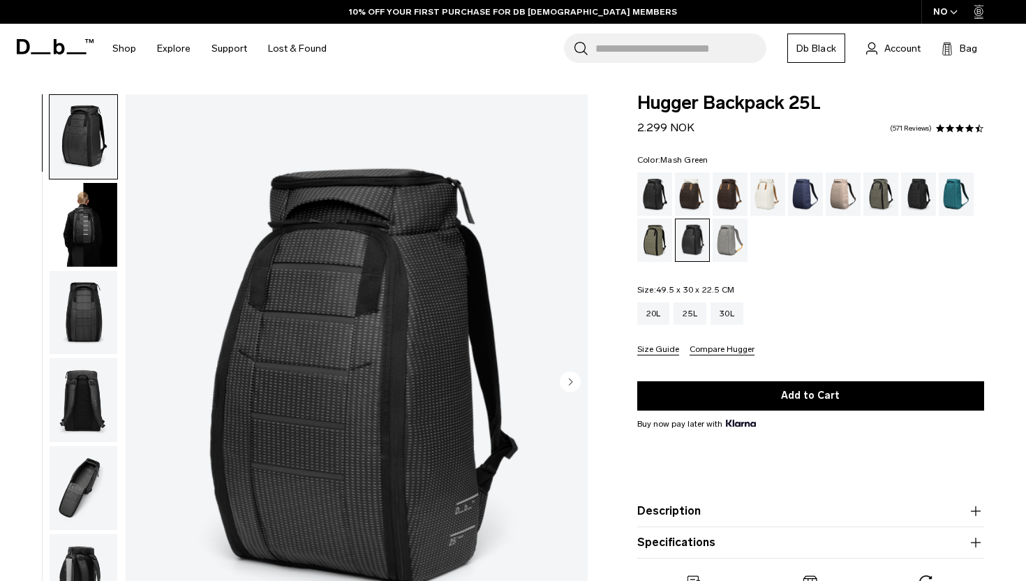
click at [653, 240] on div "Mash Green" at bounding box center [655, 240] width 36 height 43
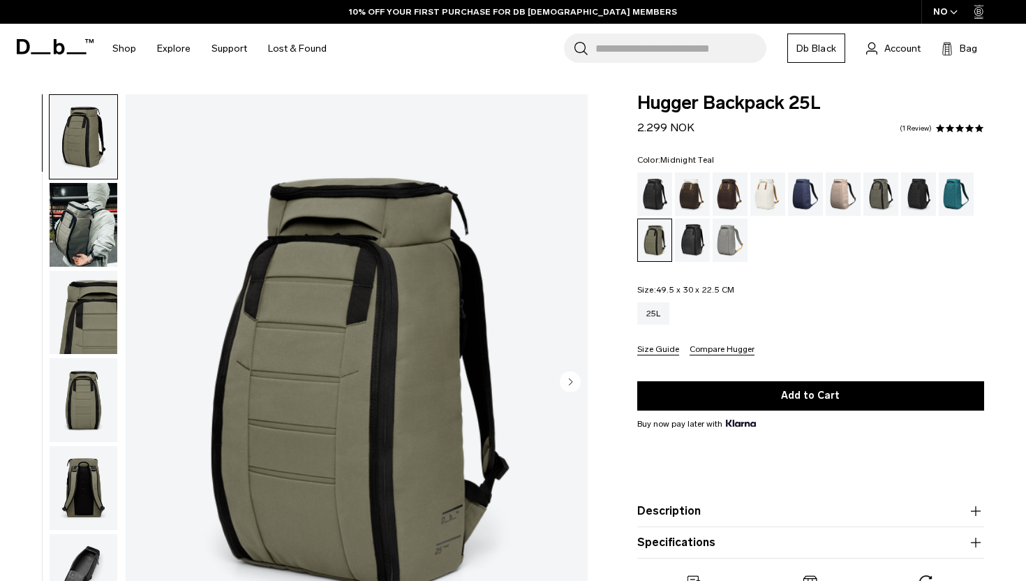
click at [961, 188] on div "Midnight Teal" at bounding box center [957, 193] width 36 height 43
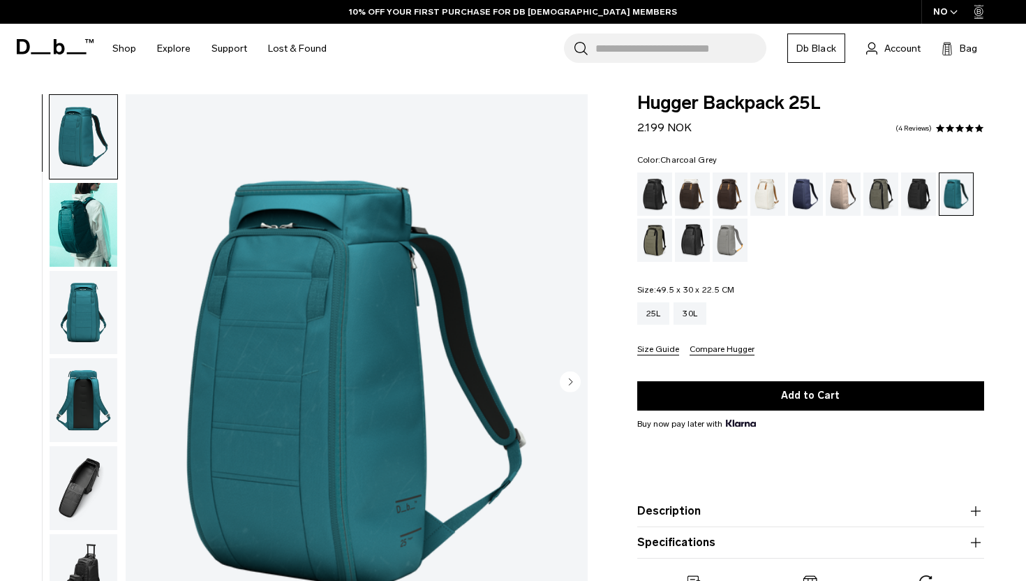
click at [922, 195] on div "Charcoal Grey" at bounding box center [919, 193] width 36 height 43
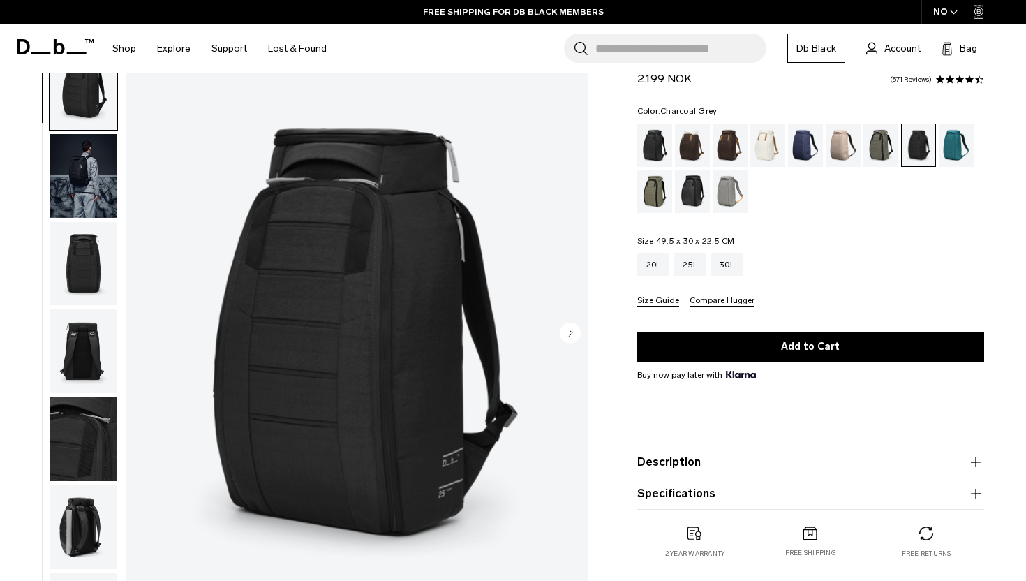
scroll to position [54, 0]
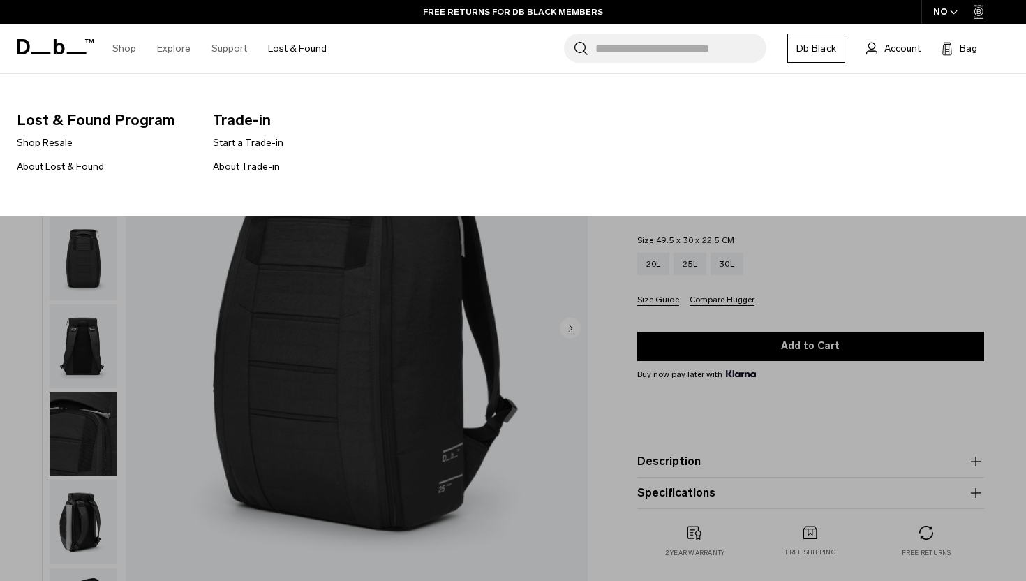
click at [296, 48] on link "Lost & Found" at bounding box center [297, 49] width 59 height 50
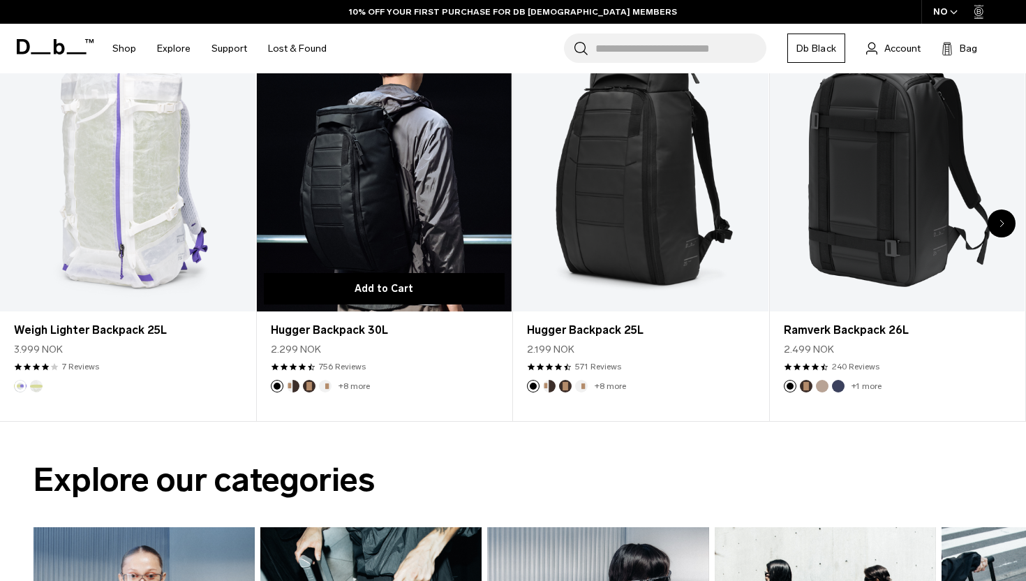
scroll to position [586, 0]
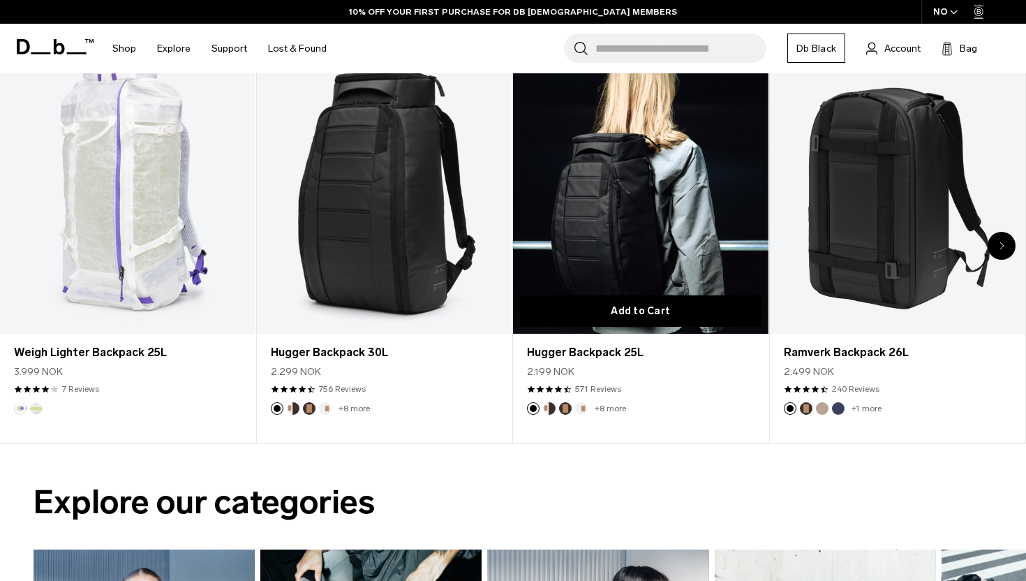
click at [601, 321] on button "Add to Cart" at bounding box center [641, 310] width 242 height 31
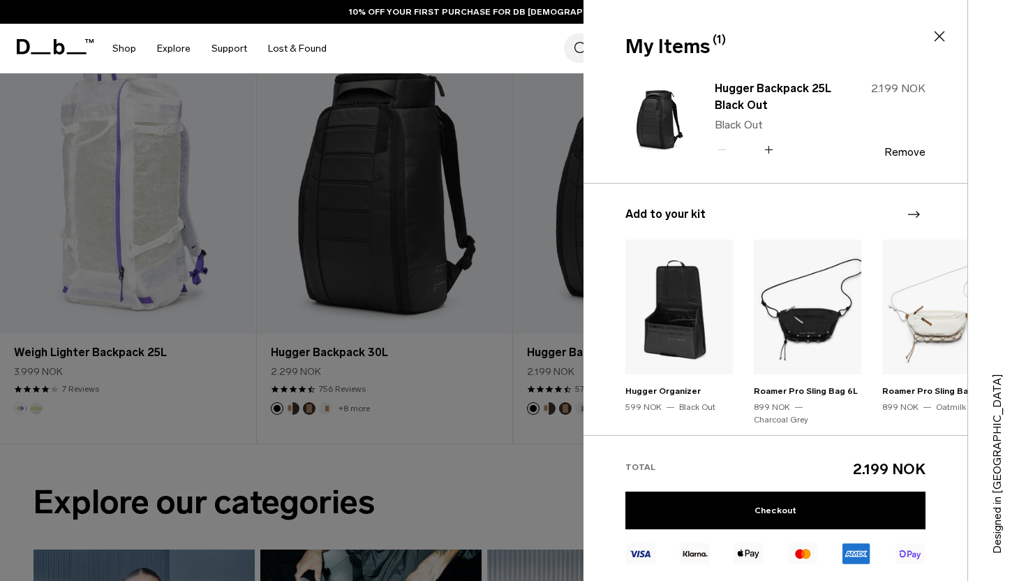
click at [936, 36] on icon at bounding box center [939, 36] width 17 height 17
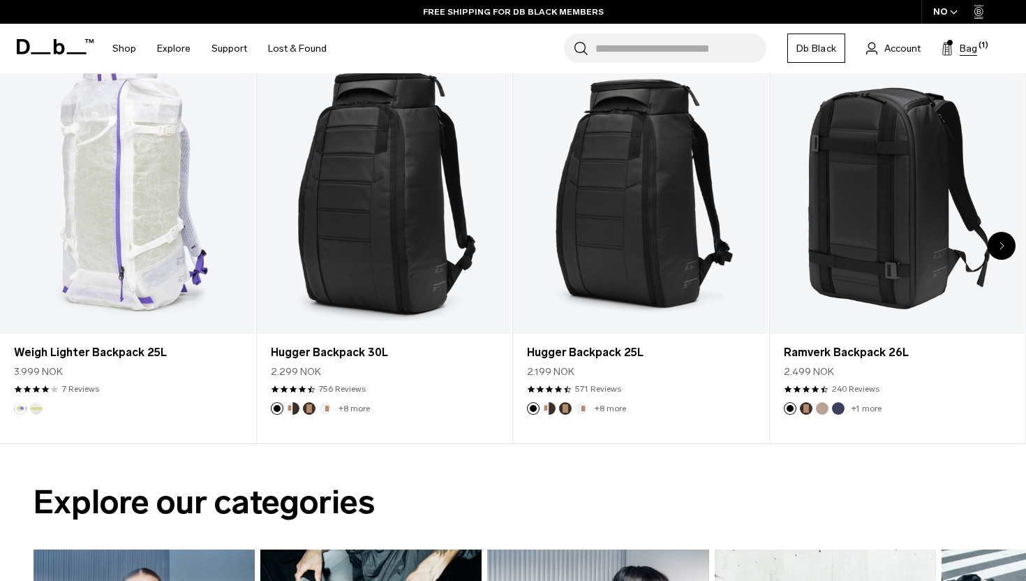
click at [969, 41] on span "Bag" at bounding box center [968, 48] width 17 height 15
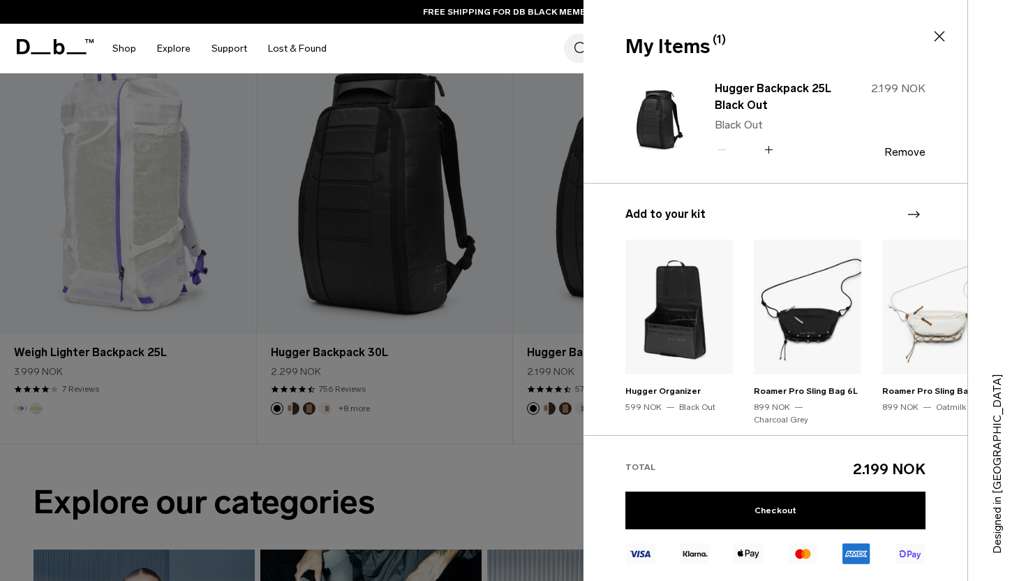
click at [910, 158] on div "Hugger Backpack 25L Black Out Black Out Quantity - * + 2.199 NOK Remove" at bounding box center [809, 119] width 233 height 82
click at [901, 149] on button "Remove" at bounding box center [905, 152] width 41 height 13
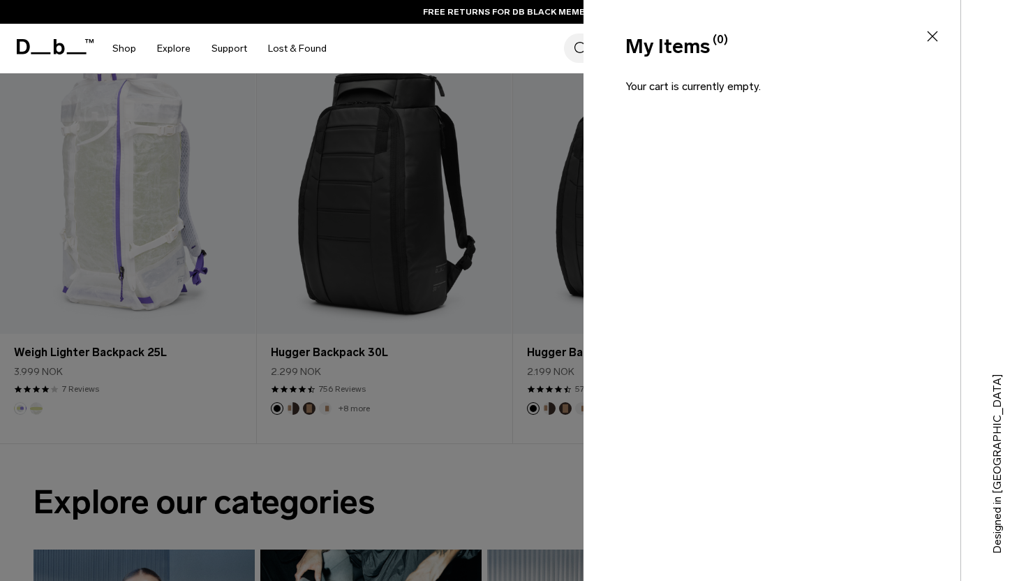
click at [931, 32] on icon at bounding box center [932, 36] width 17 height 17
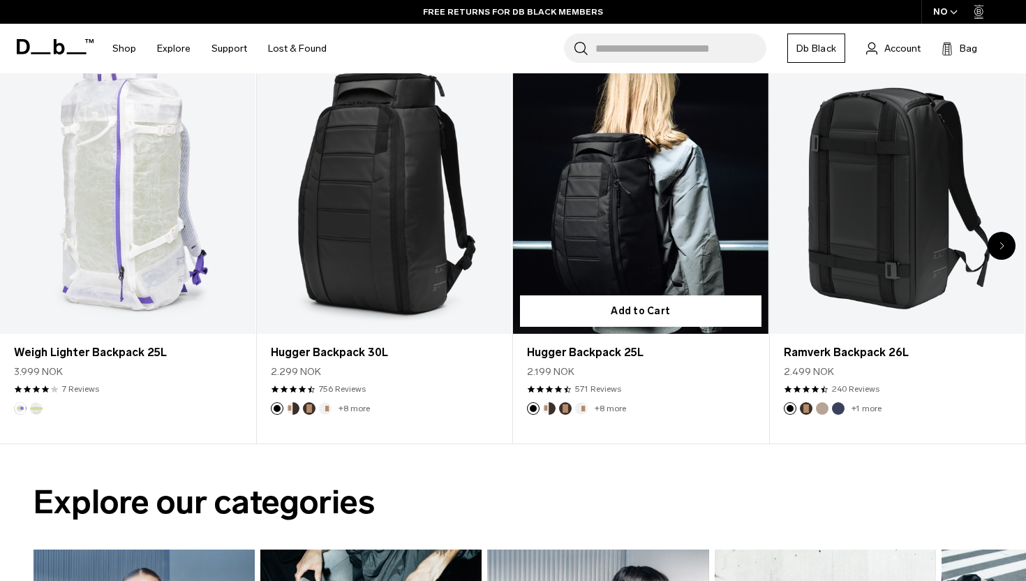
click at [604, 408] on link "+8 more" at bounding box center [610, 409] width 31 height 10
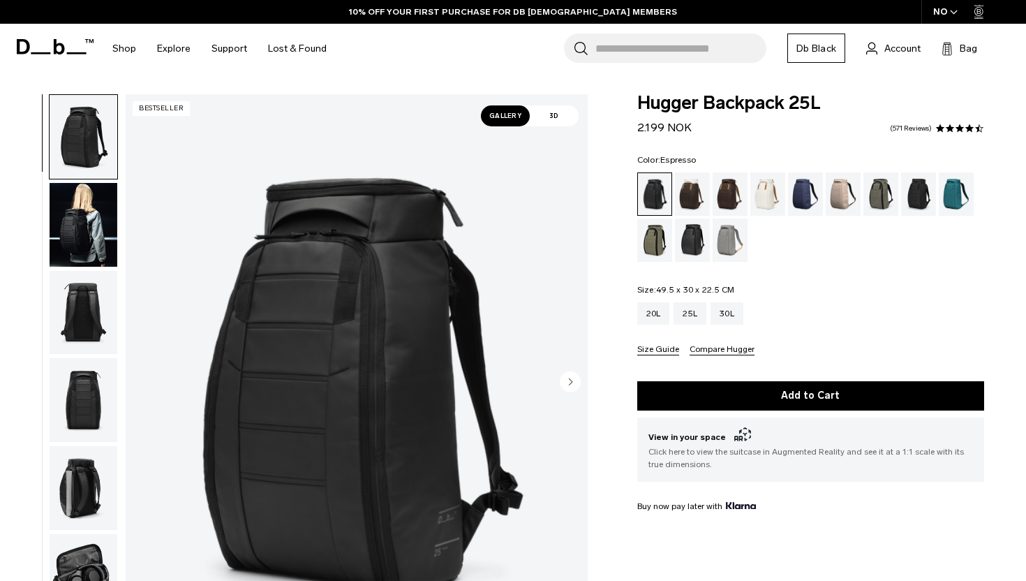
click at [724, 191] on div "Espresso" at bounding box center [731, 193] width 36 height 43
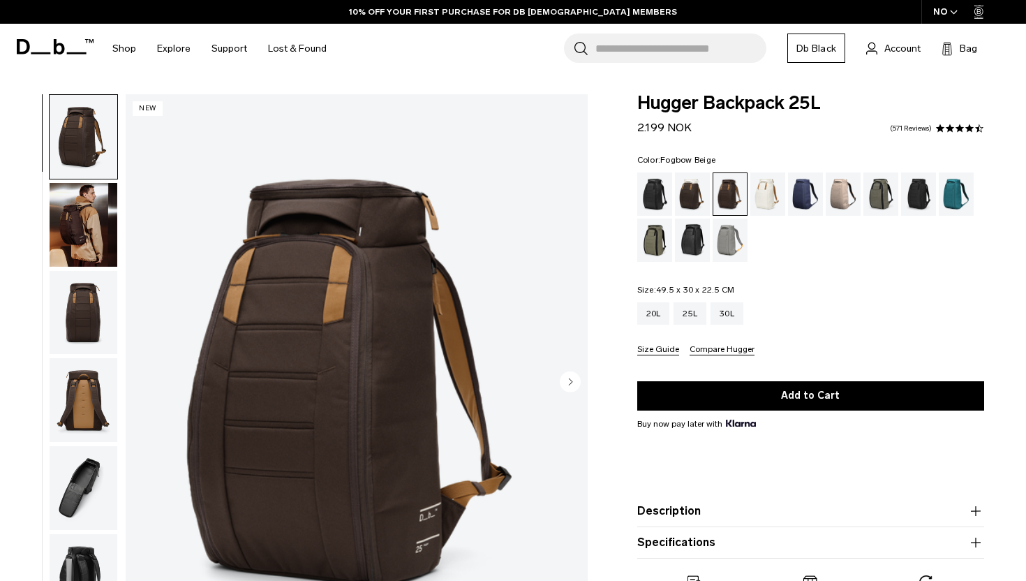
click at [835, 192] on div "Fogbow Beige" at bounding box center [844, 193] width 36 height 43
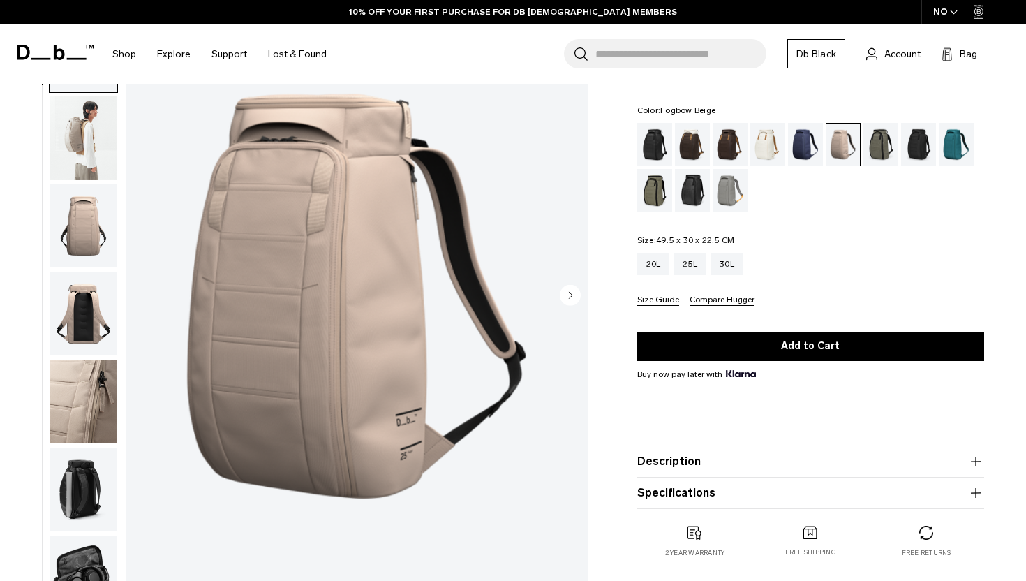
scroll to position [76, 0]
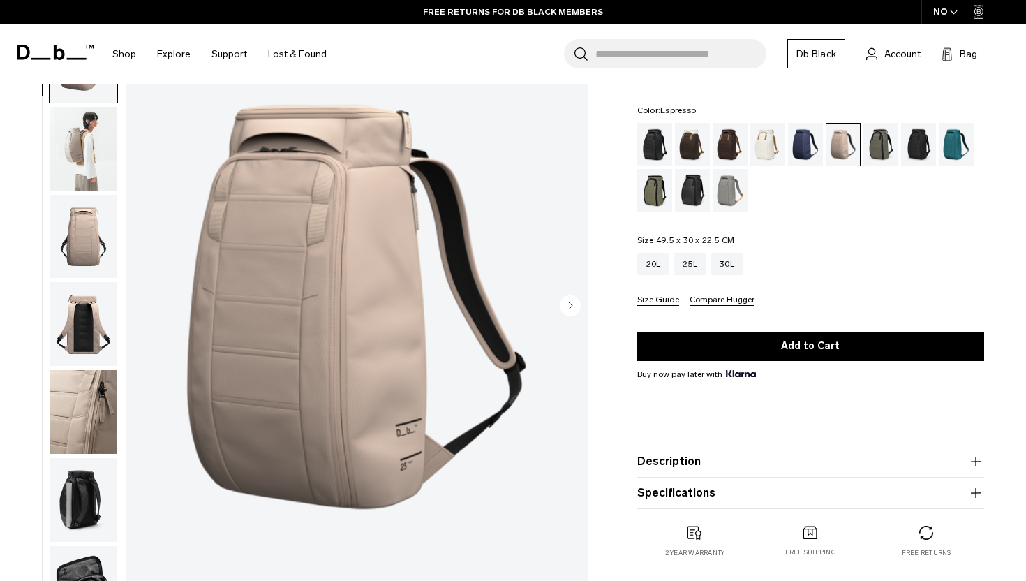
click at [726, 140] on div "Espresso" at bounding box center [731, 144] width 36 height 43
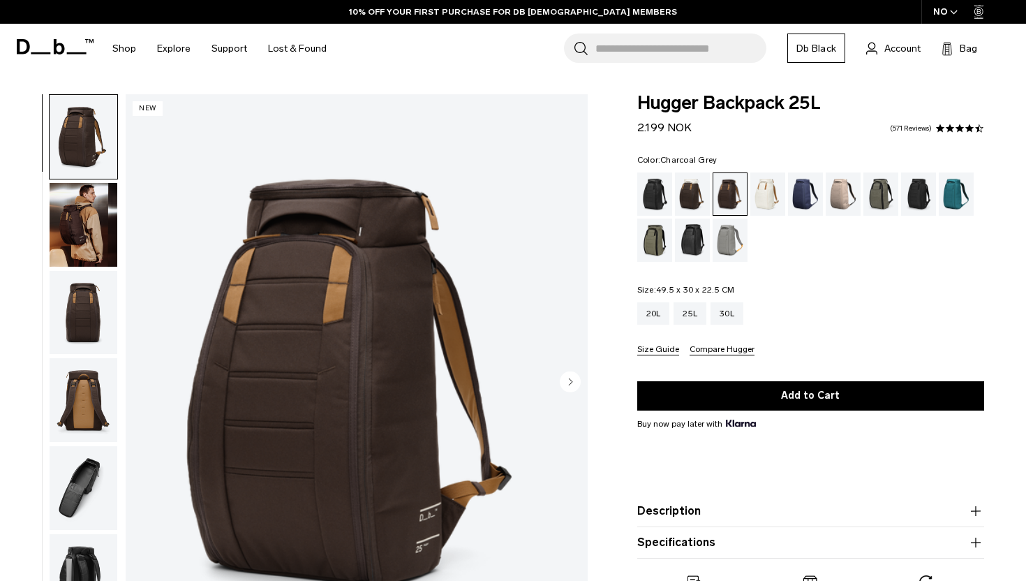
click at [921, 195] on div "Charcoal Grey" at bounding box center [919, 193] width 36 height 43
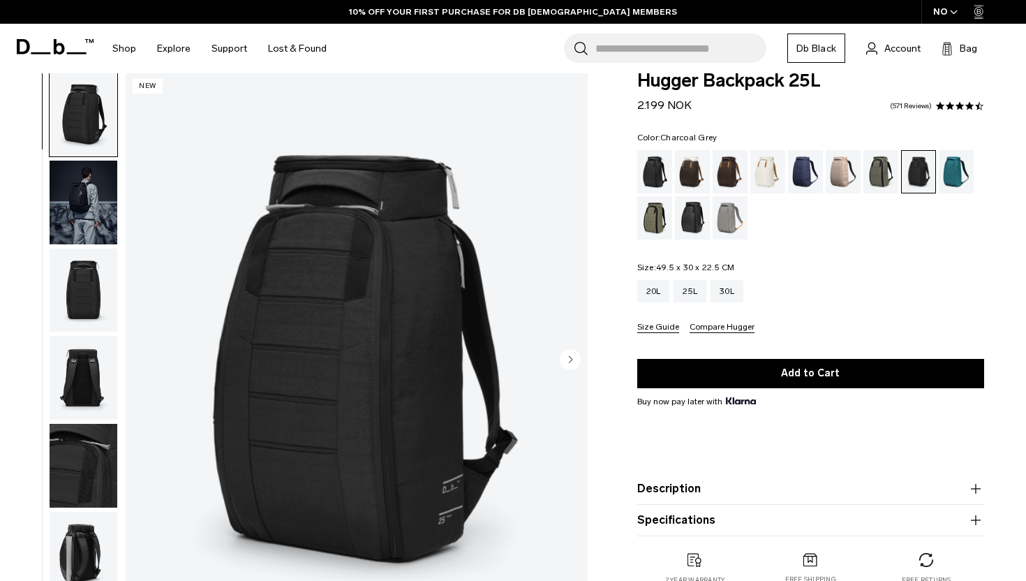
scroll to position [26, 0]
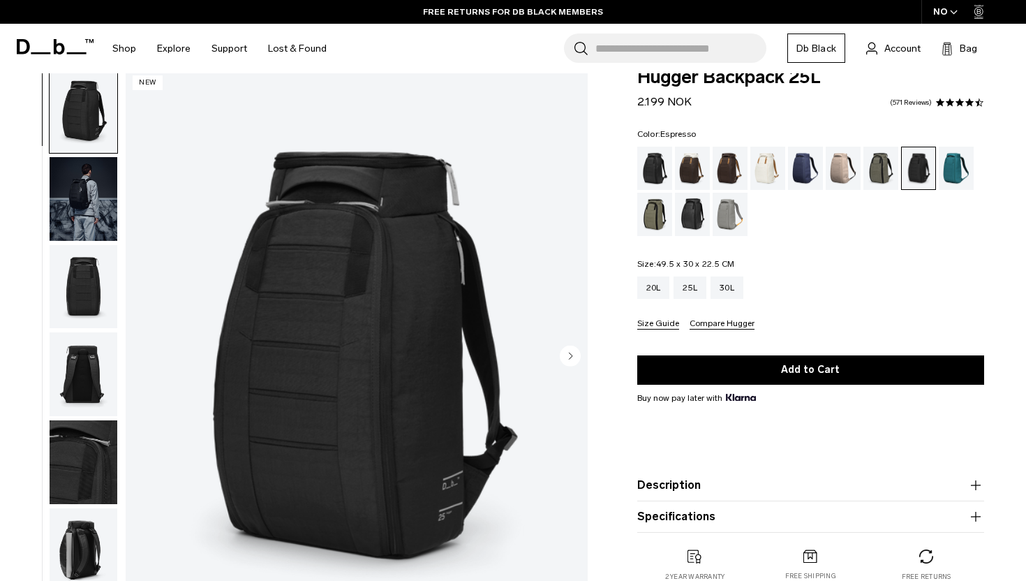
click at [721, 166] on div "Espresso" at bounding box center [731, 168] width 36 height 43
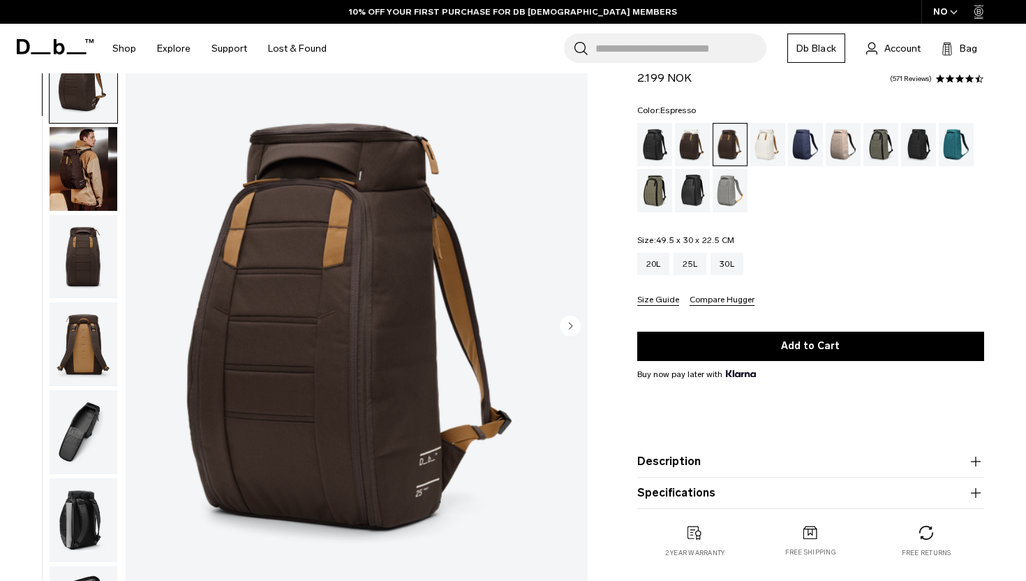
scroll to position [57, 0]
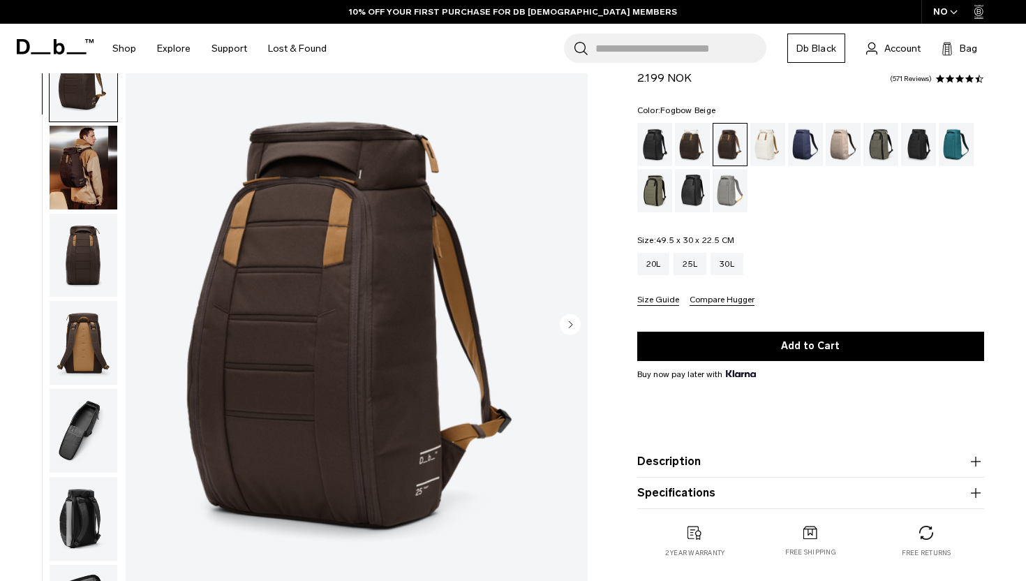
click at [838, 147] on div "Fogbow Beige" at bounding box center [844, 144] width 36 height 43
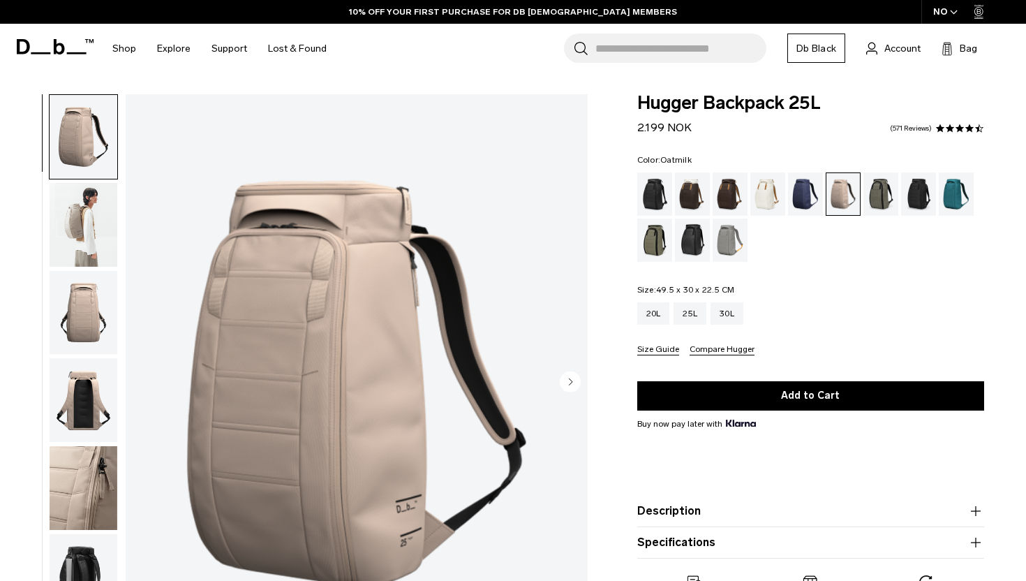
click at [765, 191] on div "Oatmilk" at bounding box center [769, 193] width 36 height 43
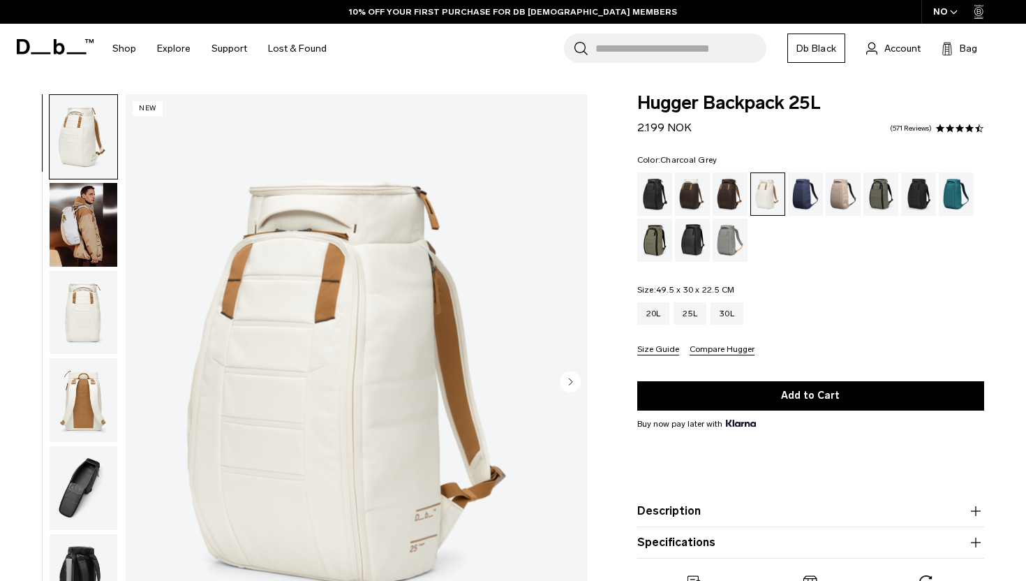
click at [914, 190] on div "Charcoal Grey" at bounding box center [919, 193] width 36 height 43
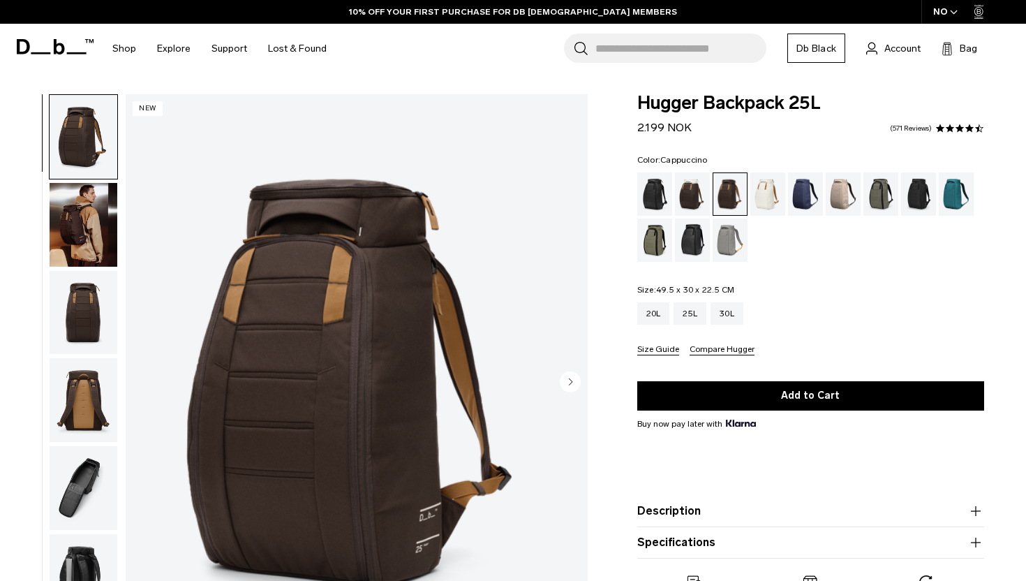
click at [699, 193] on div "Cappuccino" at bounding box center [693, 193] width 36 height 43
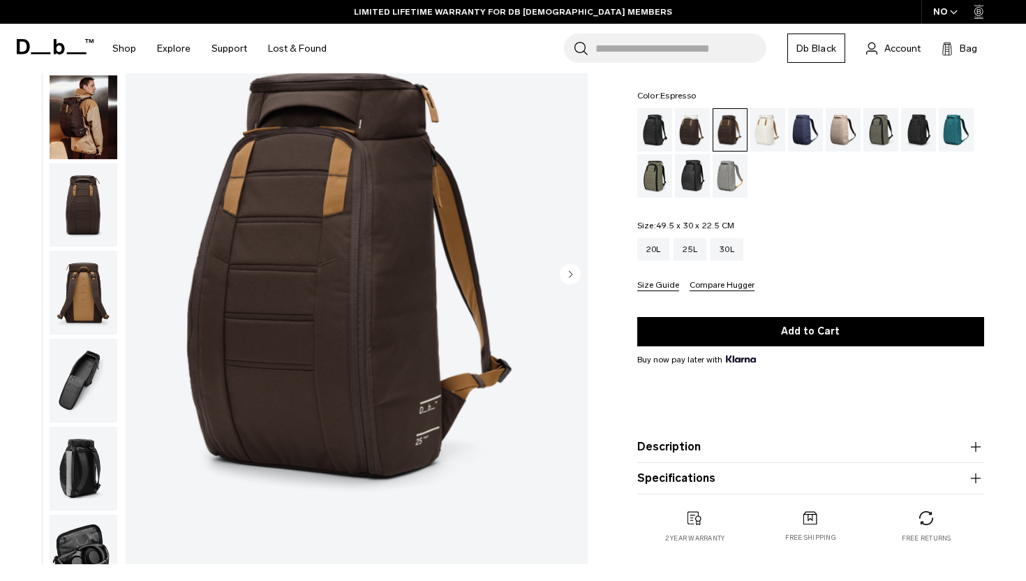
scroll to position [102, 0]
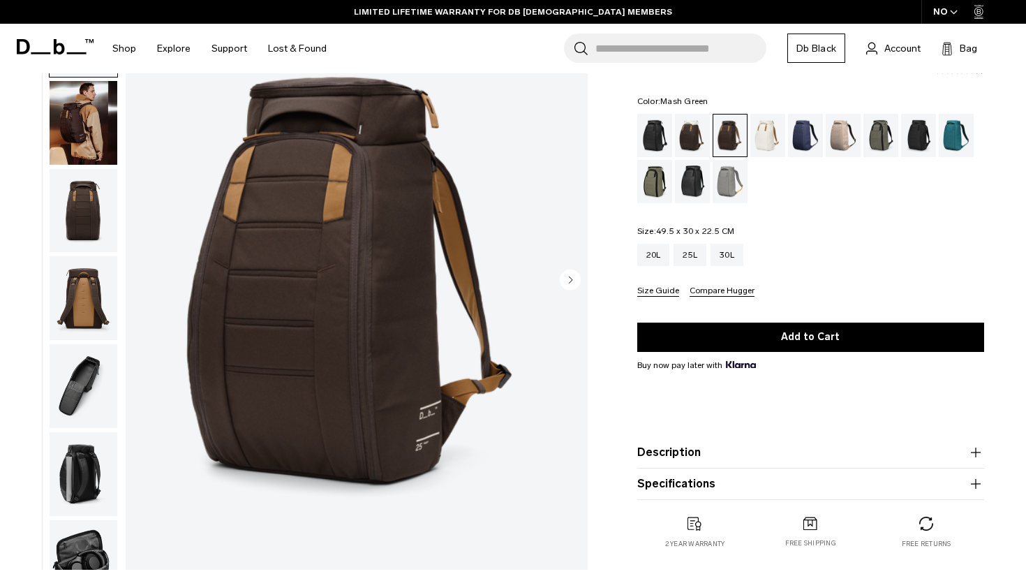
click at [652, 183] on div "Mash Green" at bounding box center [655, 181] width 36 height 43
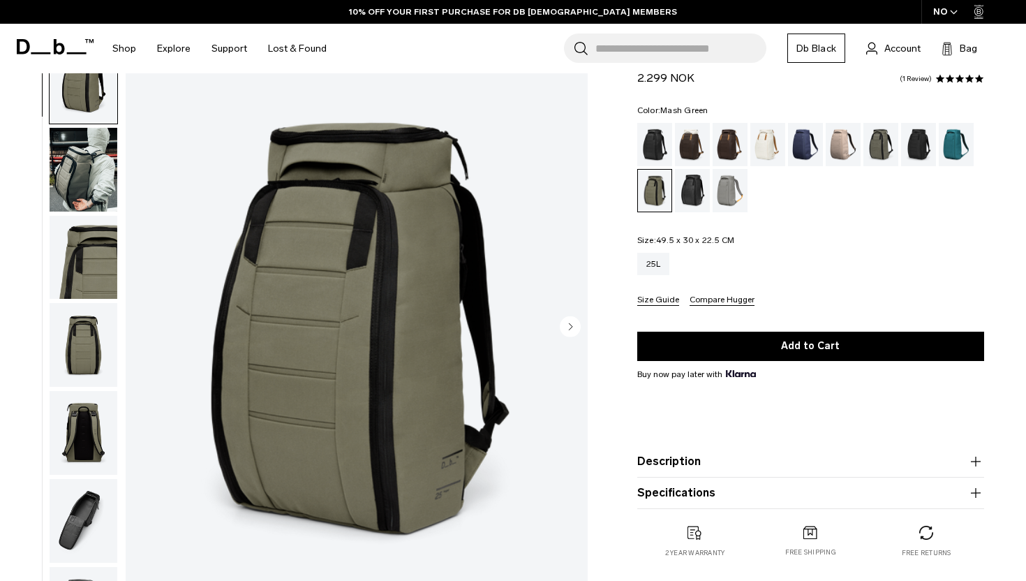
scroll to position [57, 0]
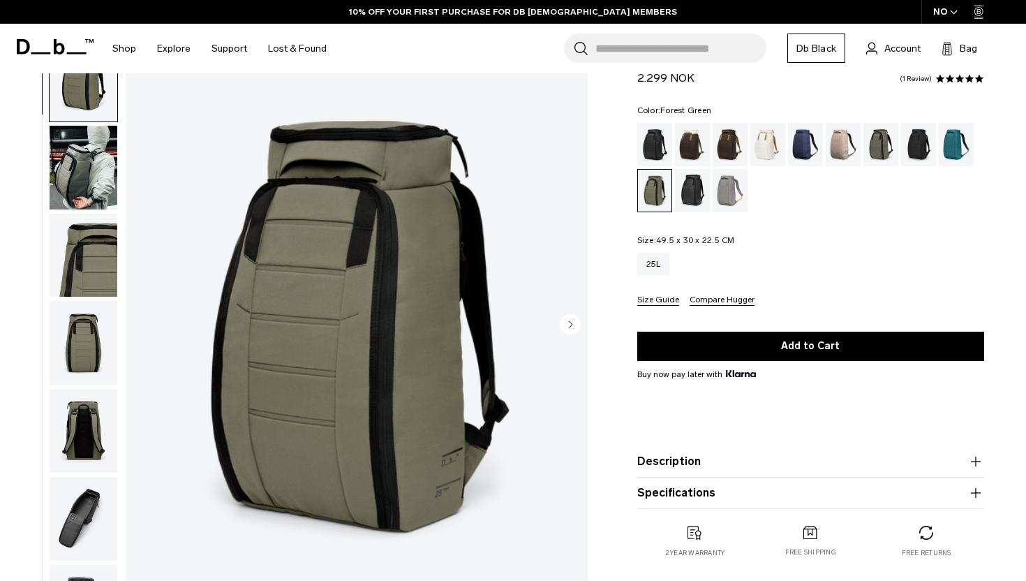
click at [870, 147] on div "Forest Green" at bounding box center [882, 144] width 36 height 43
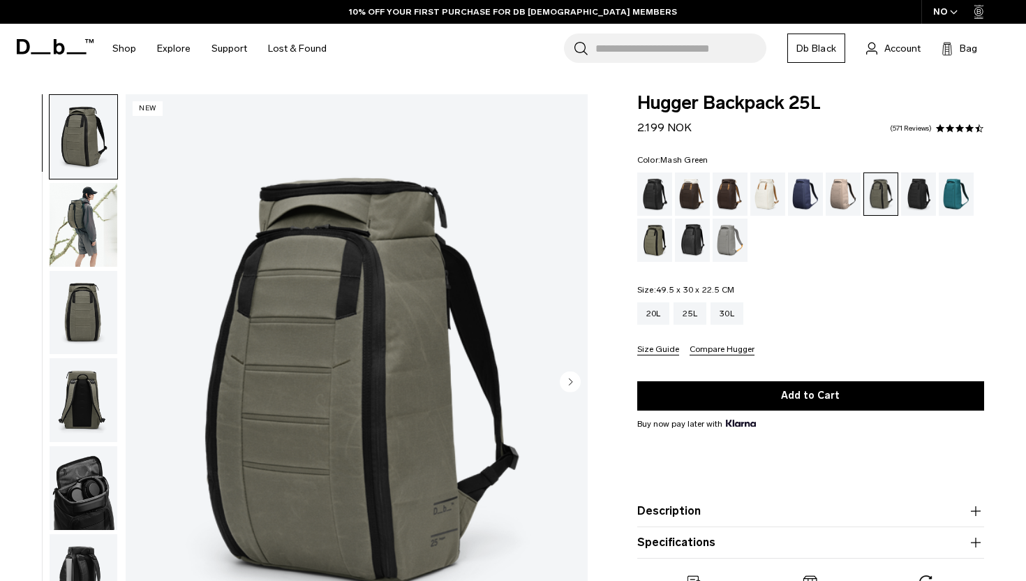
click at [649, 246] on div "Mash Green" at bounding box center [655, 240] width 36 height 43
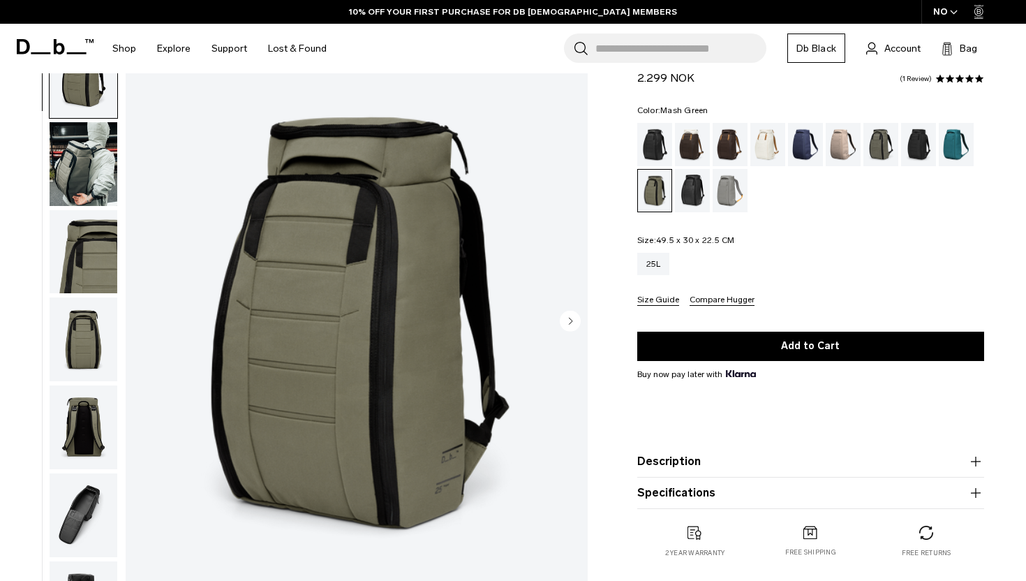
scroll to position [55, 0]
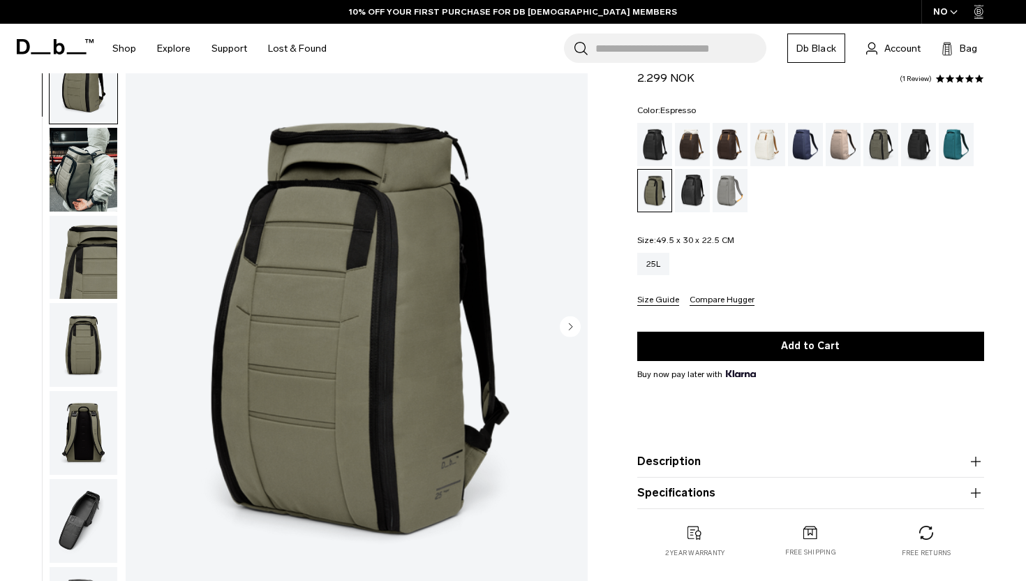
click at [735, 135] on div "Espresso" at bounding box center [731, 144] width 36 height 43
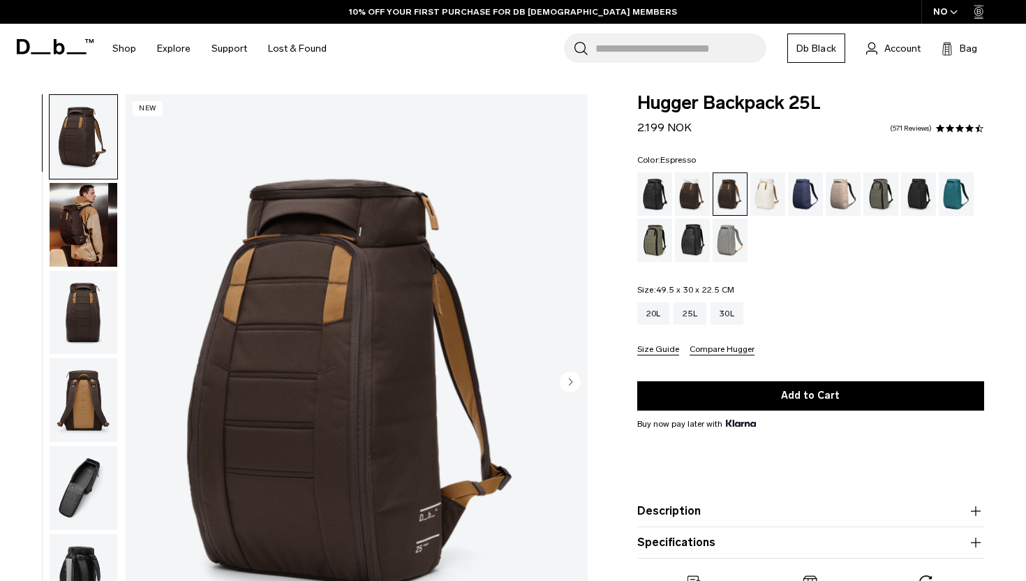
click at [80, 224] on img "button" at bounding box center [84, 225] width 68 height 84
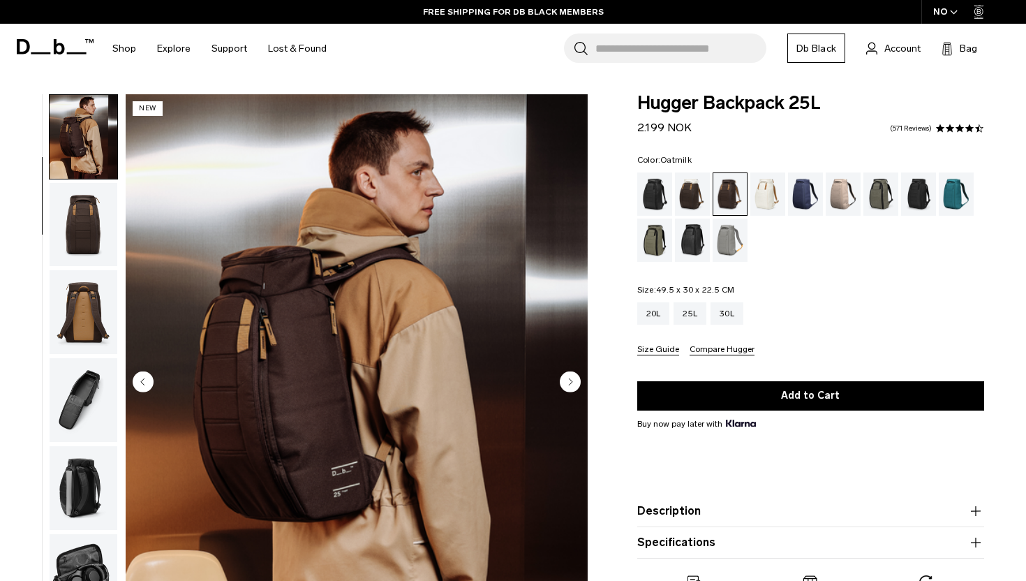
click at [764, 198] on div "Oatmilk" at bounding box center [769, 193] width 36 height 43
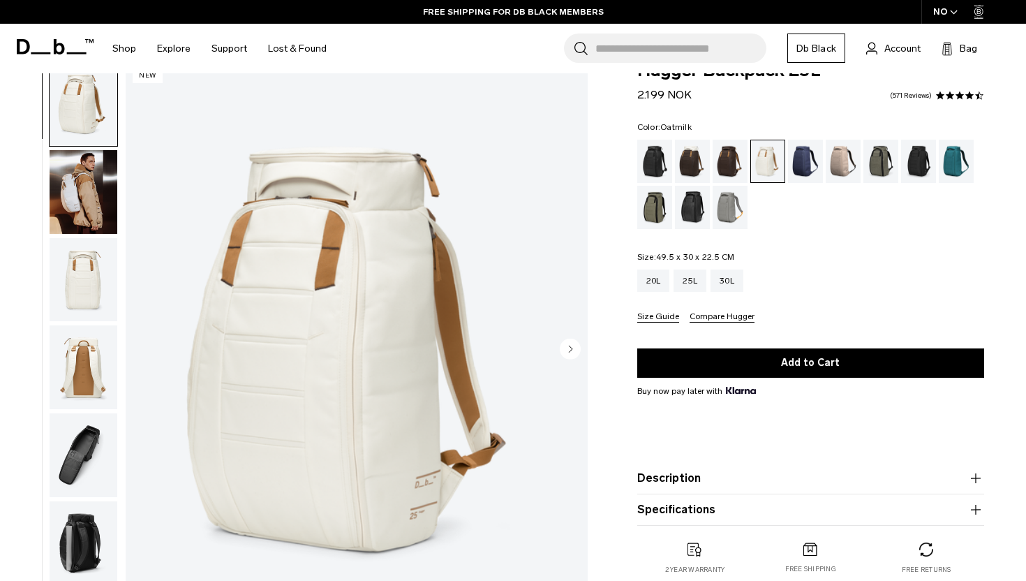
scroll to position [39, 0]
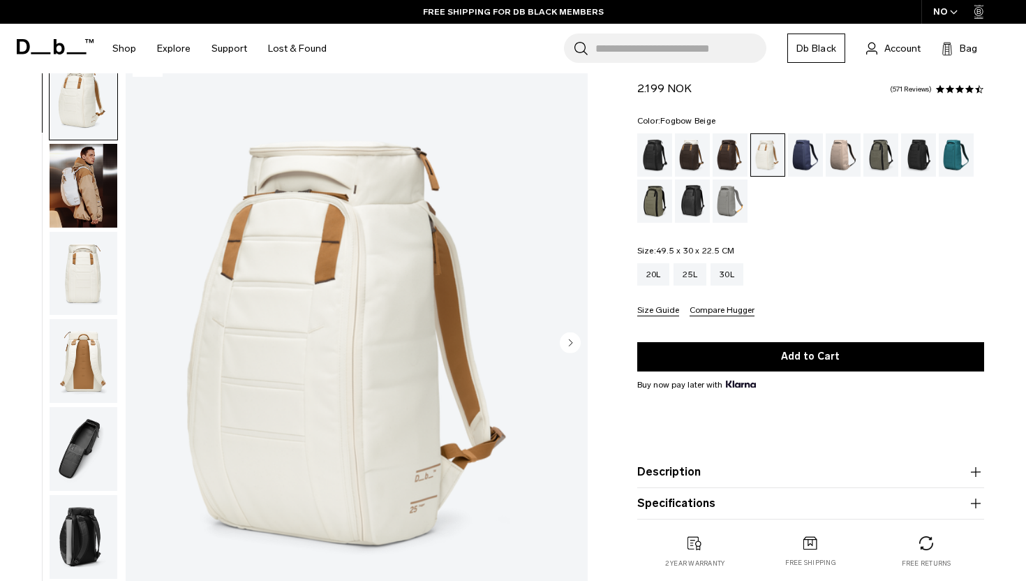
click at [829, 158] on div "Fogbow Beige" at bounding box center [844, 154] width 36 height 43
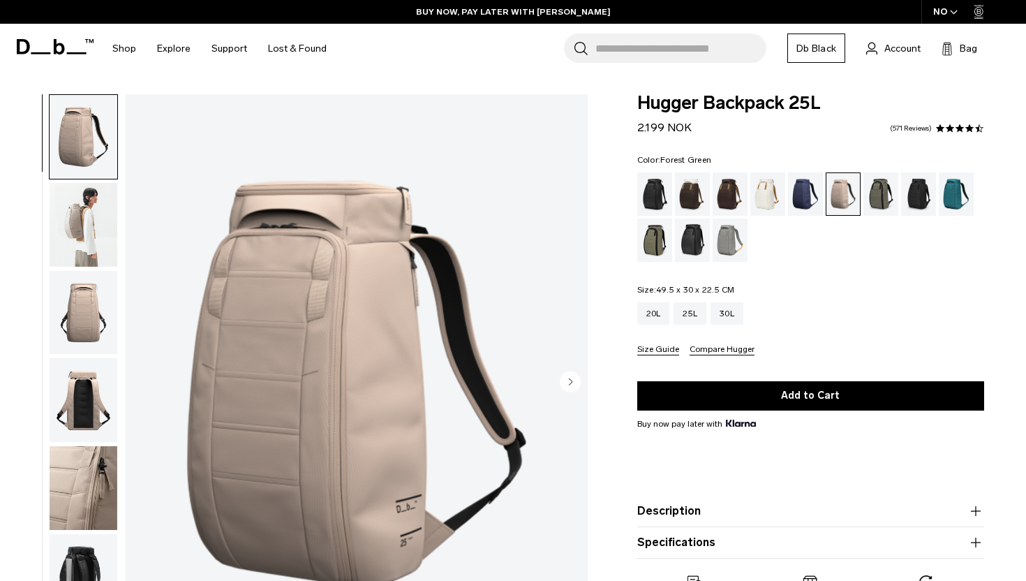
click at [876, 197] on div "Forest Green" at bounding box center [882, 193] width 36 height 43
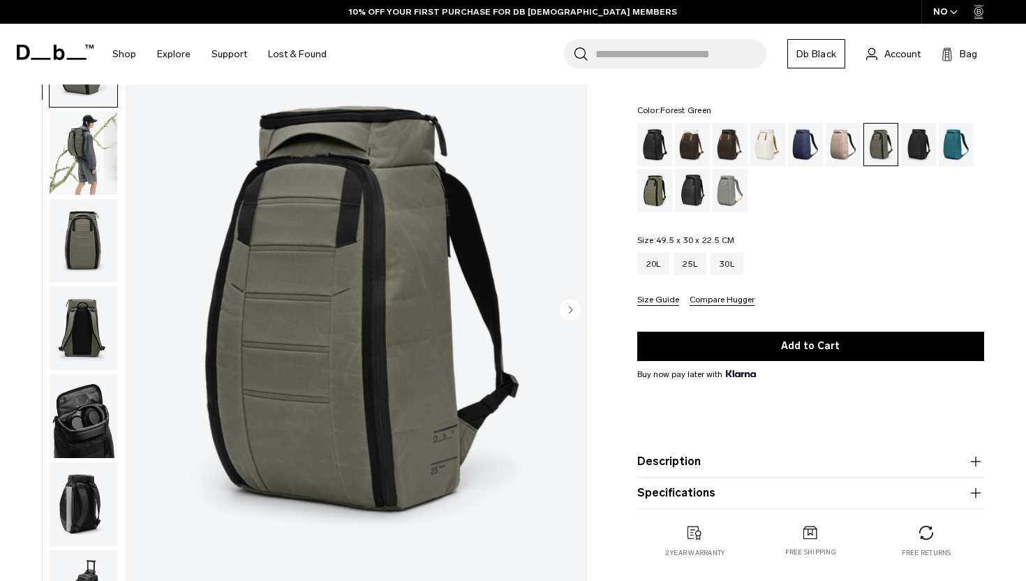
scroll to position [74, 0]
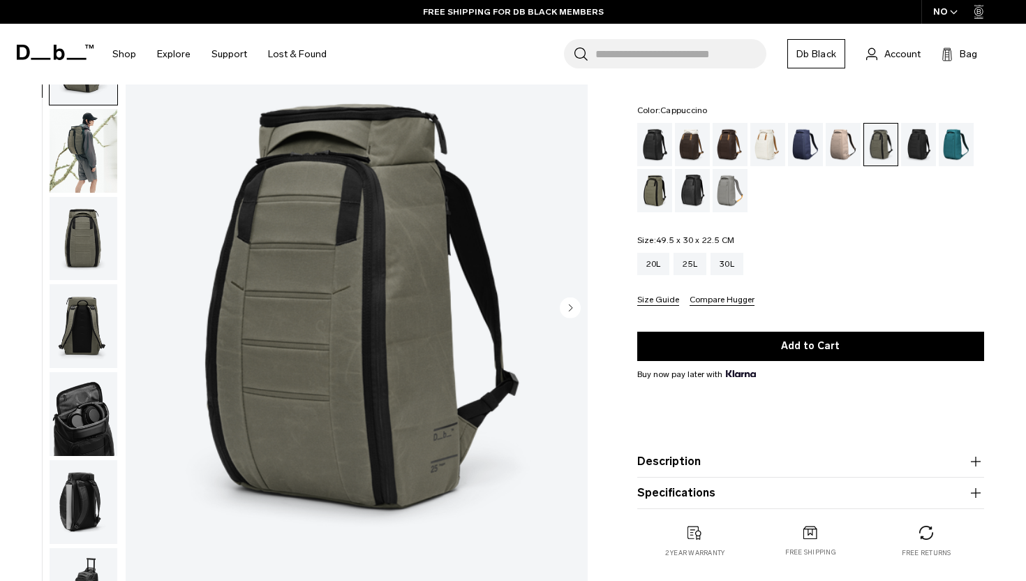
click at [689, 142] on div "Cappuccino" at bounding box center [693, 144] width 36 height 43
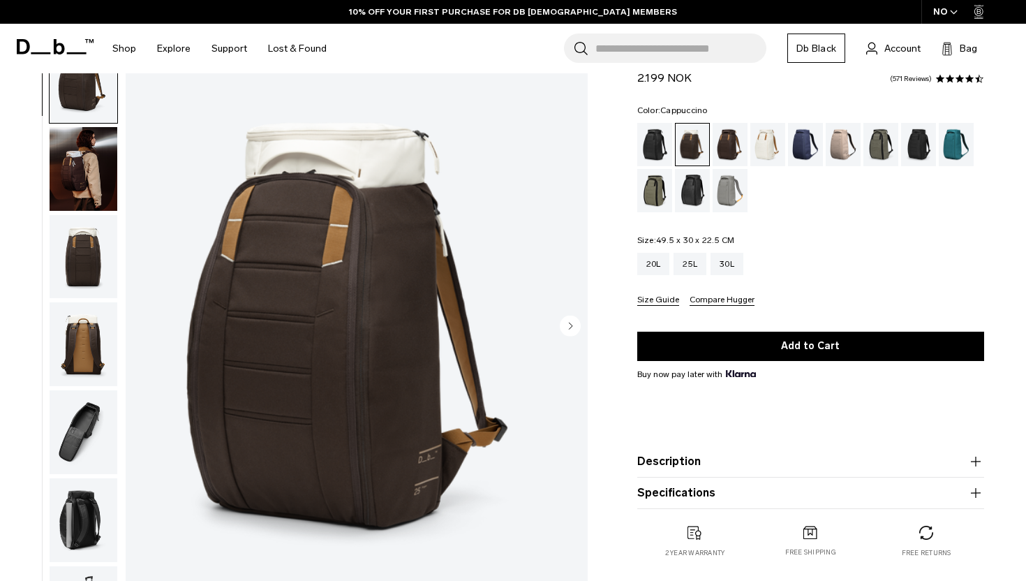
scroll to position [57, 0]
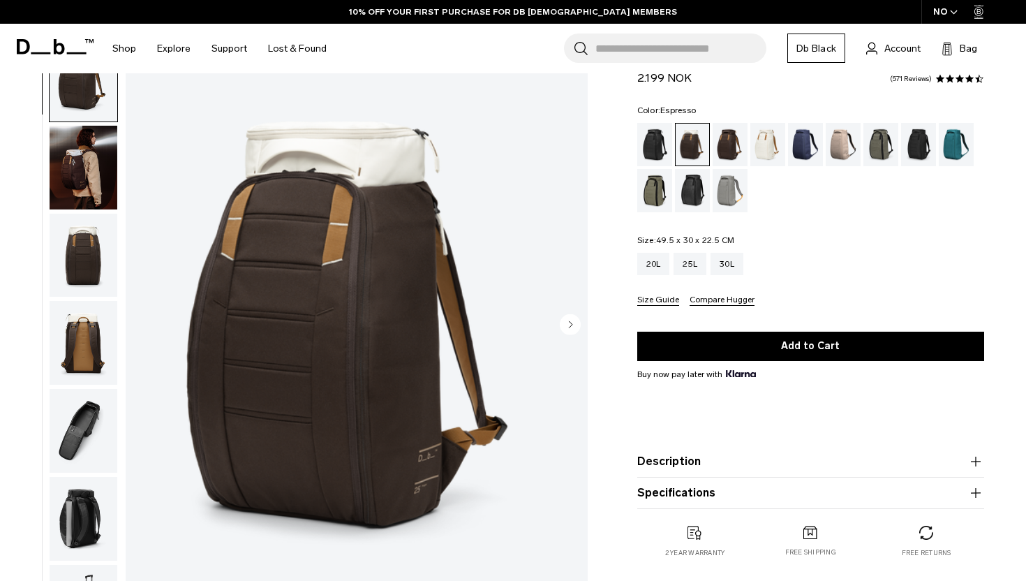
click at [722, 149] on div "Espresso" at bounding box center [731, 144] width 36 height 43
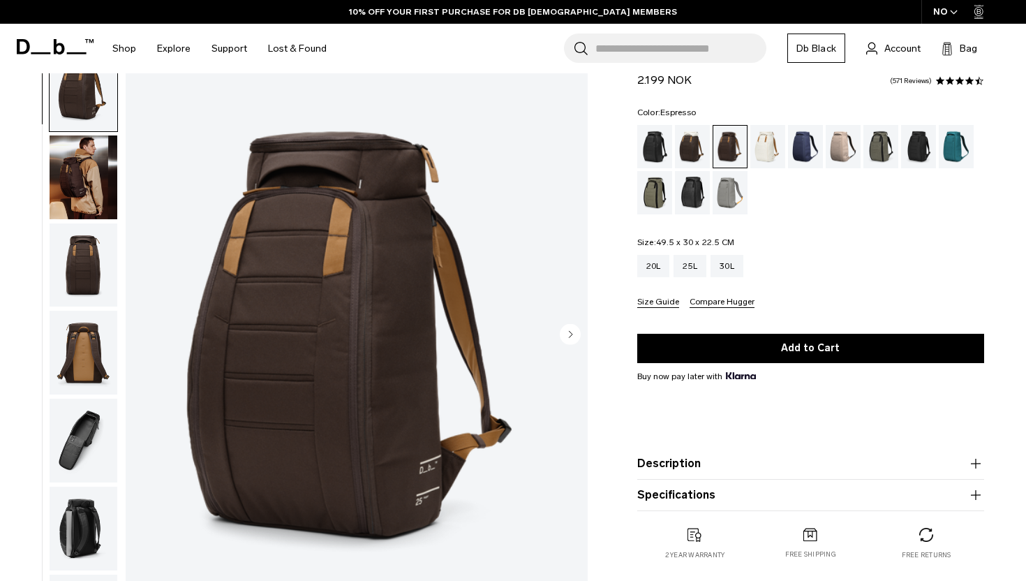
scroll to position [47, 0]
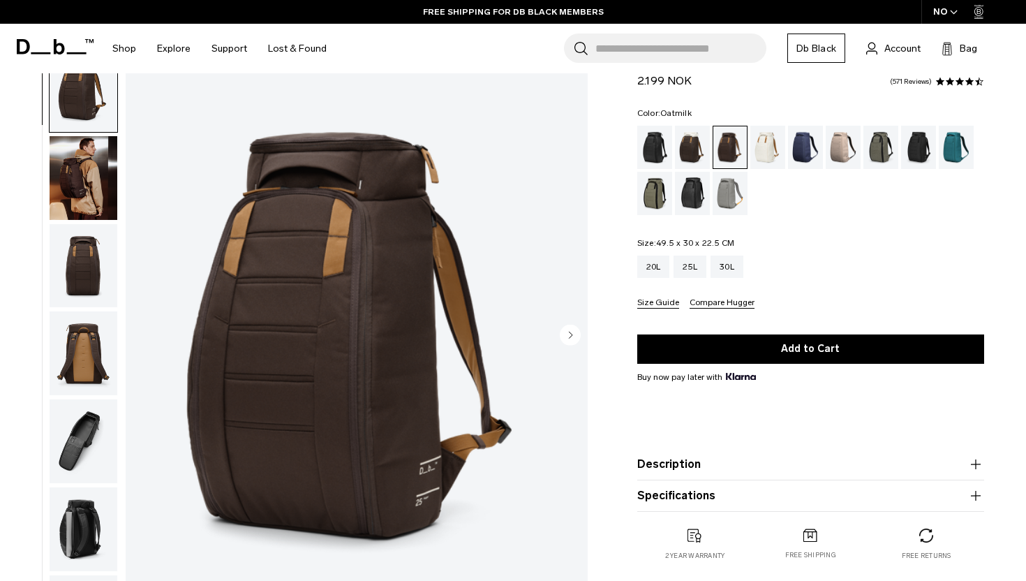
click at [765, 140] on div "Oatmilk" at bounding box center [769, 147] width 36 height 43
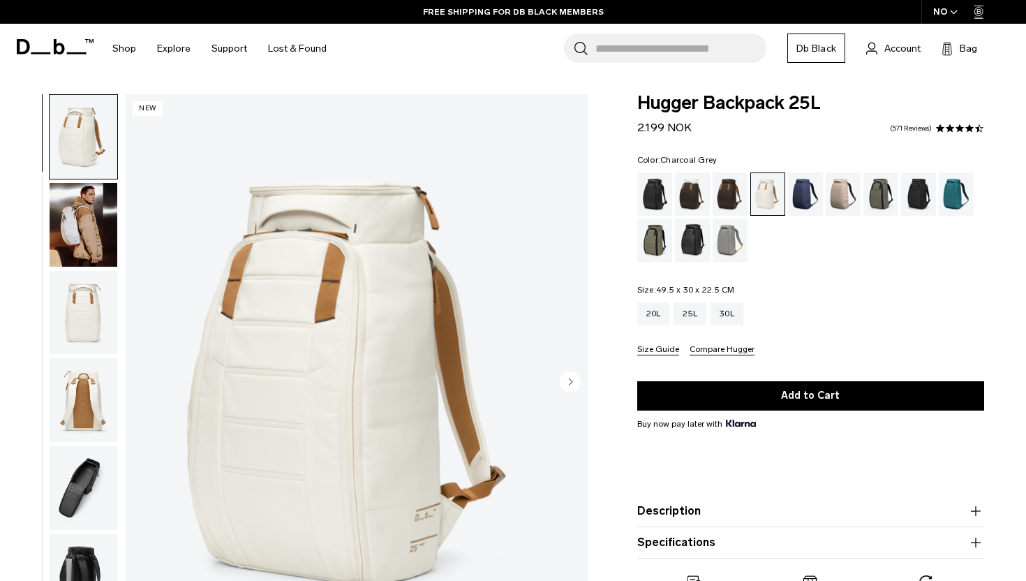
click at [913, 188] on div "Charcoal Grey" at bounding box center [919, 193] width 36 height 43
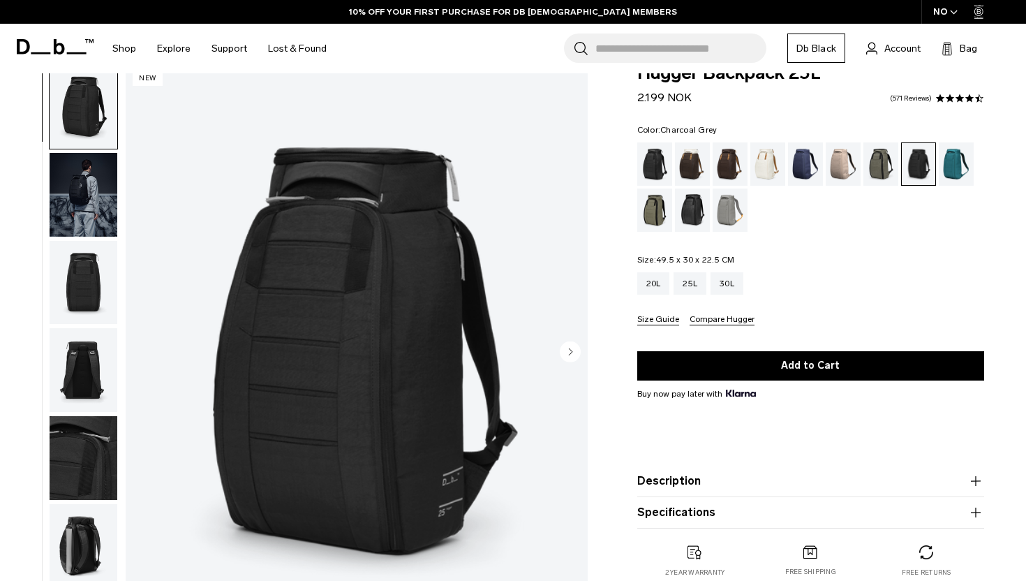
scroll to position [34, 0]
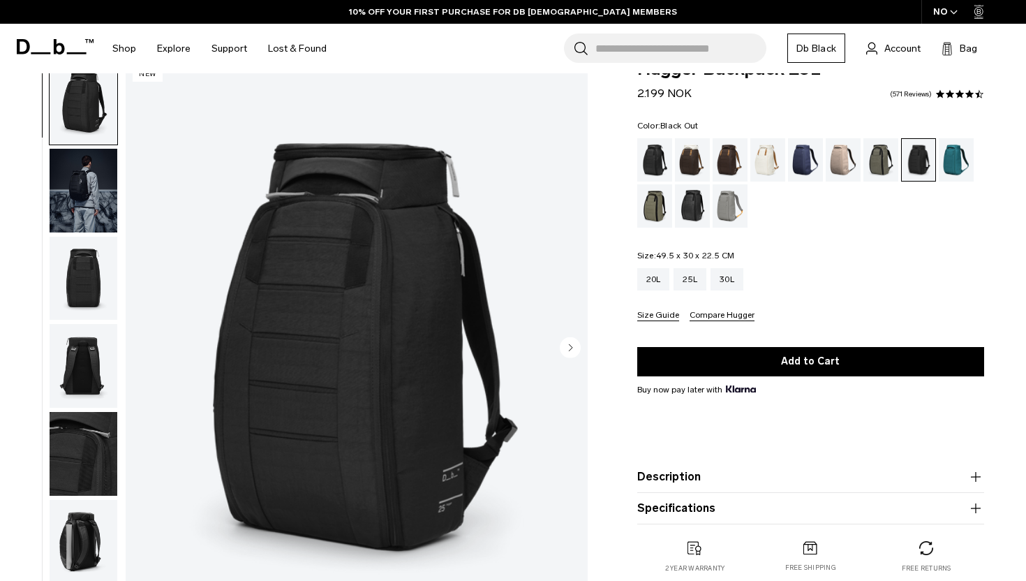
click at [652, 163] on div "Black Out" at bounding box center [655, 159] width 36 height 43
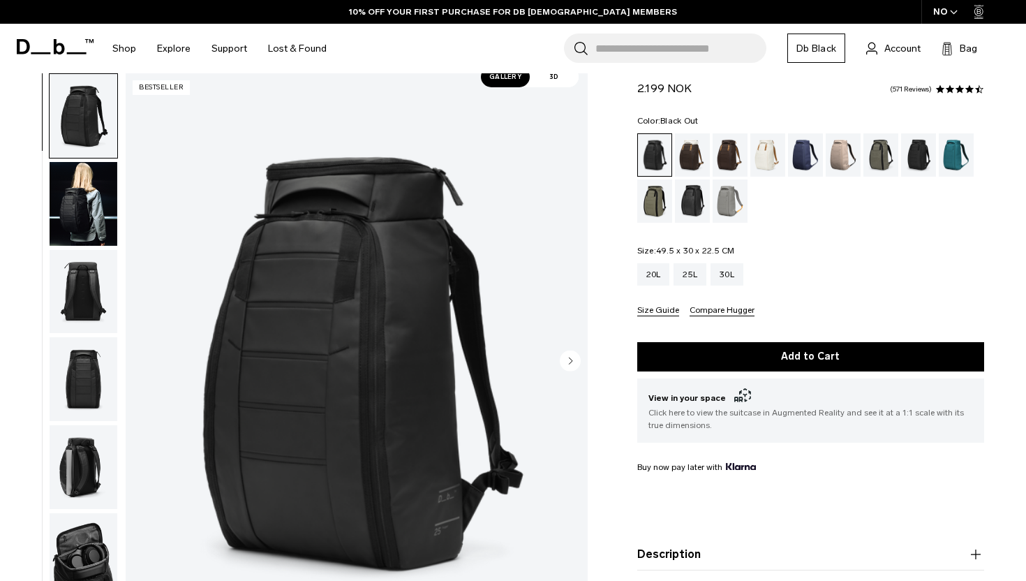
scroll to position [34, 0]
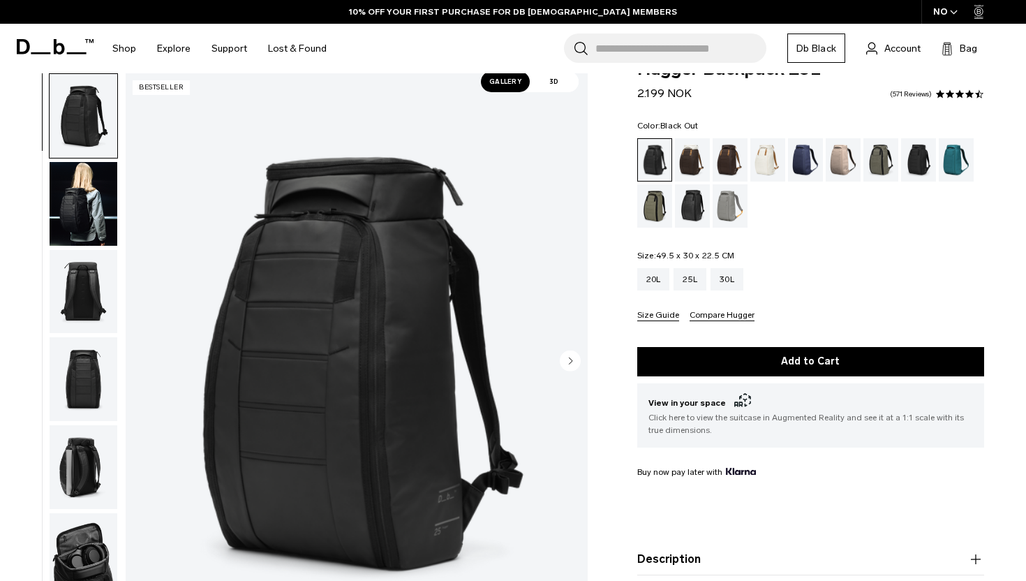
click at [545, 79] on span "3D" at bounding box center [554, 81] width 49 height 21
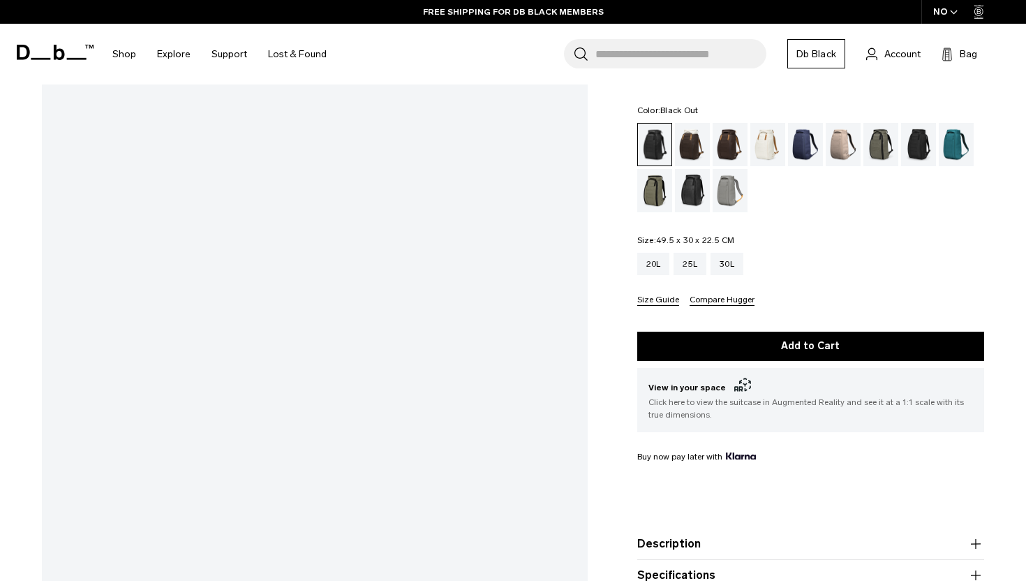
scroll to position [129, 0]
click at [919, 140] on div "Charcoal Grey" at bounding box center [919, 144] width 36 height 43
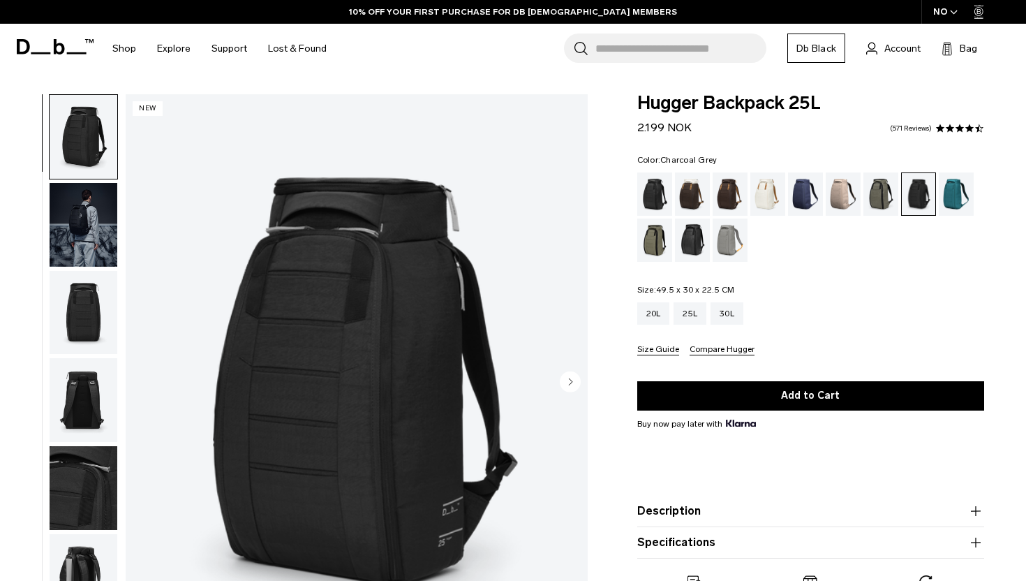
click at [366, 299] on img "1 / 9" at bounding box center [357, 382] width 462 height 577
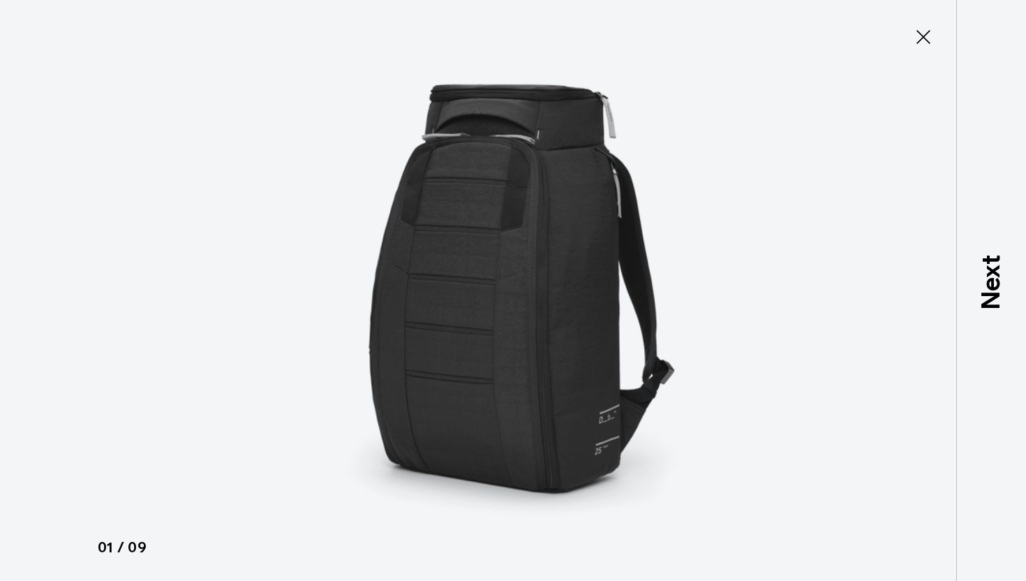
click at [635, 286] on img at bounding box center [513, 290] width 628 height 581
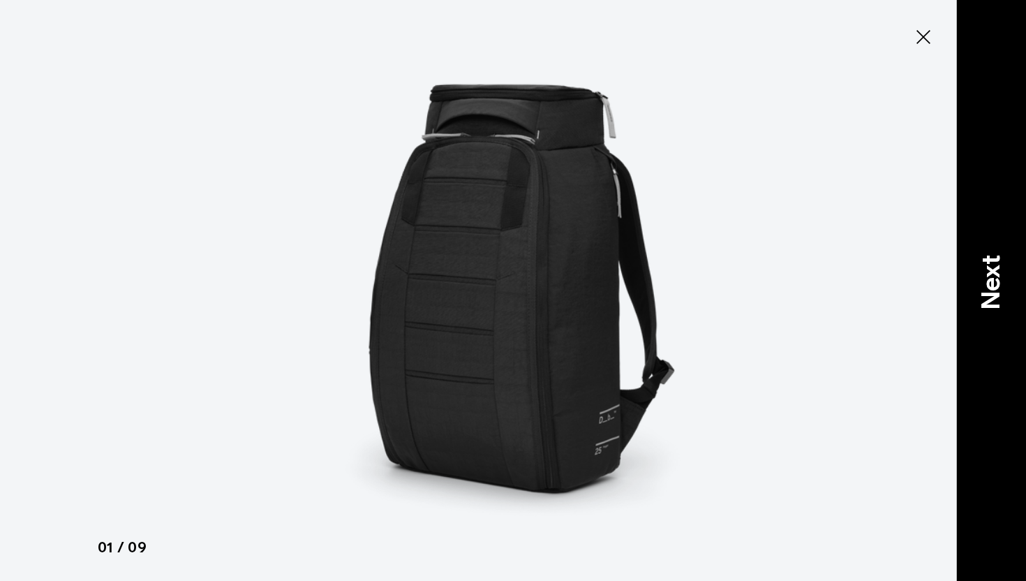
click at [982, 262] on p "Next" at bounding box center [992, 281] width 38 height 55
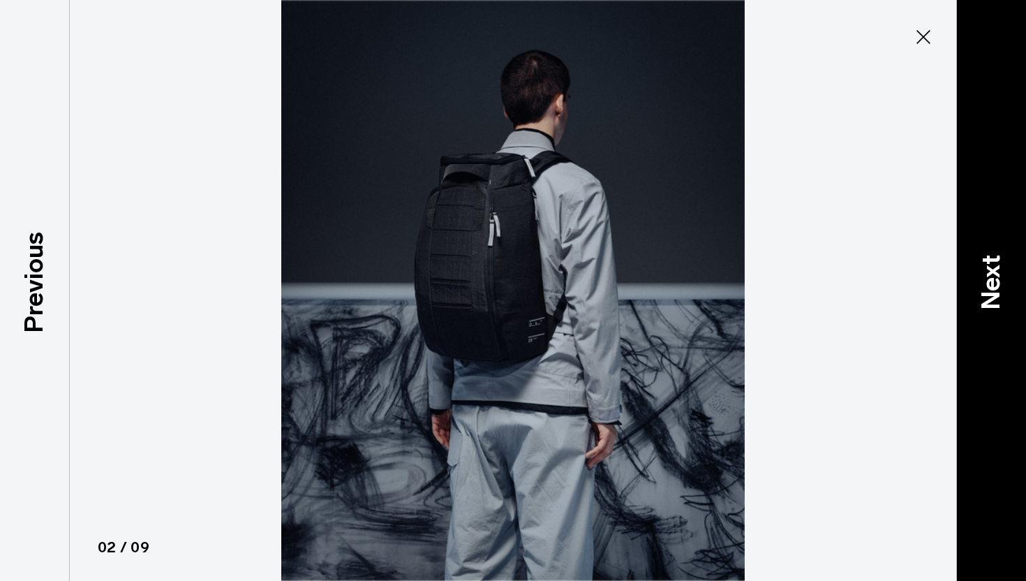
click at [982, 262] on p "Next" at bounding box center [992, 281] width 38 height 55
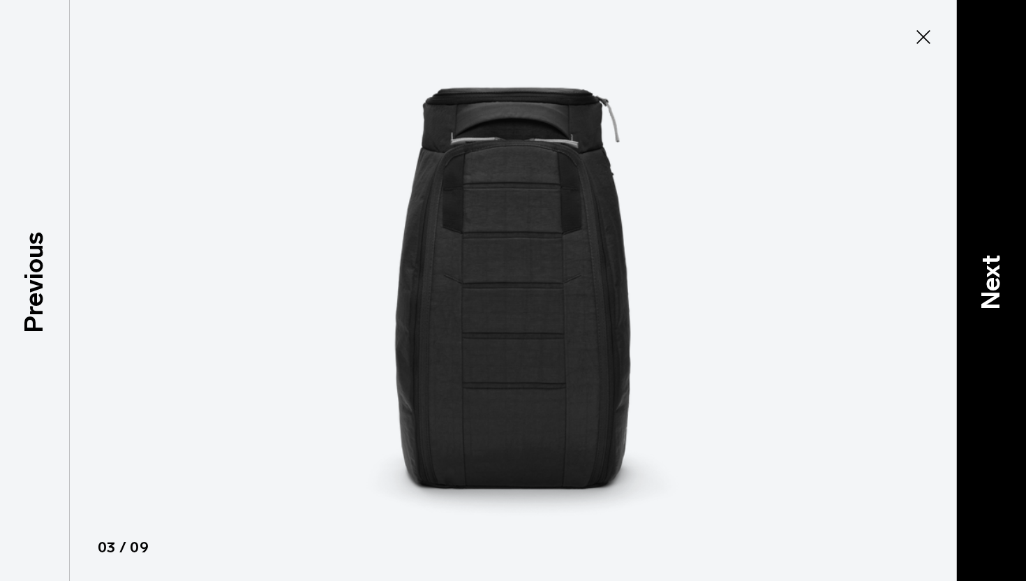
click at [982, 262] on p "Next" at bounding box center [992, 281] width 38 height 55
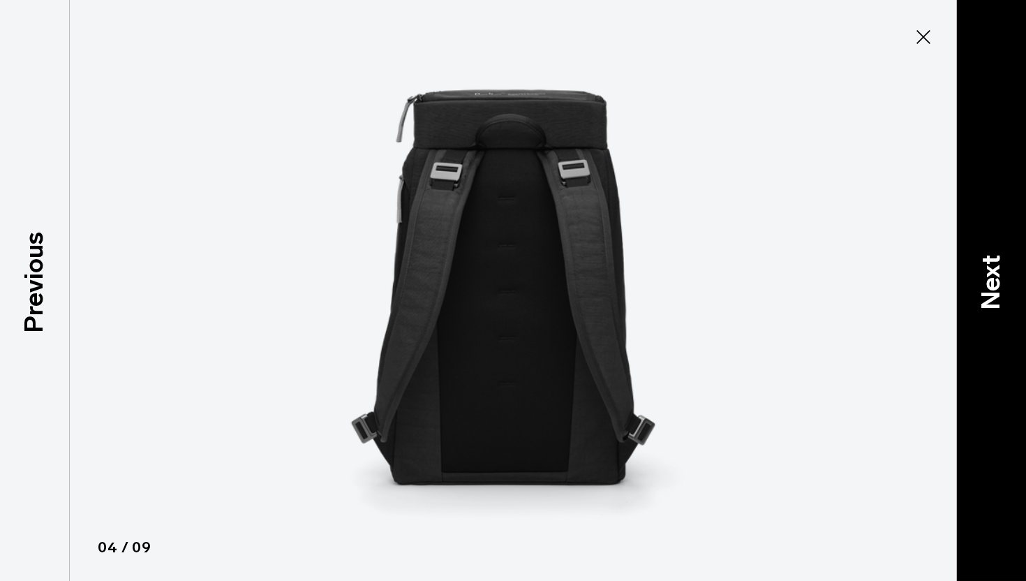
click at [982, 262] on p "Next" at bounding box center [992, 281] width 38 height 55
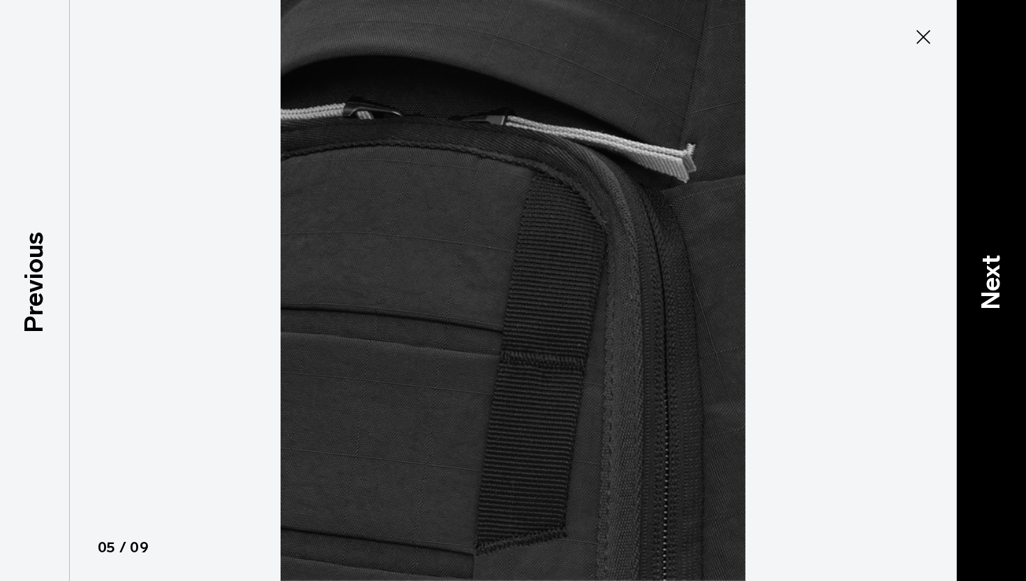
click at [982, 262] on p "Next" at bounding box center [992, 281] width 38 height 55
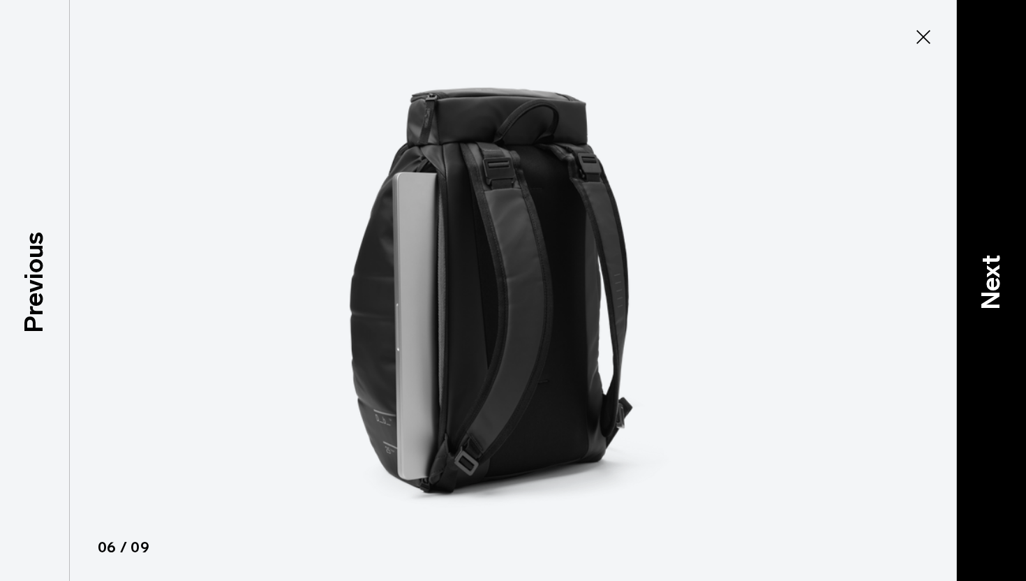
click at [982, 262] on p "Next" at bounding box center [992, 281] width 38 height 55
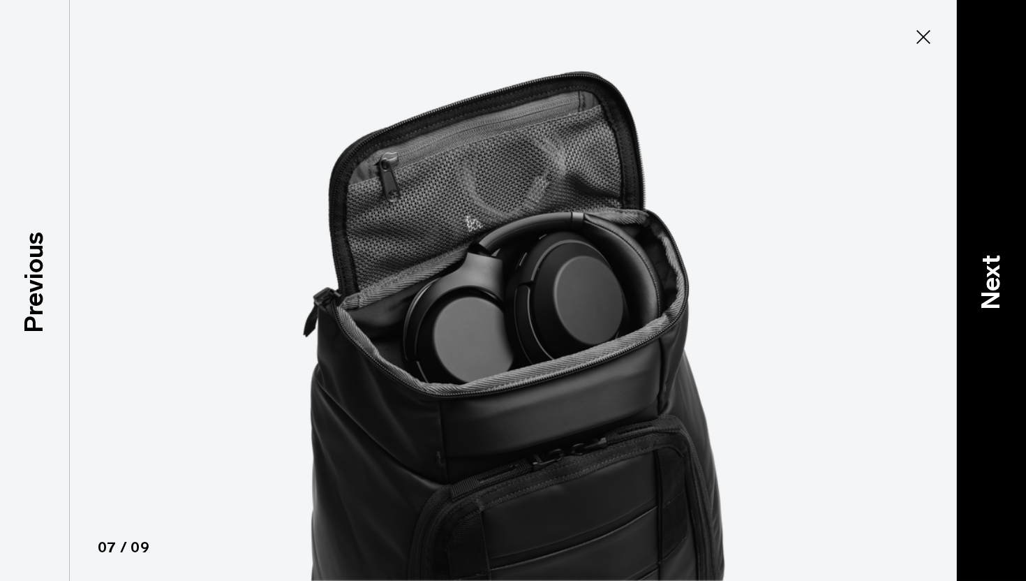
click at [982, 262] on p "Next" at bounding box center [992, 281] width 38 height 55
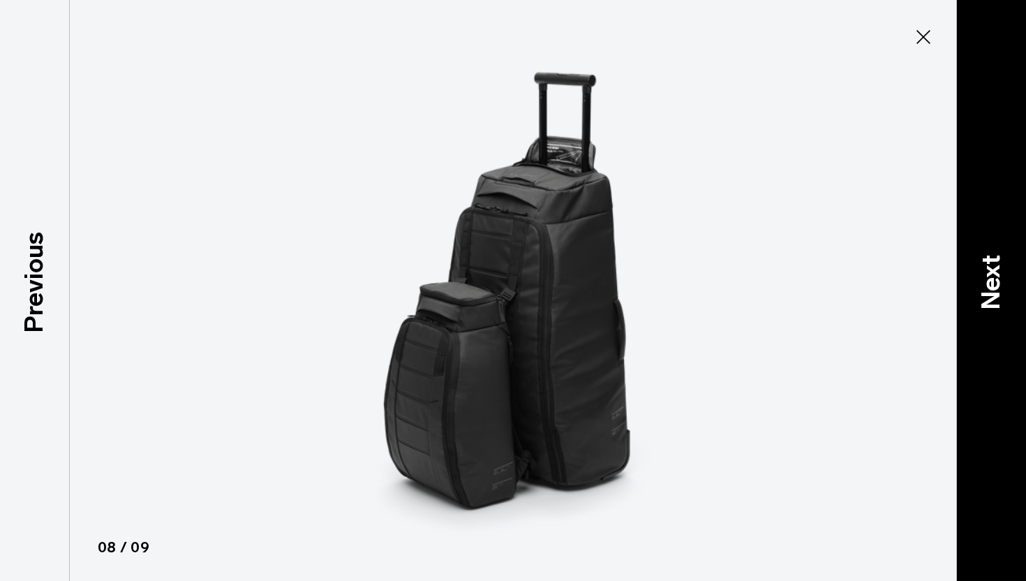
click at [982, 262] on p "Next" at bounding box center [992, 281] width 38 height 55
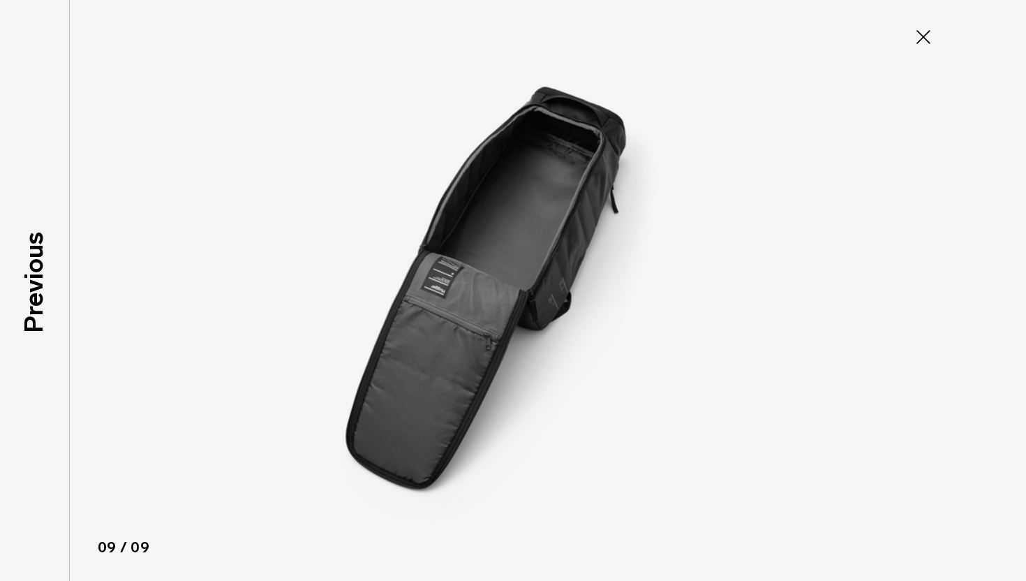
click at [982, 262] on div at bounding box center [513, 290] width 1026 height 581
click at [924, 34] on icon at bounding box center [924, 37] width 22 height 22
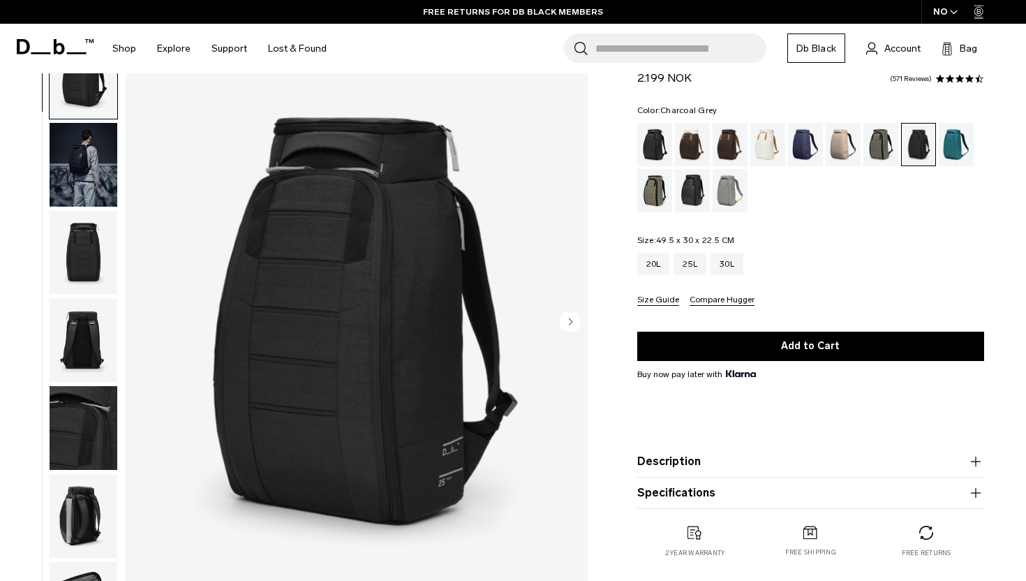
scroll to position [61, 0]
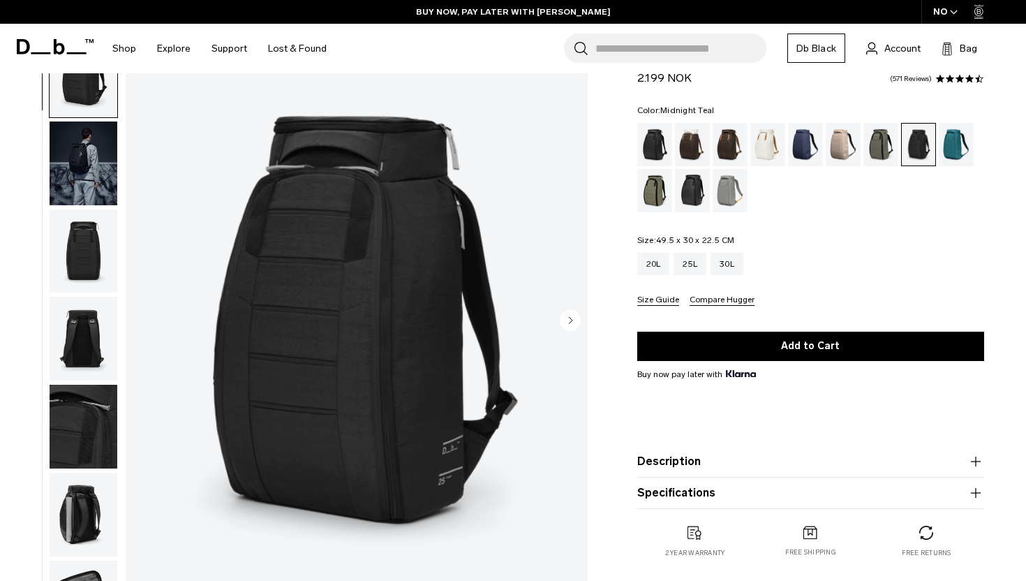
click at [956, 144] on div "Midnight Teal" at bounding box center [957, 144] width 36 height 43
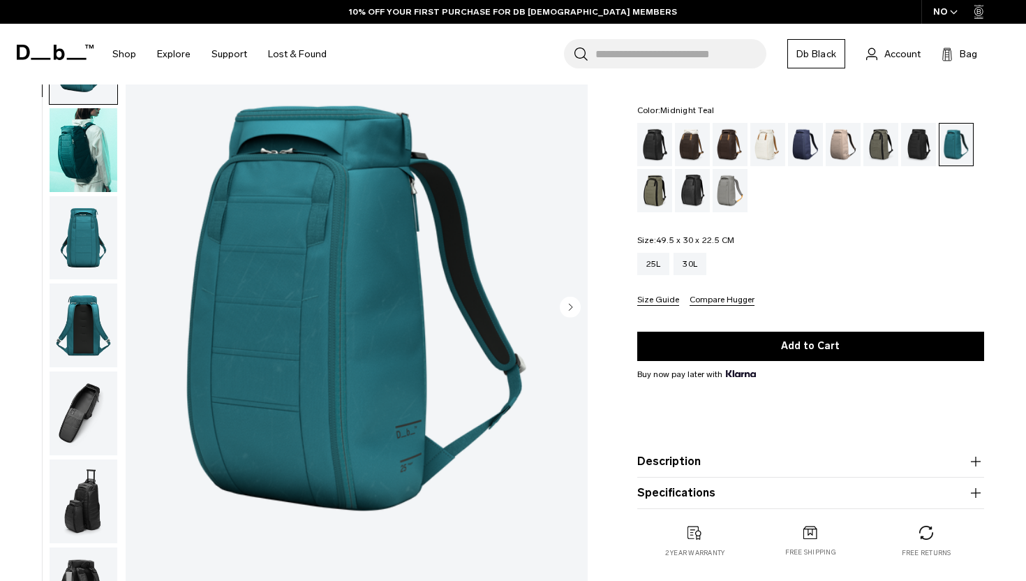
scroll to position [76, 0]
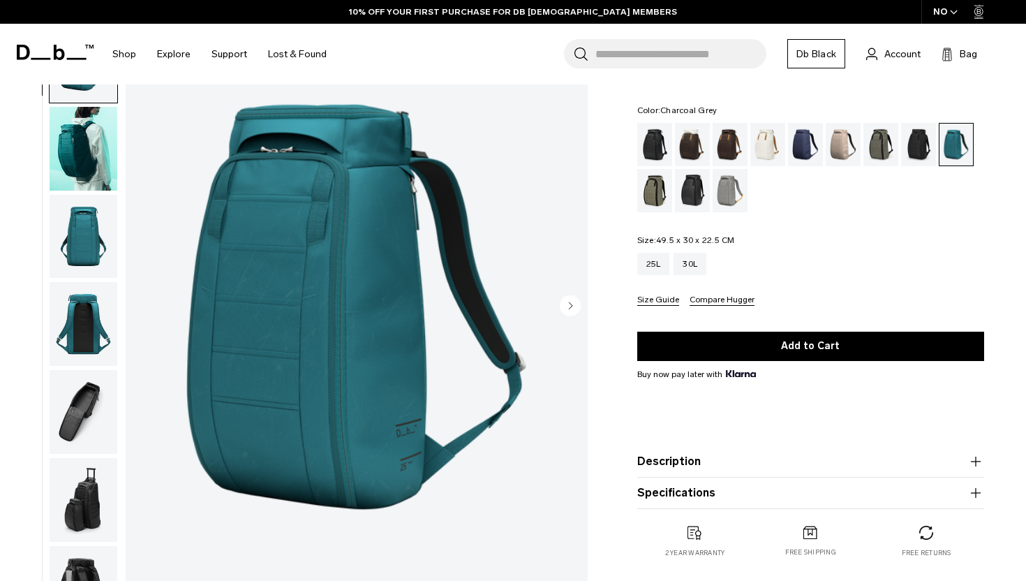
click at [918, 134] on div "Charcoal Grey" at bounding box center [919, 144] width 36 height 43
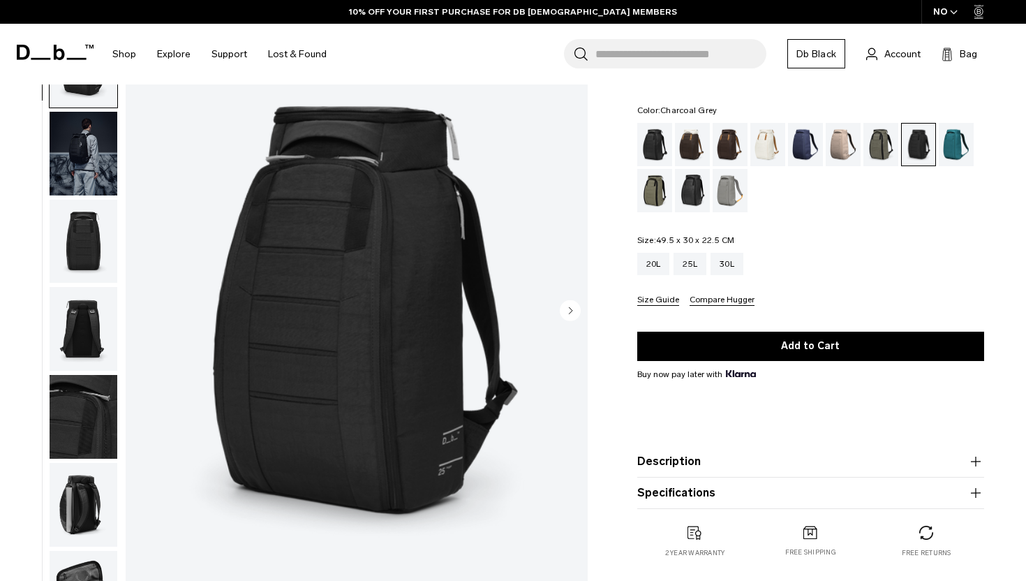
scroll to position [70, 0]
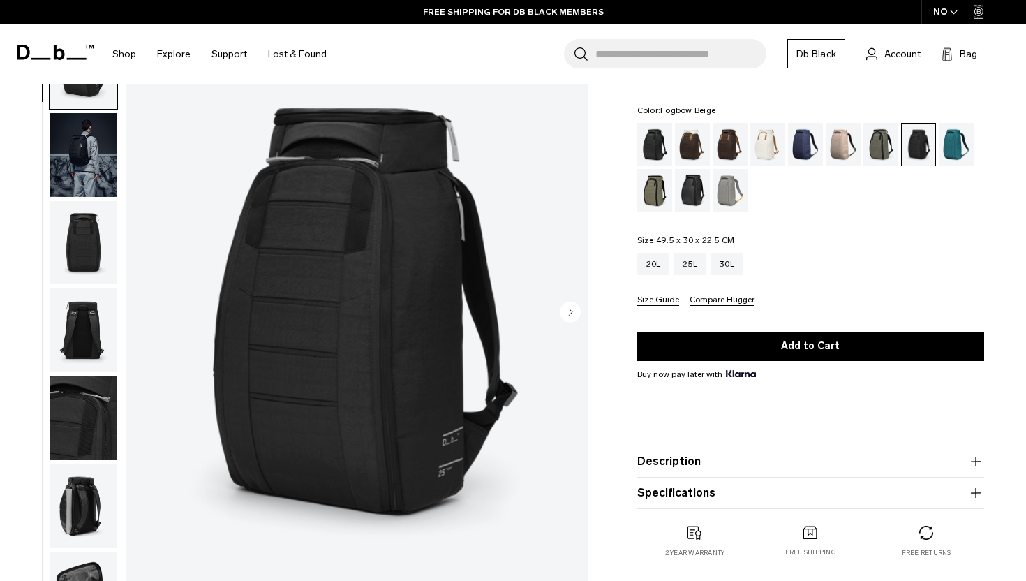
click at [839, 148] on div "Fogbow Beige" at bounding box center [844, 144] width 36 height 43
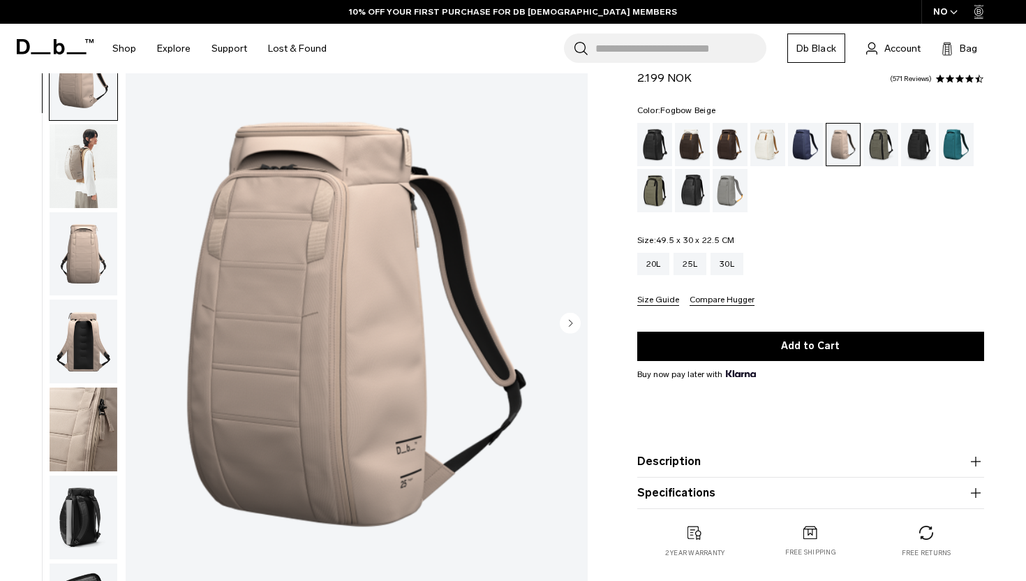
scroll to position [59, 0]
